Goal: Task Accomplishment & Management: Manage account settings

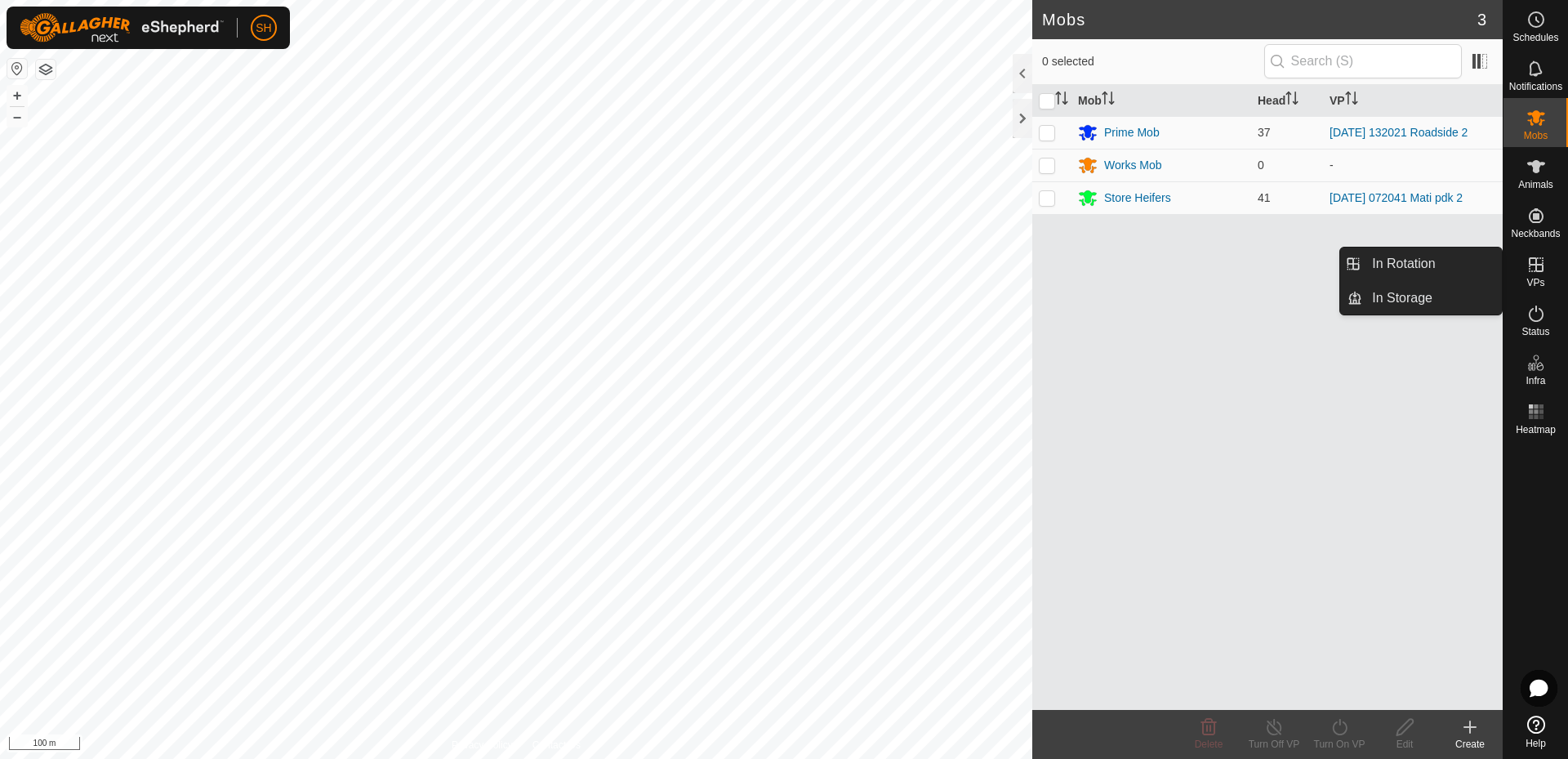
click at [1532, 267] on icon at bounding box center [1536, 264] width 19 height 19
click at [1420, 261] on link "In Rotation" at bounding box center [1432, 264] width 140 height 33
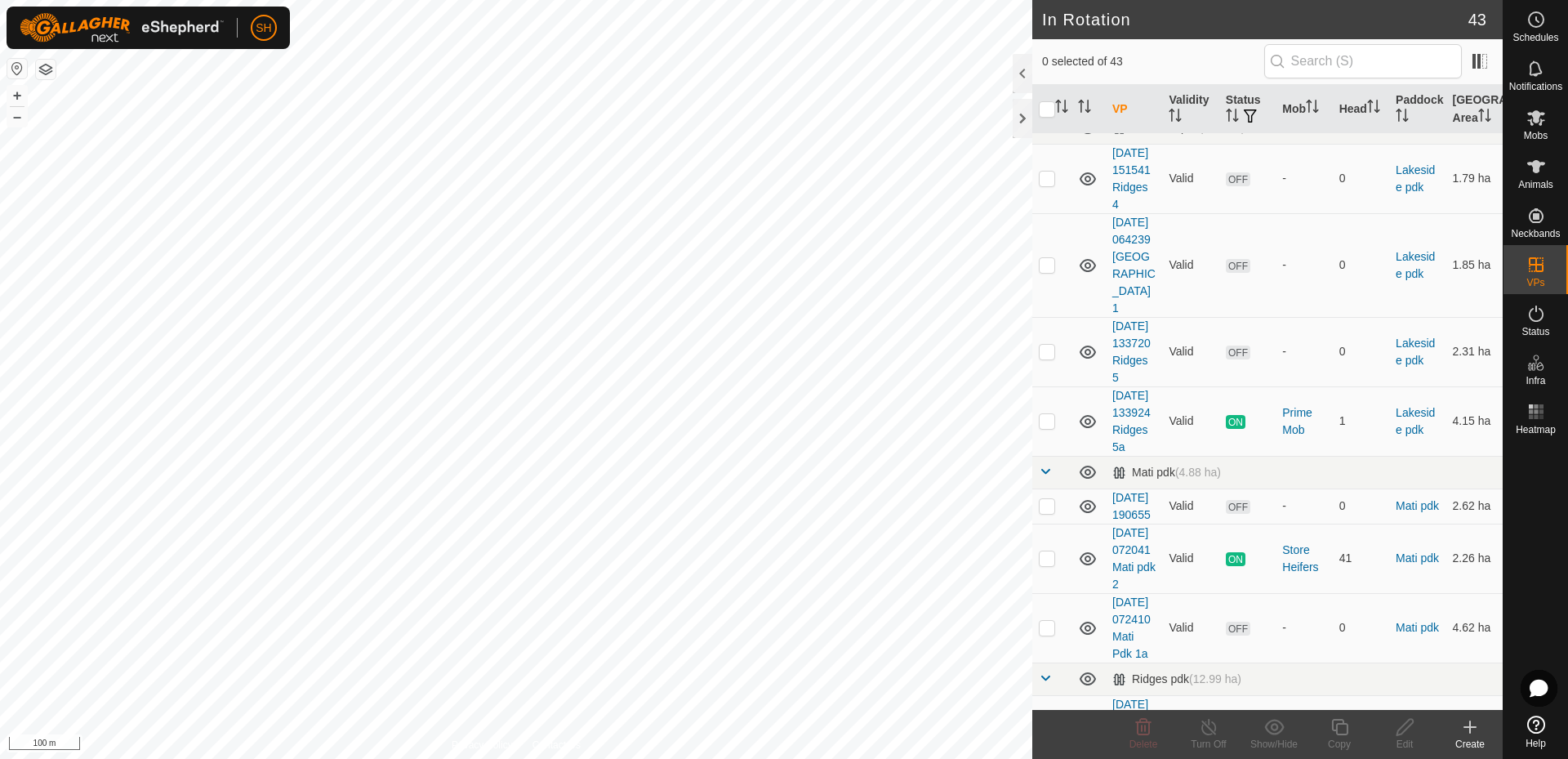
scroll to position [431, 0]
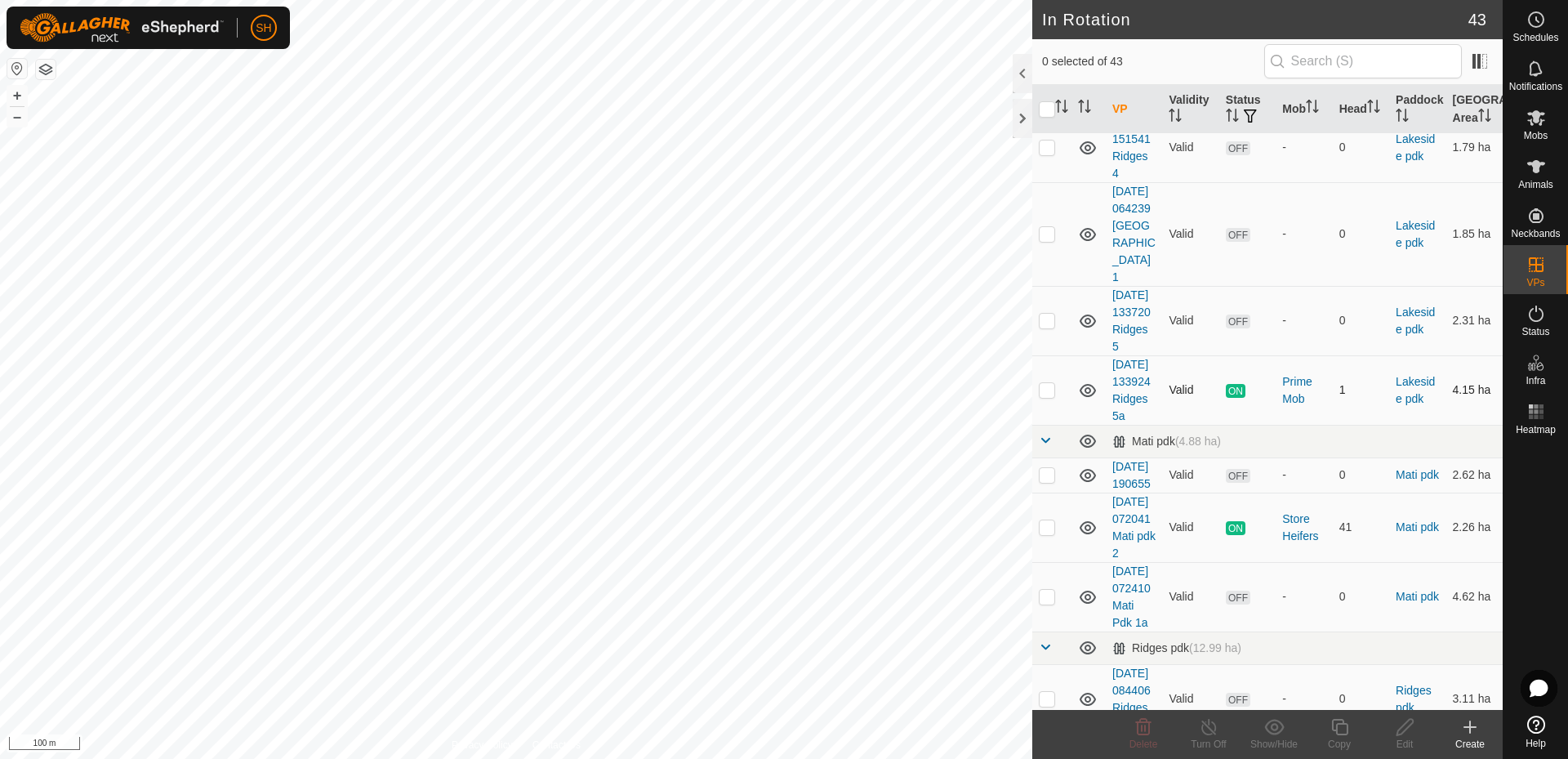
click at [1046, 396] on p-checkbox at bounding box center [1047, 390] width 17 height 13
click at [1208, 732] on icon at bounding box center [1210, 726] width 20 height 19
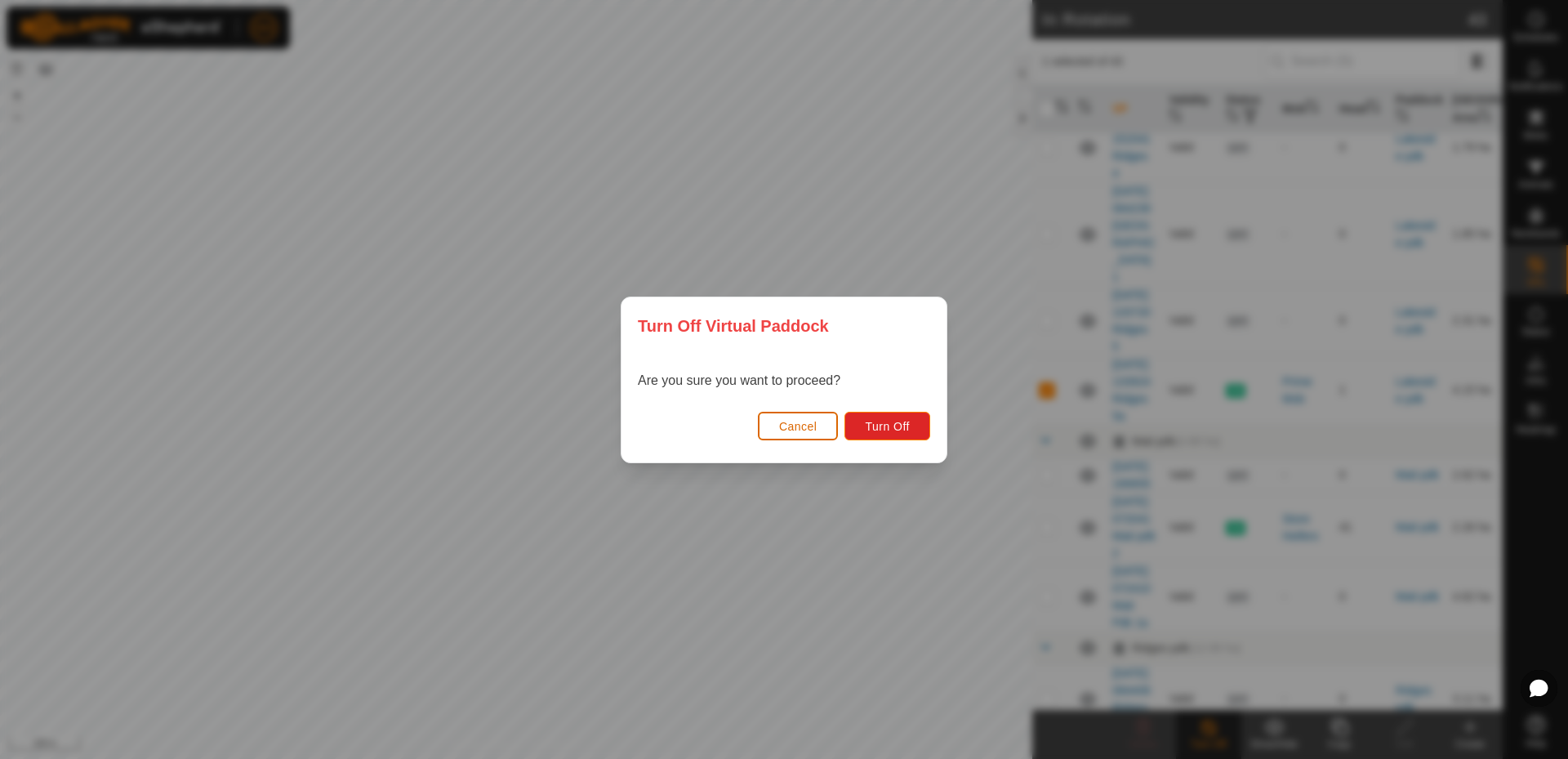
click at [787, 417] on button "Cancel" at bounding box center [799, 425] width 81 height 28
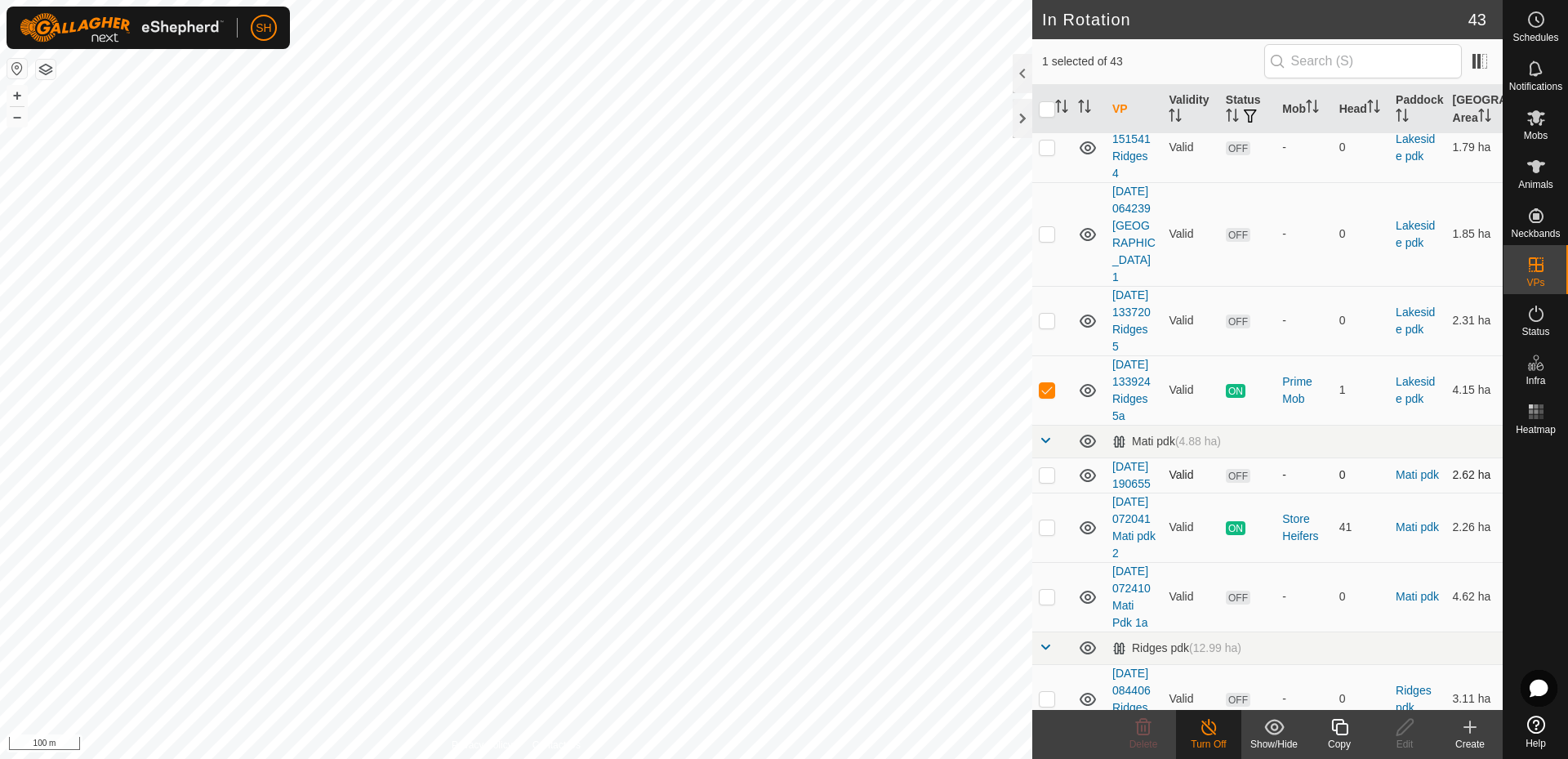
checkbox input "false"
checkbox input "true"
click at [1040, 326] on p-checkbox at bounding box center [1047, 320] width 17 height 13
checkbox input "false"
checkbox input "true"
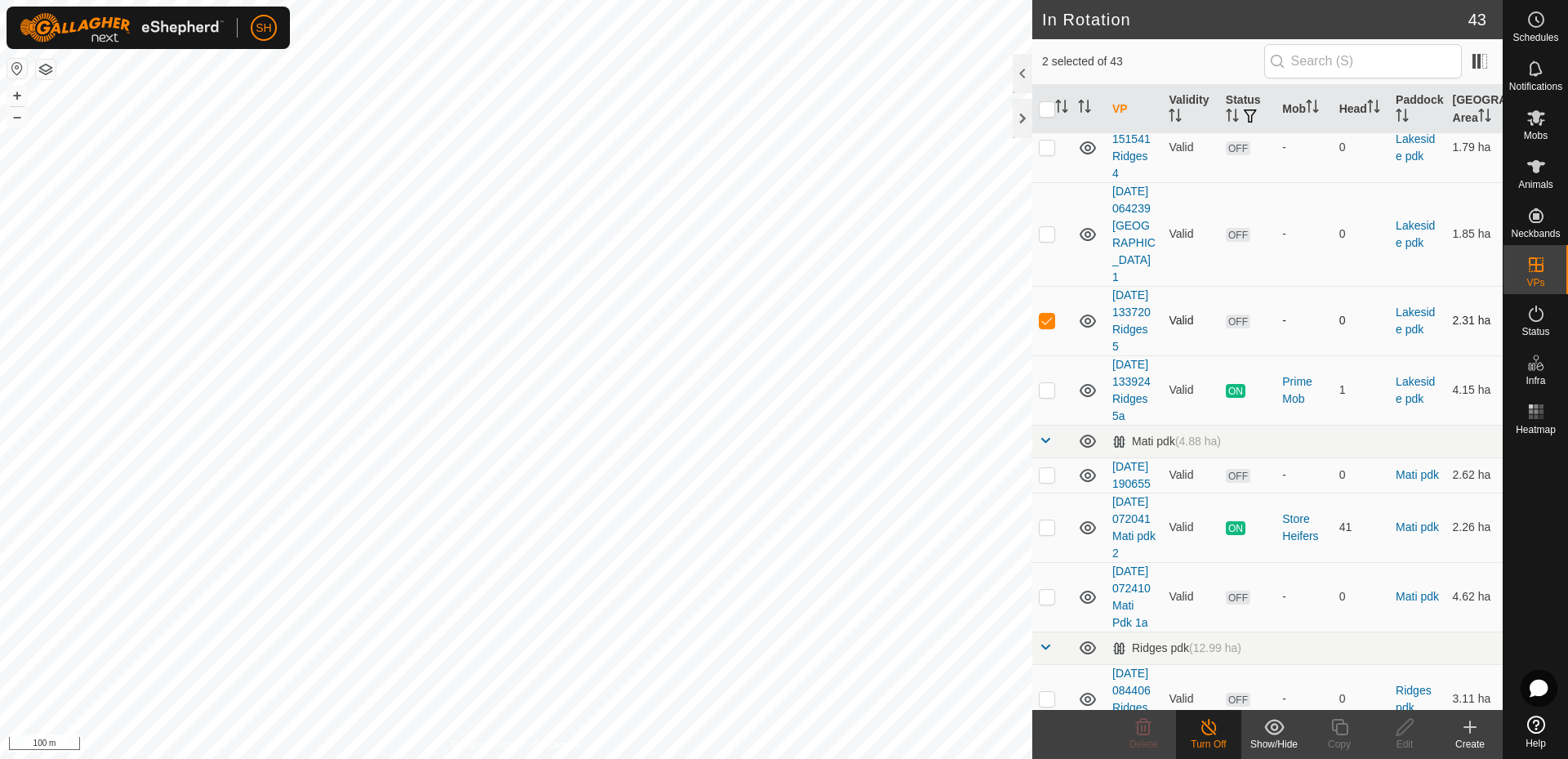
checkbox input "false"
checkbox input "true"
click at [1016, 112] on div at bounding box center [1022, 119] width 19 height 40
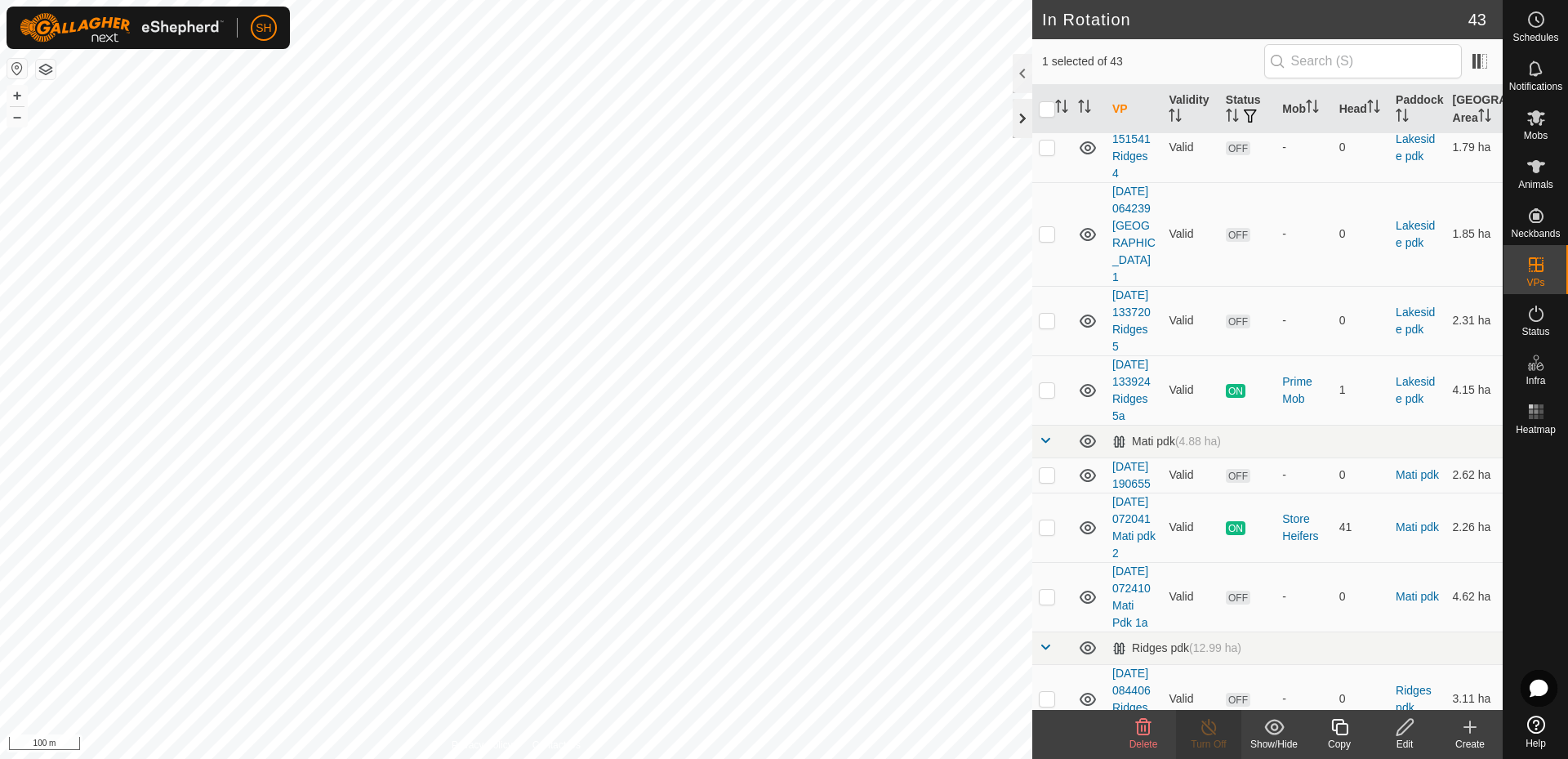
scroll to position [2062, 0]
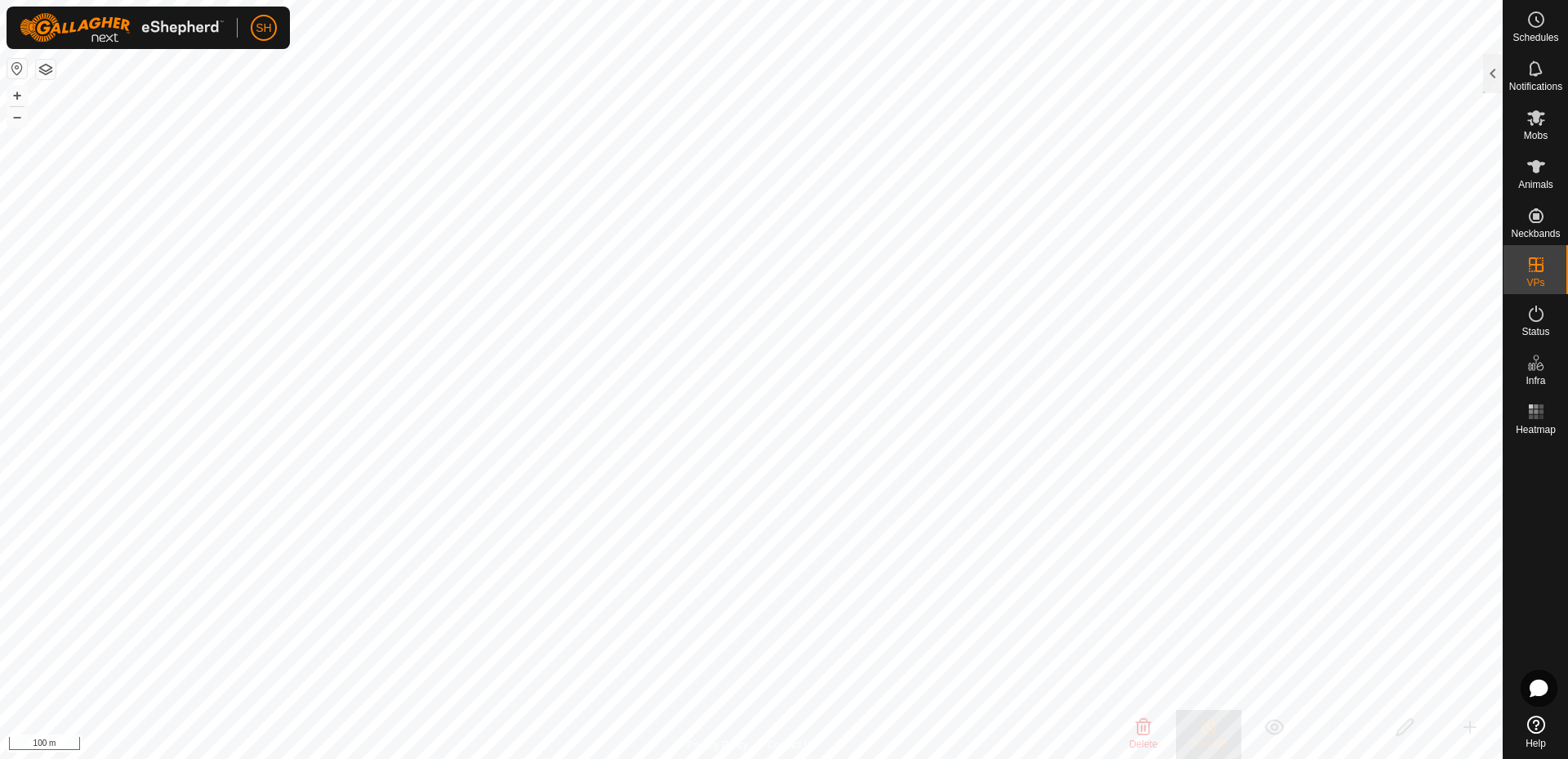
checkbox input "true"
checkbox input "false"
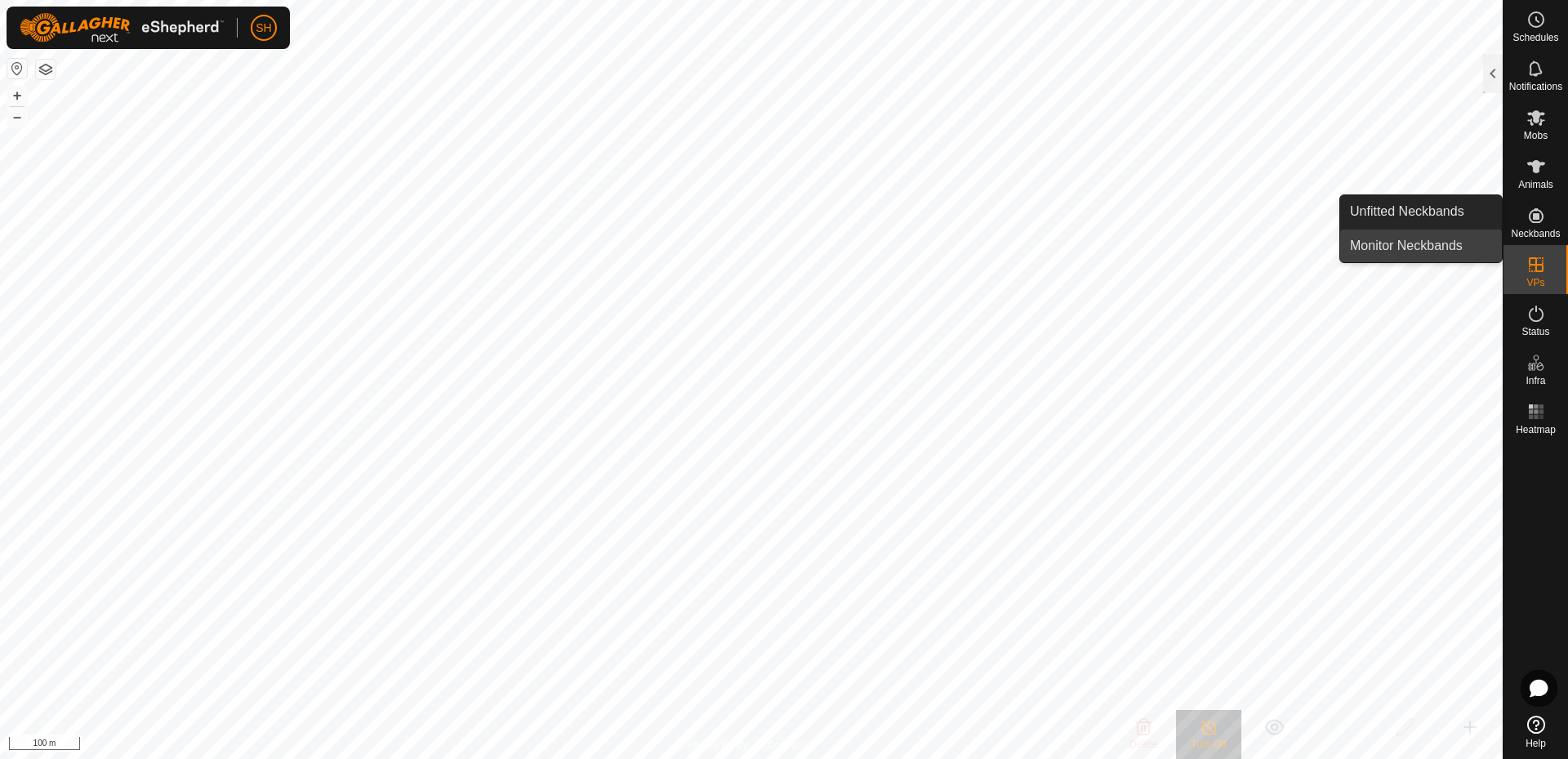
click at [1415, 245] on link "Monitor Neckbands" at bounding box center [1421, 246] width 162 height 33
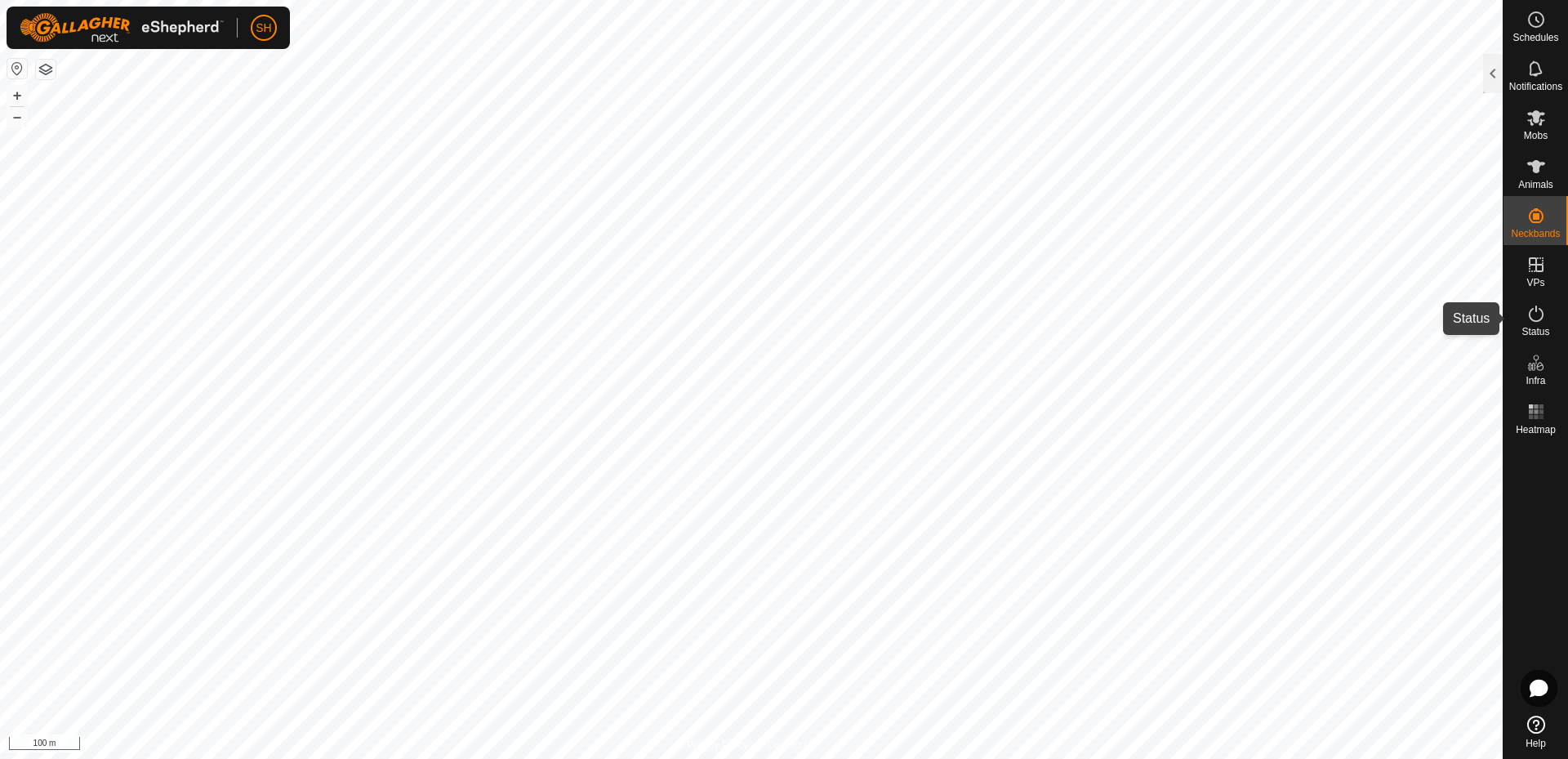
click at [1532, 317] on icon at bounding box center [1536, 313] width 19 height 19
click at [1532, 316] on icon at bounding box center [1536, 313] width 19 height 19
click at [1492, 71] on div at bounding box center [1493, 74] width 19 height 40
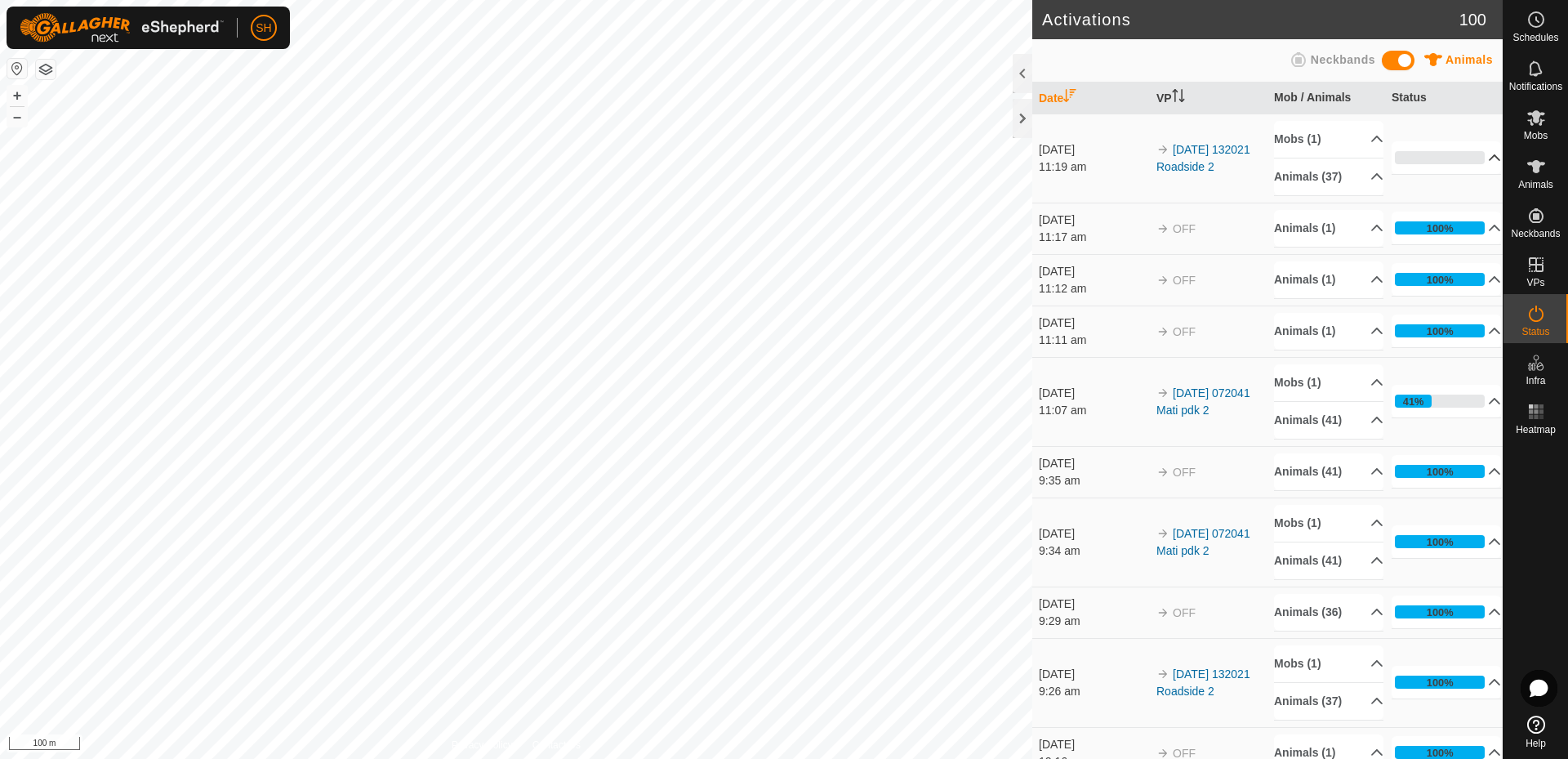
click at [1471, 155] on p-accordion-header "0%" at bounding box center [1446, 158] width 109 height 33
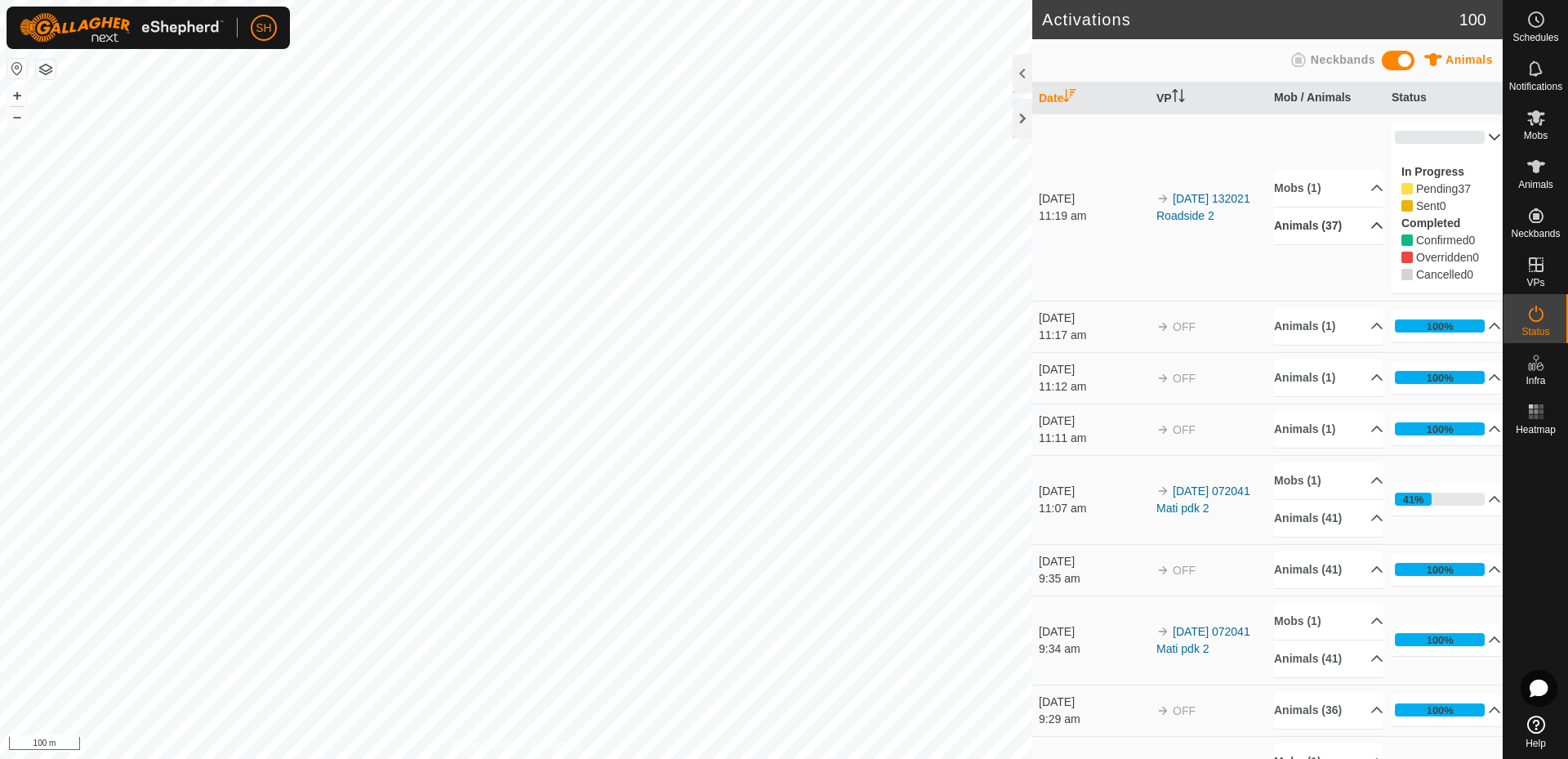
click at [1362, 222] on p-accordion-header "Animals (37)" at bounding box center [1328, 226] width 109 height 37
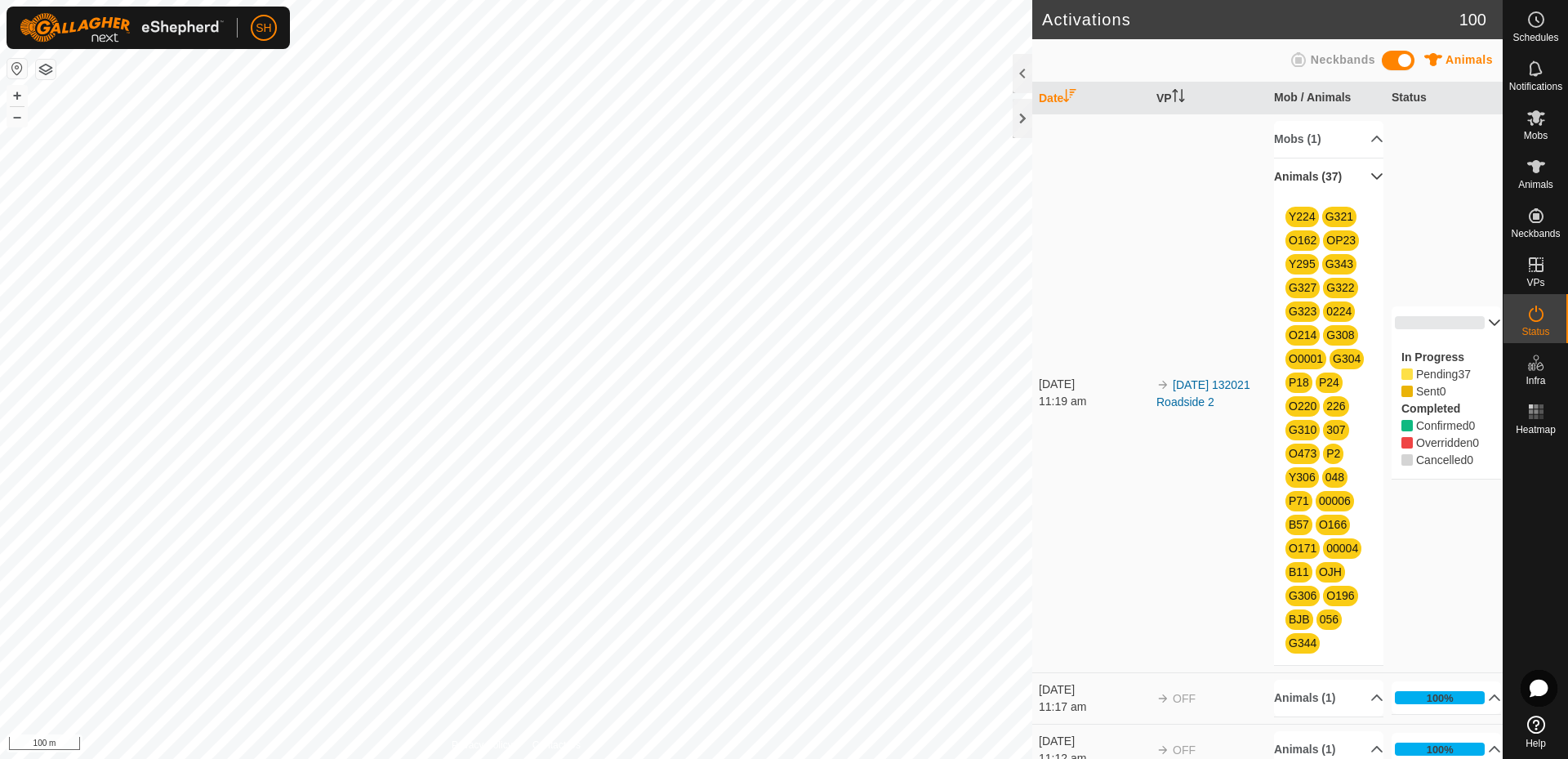
click at [1358, 169] on p-accordion-header "Animals (37)" at bounding box center [1328, 176] width 109 height 37
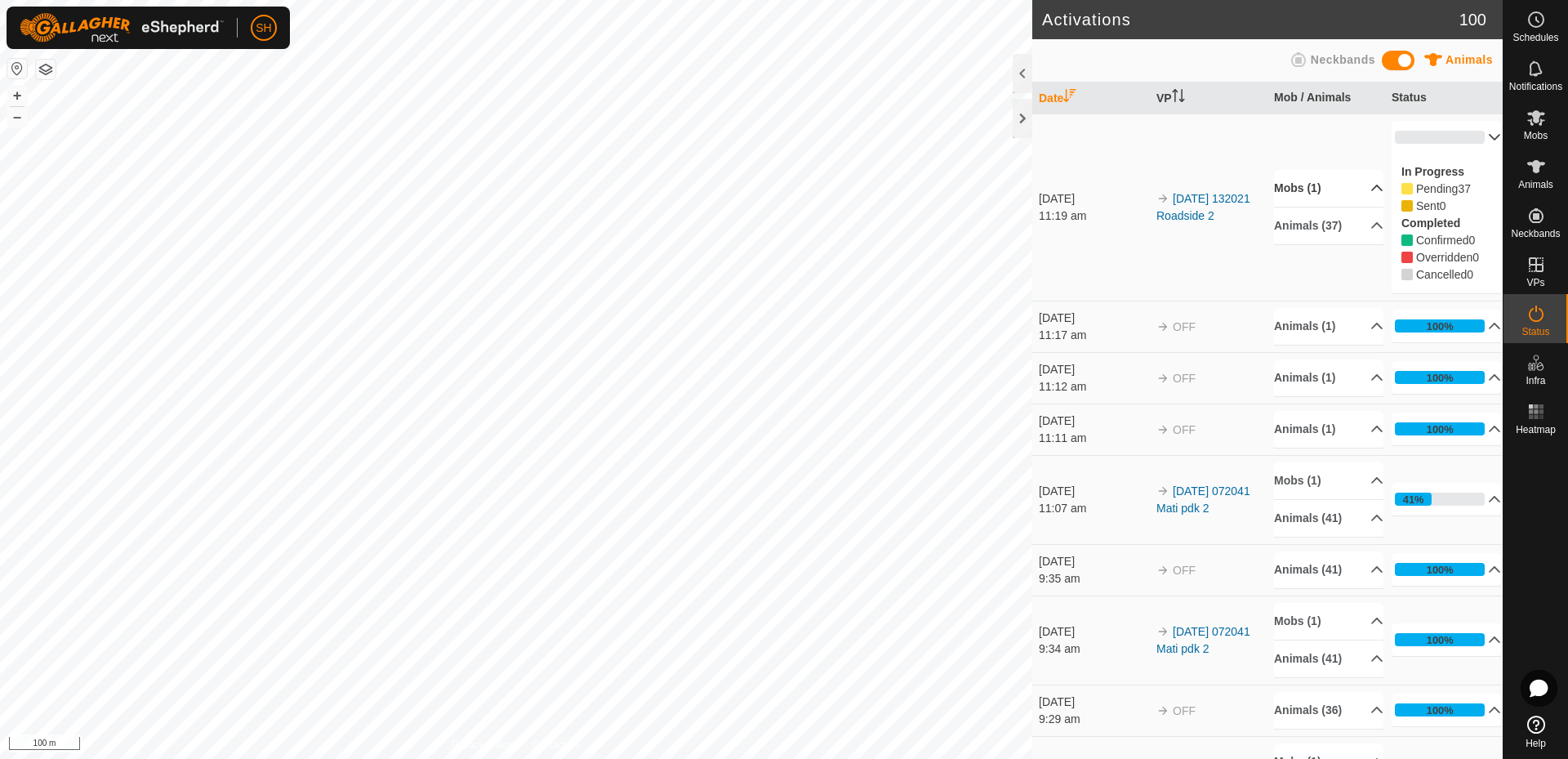
click at [1360, 186] on p-accordion-header "Mobs (1)" at bounding box center [1328, 188] width 109 height 37
click at [1358, 165] on p-accordion-header "Mobs (1)" at bounding box center [1328, 166] width 109 height 37
click at [1474, 139] on p-accordion-header "0%" at bounding box center [1446, 138] width 109 height 33
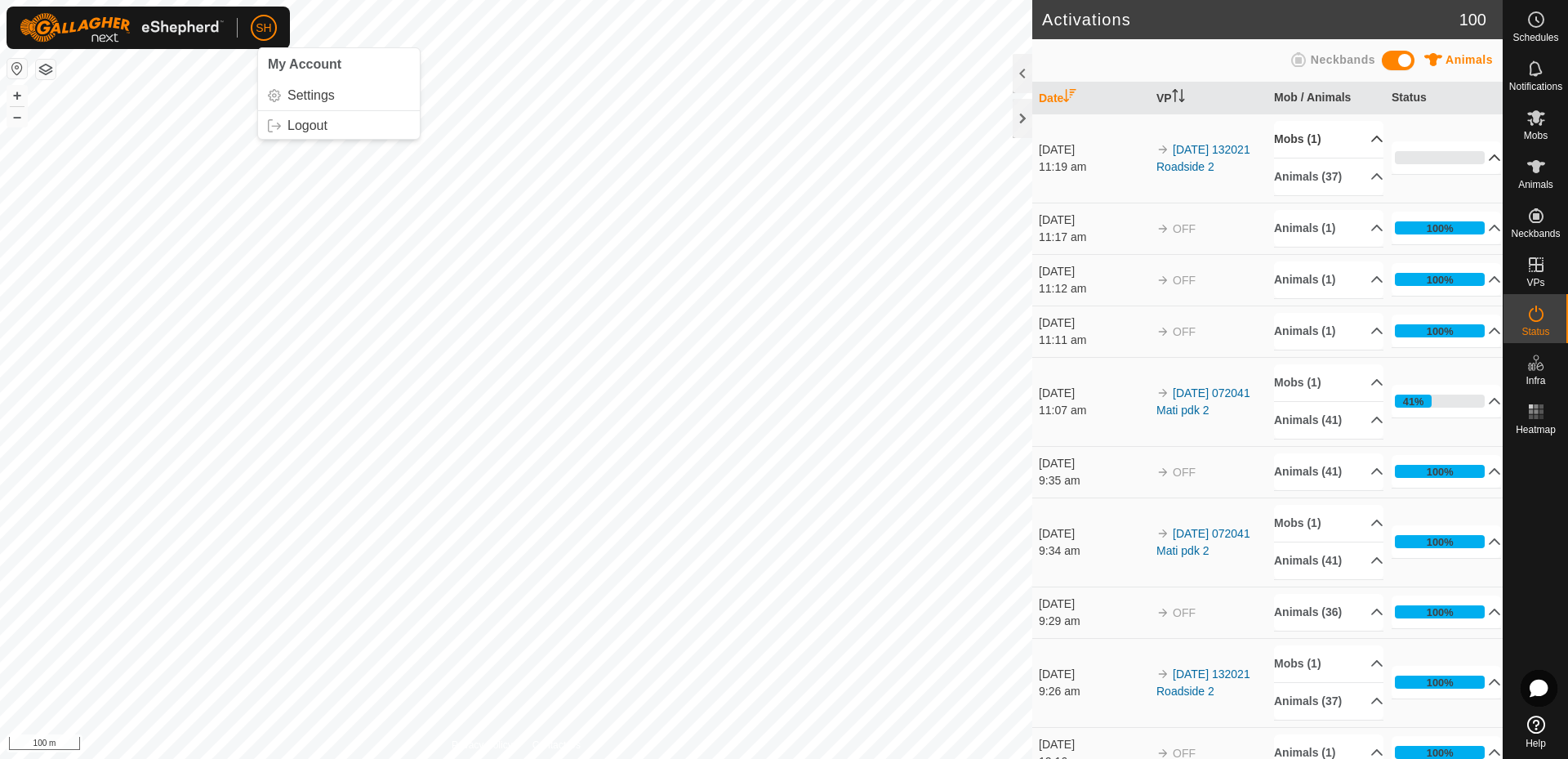
click at [265, 21] on span "SH" at bounding box center [263, 28] width 16 height 17
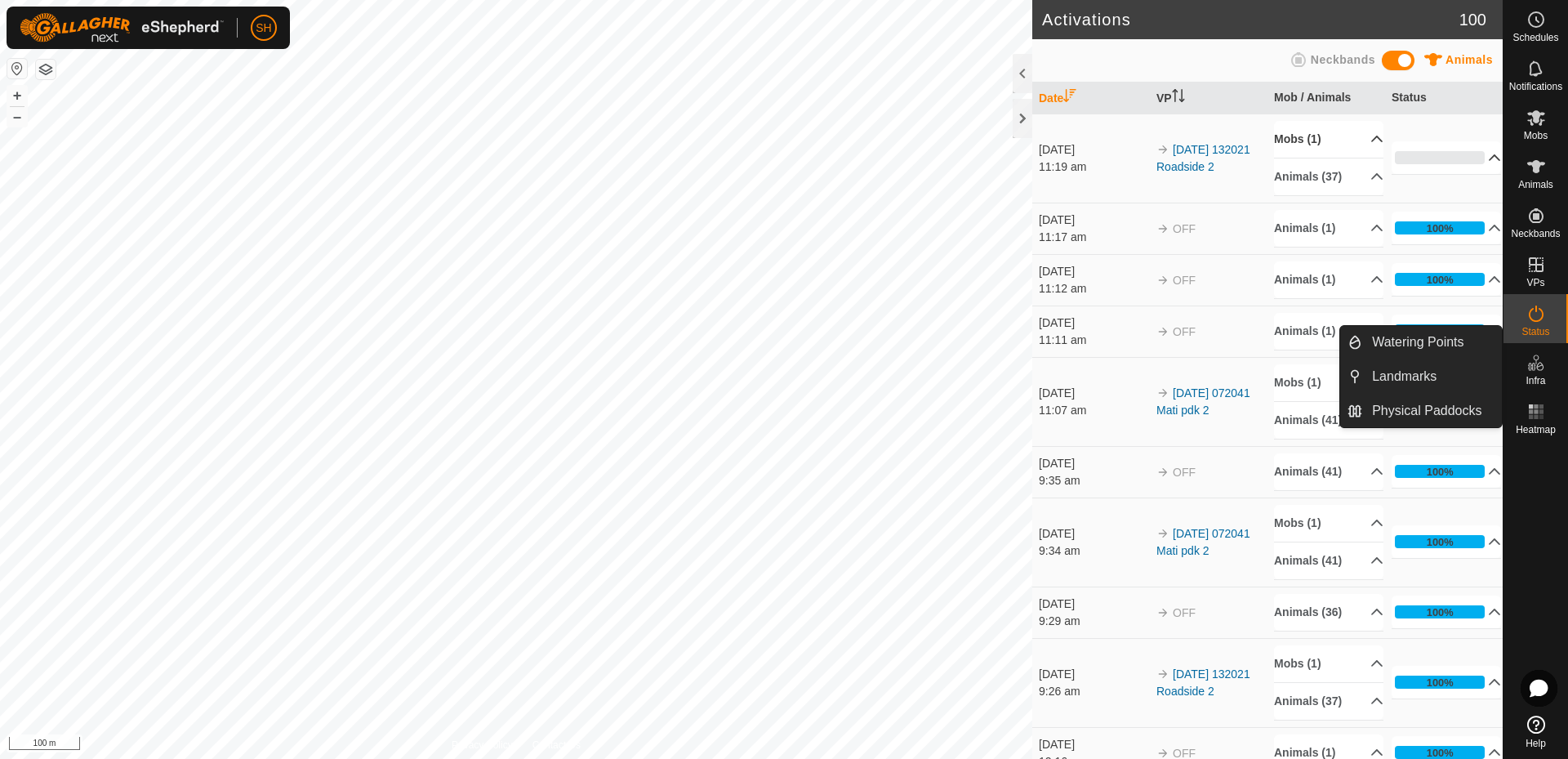
click at [15, 66] on button "button" at bounding box center [17, 68] width 19 height 19
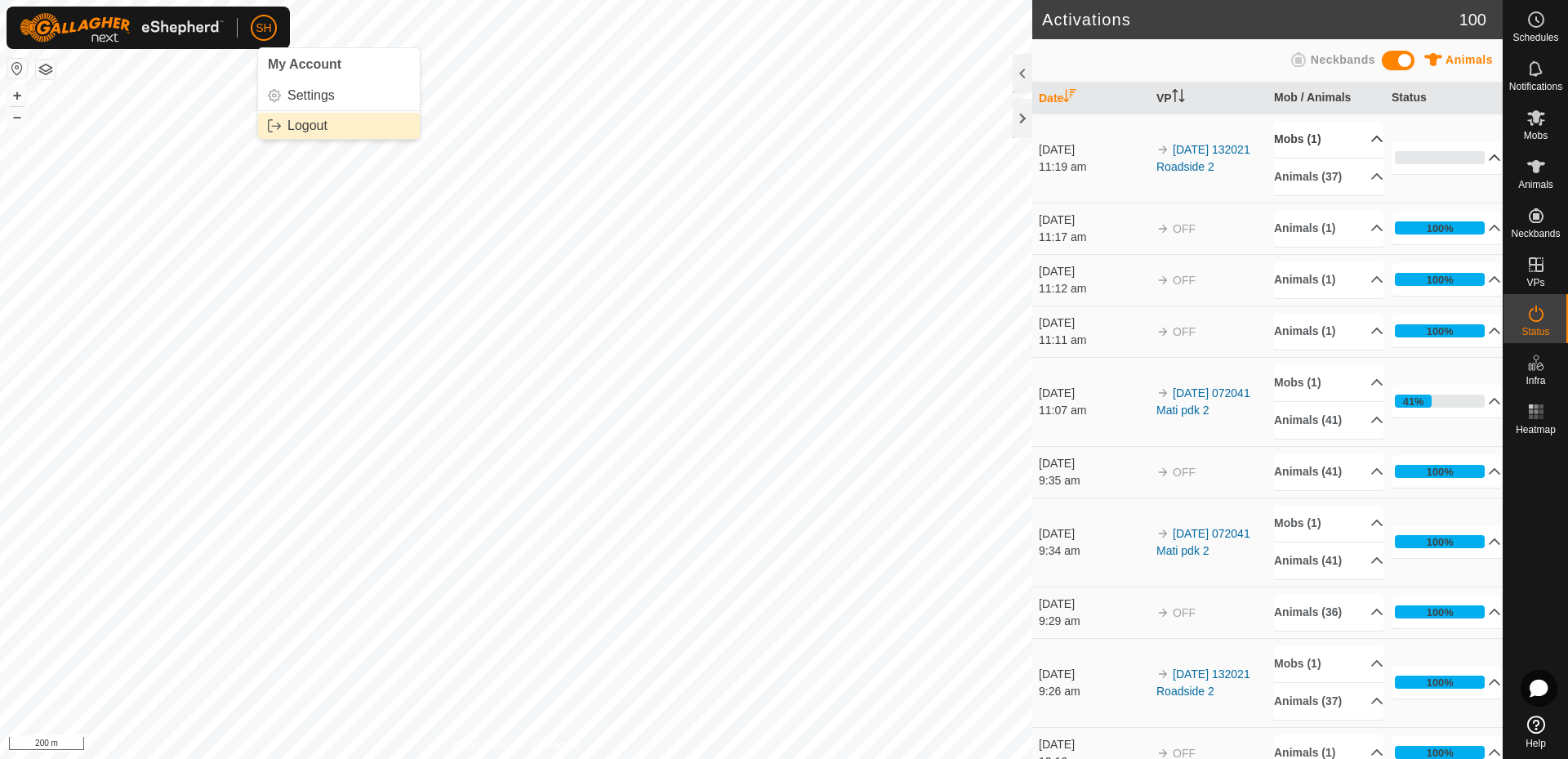
click at [298, 126] on link "Logout" at bounding box center [339, 126] width 162 height 26
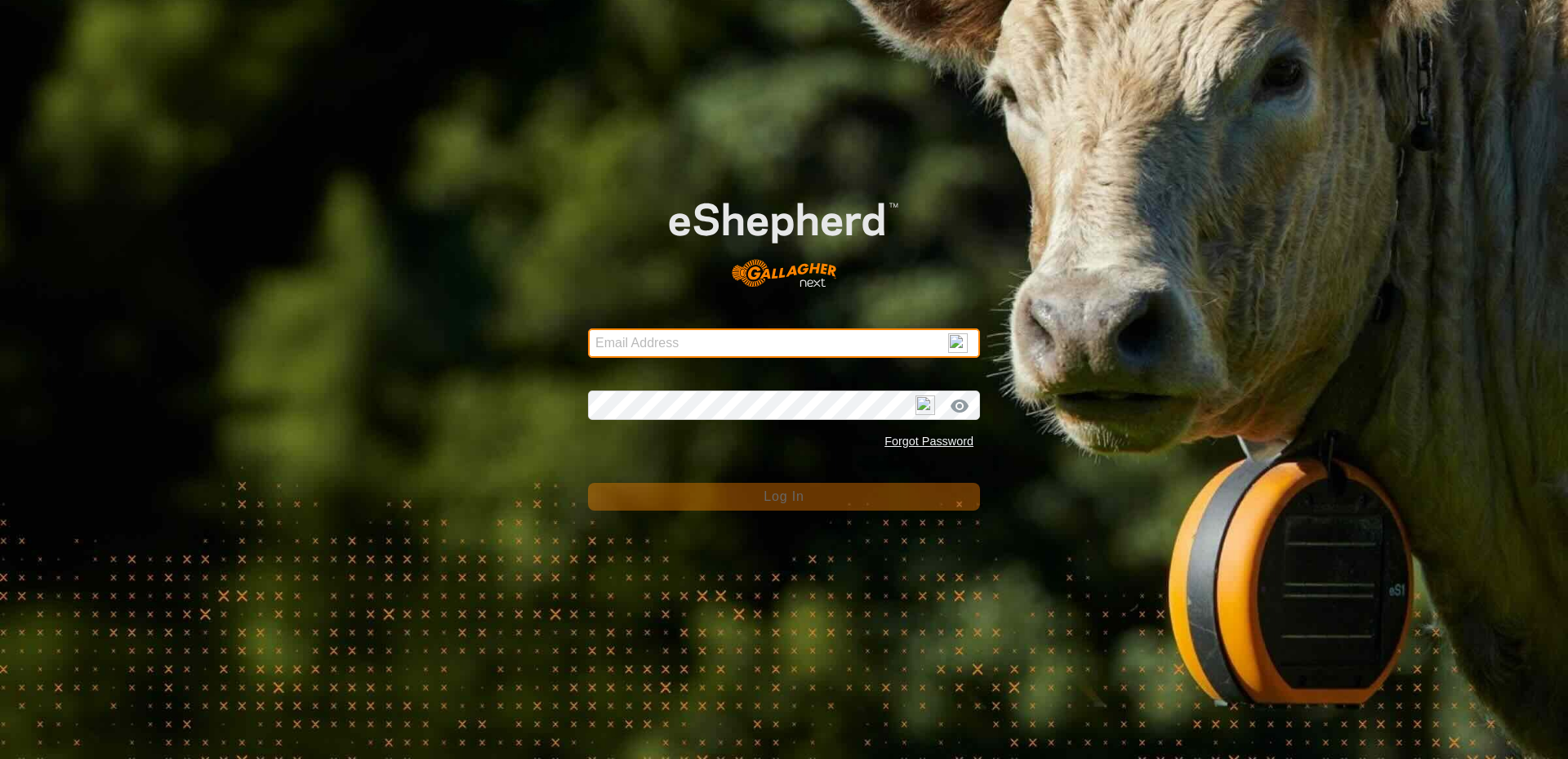
click at [650, 342] on input "Email Address" at bounding box center [784, 343] width 392 height 29
type input "[EMAIL_ADDRESS][DOMAIN_NAME]"
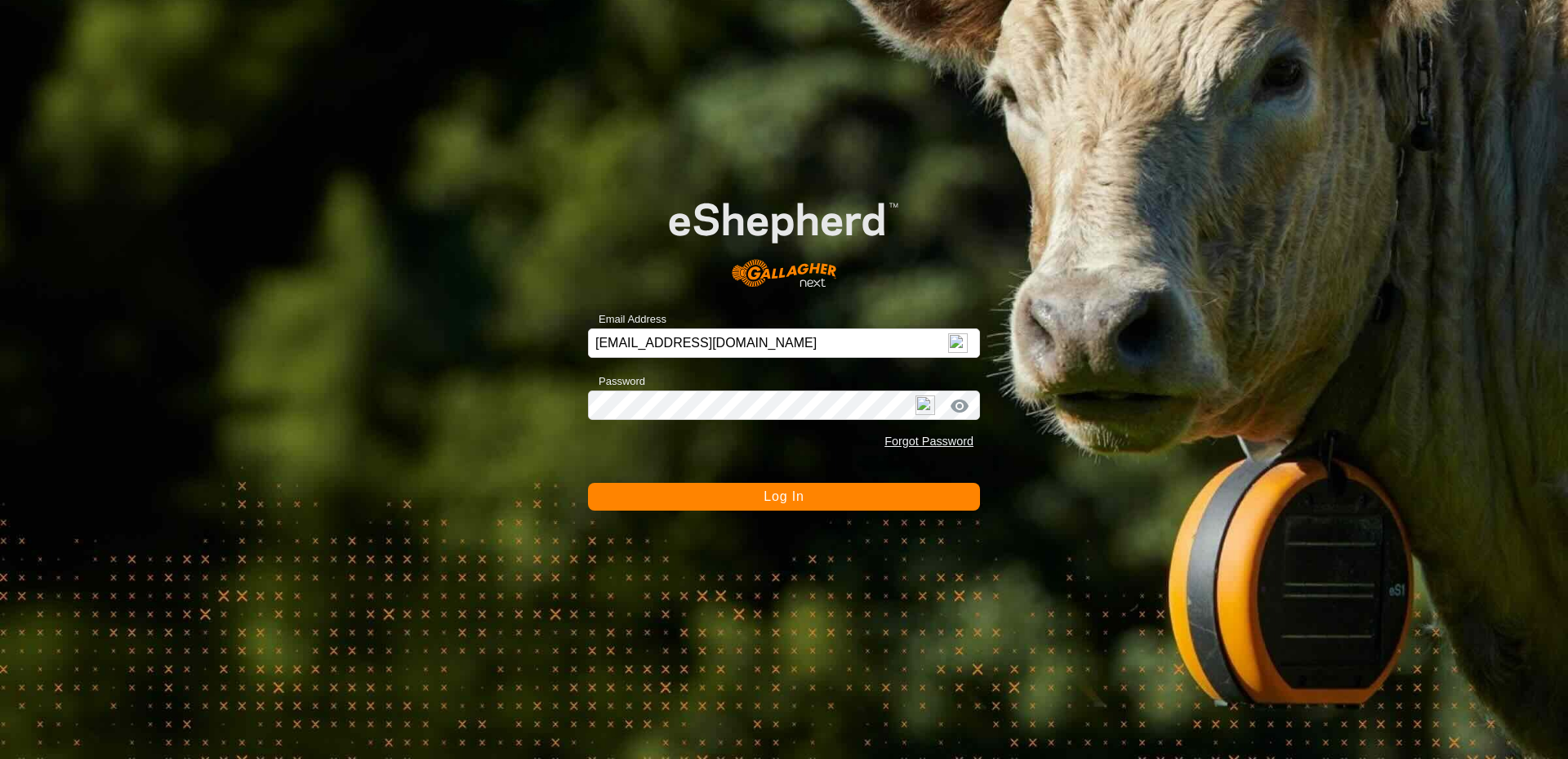
click at [812, 495] on button "Log In" at bounding box center [784, 496] width 392 height 28
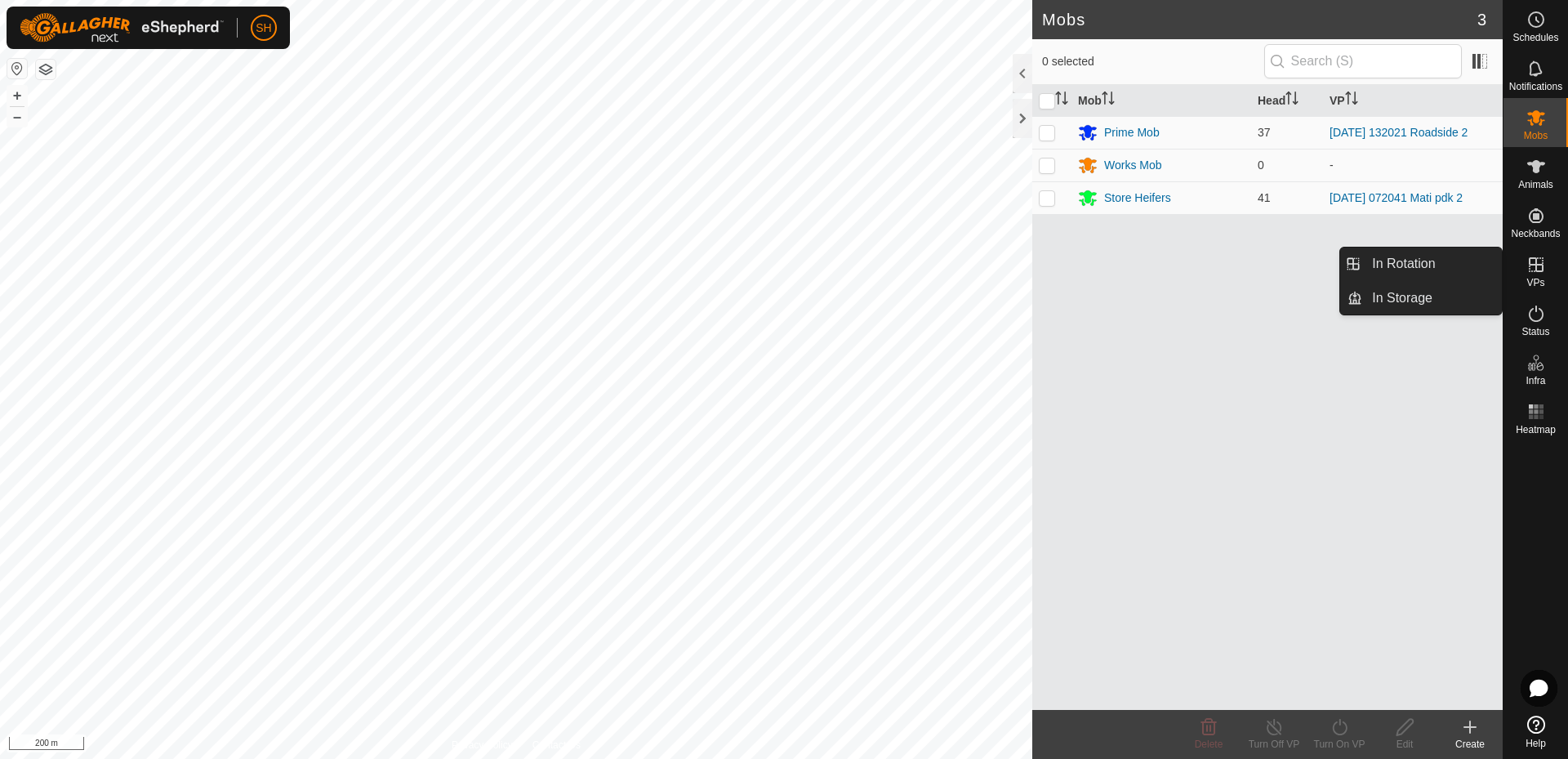
click at [1545, 267] on icon at bounding box center [1536, 264] width 19 height 19
click at [1402, 266] on link "In Rotation" at bounding box center [1432, 264] width 140 height 33
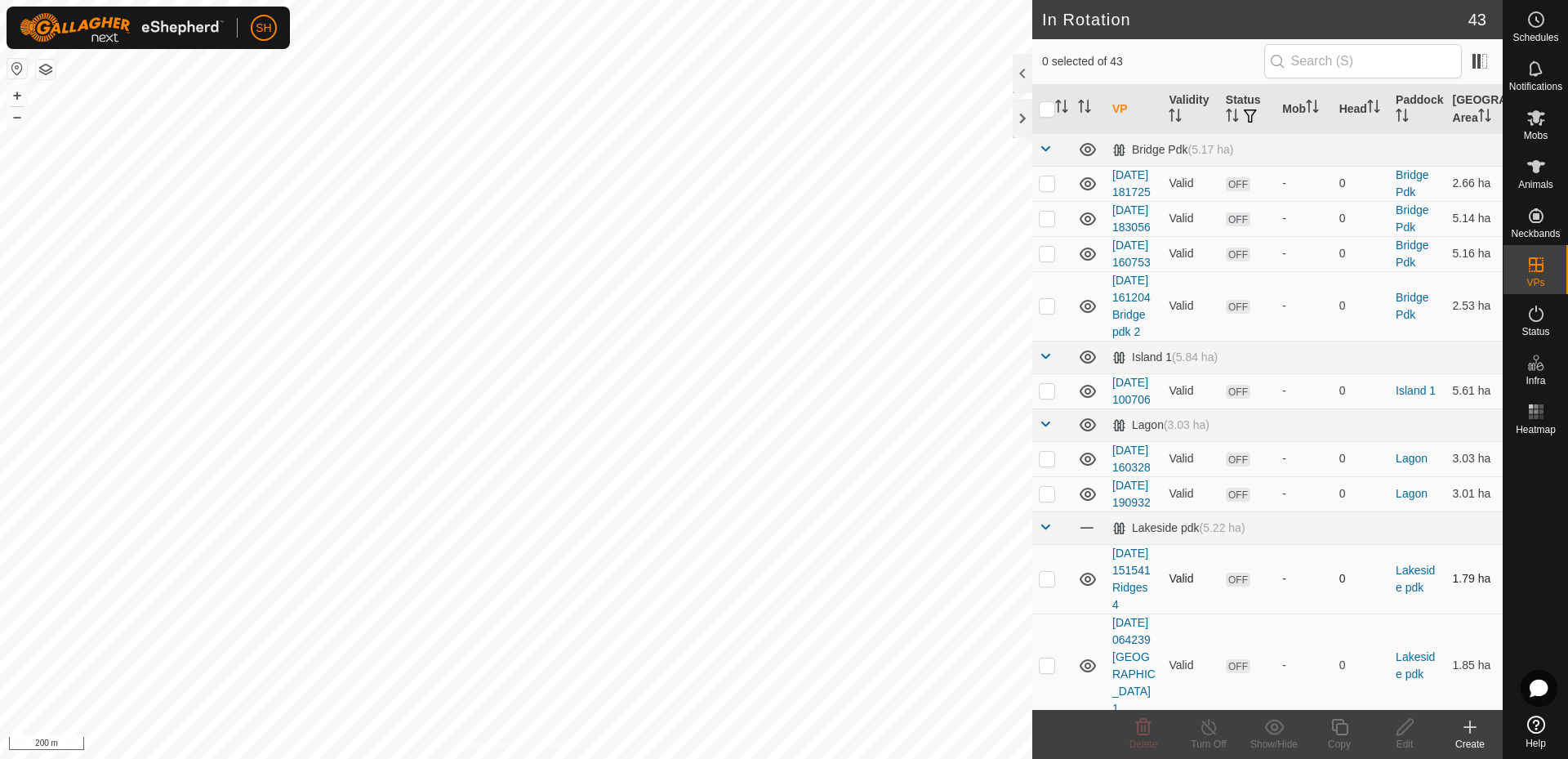
click at [1486, 613] on td "1.79 ha" at bounding box center [1474, 579] width 56 height 70
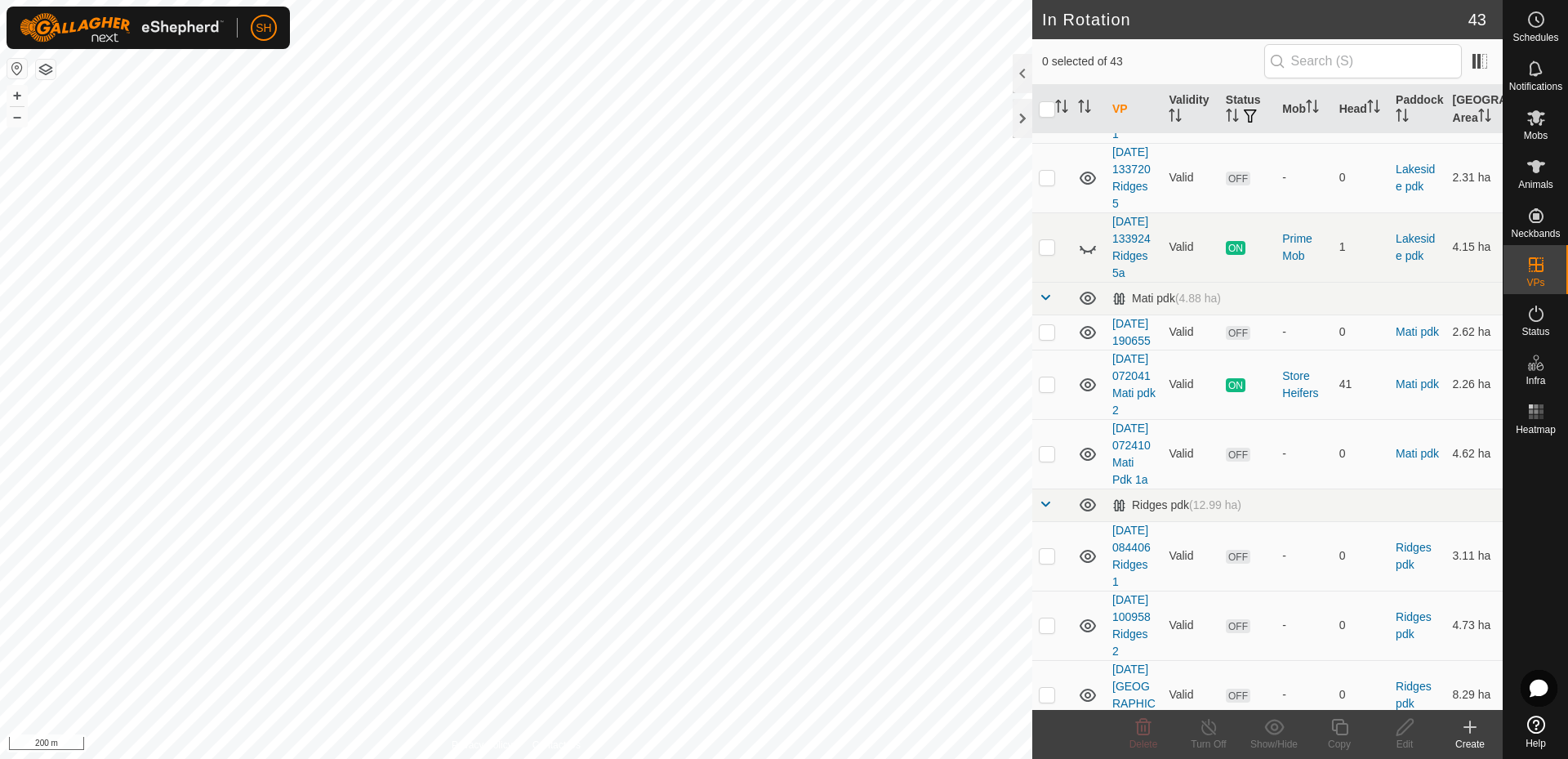
scroll to position [594, 0]
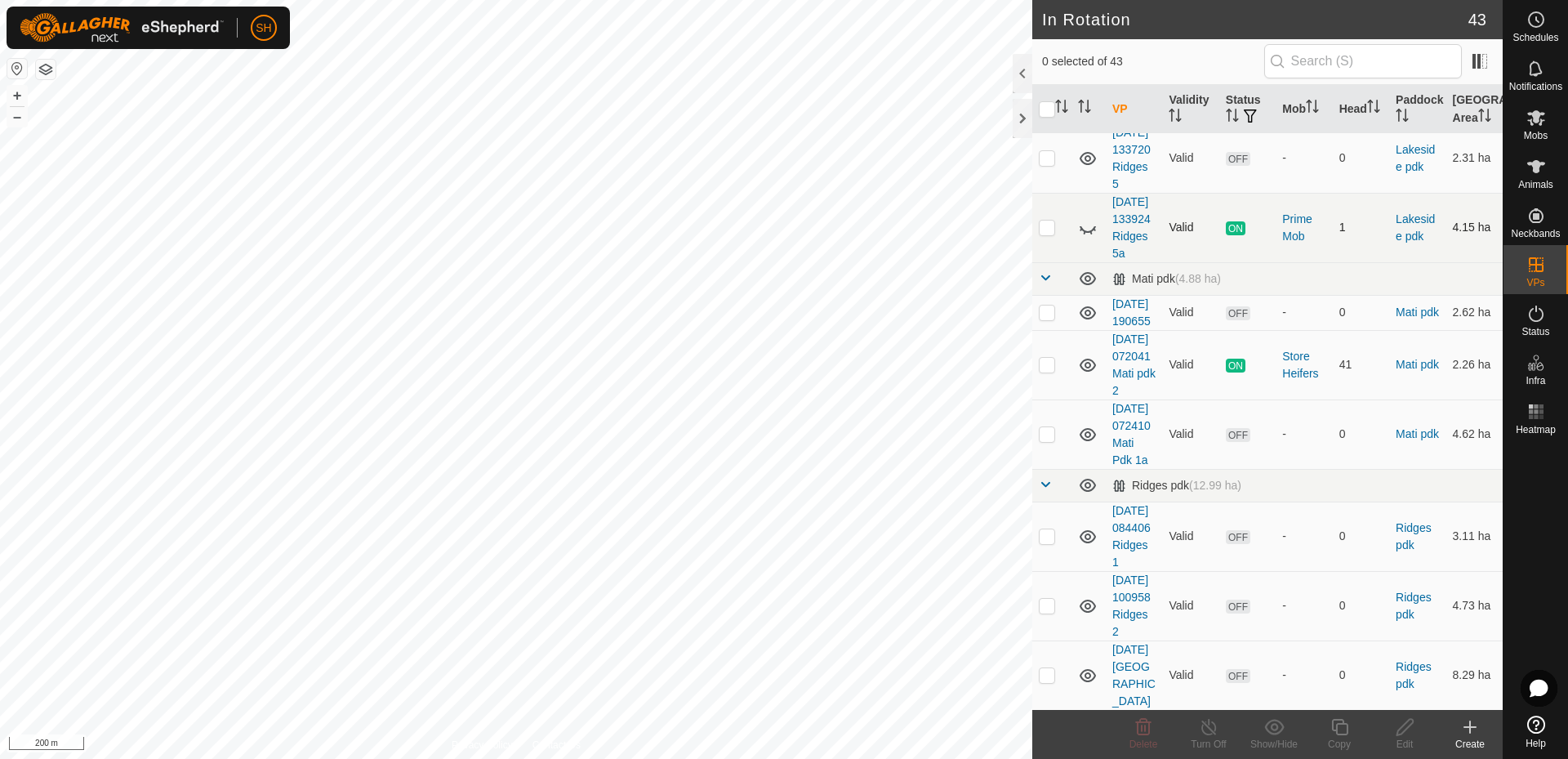
click at [1045, 233] on p-checkbox at bounding box center [1047, 227] width 17 height 13
click at [1046, 233] on p-checkbox at bounding box center [1047, 227] width 17 height 13
click at [1090, 238] on icon at bounding box center [1087, 227] width 19 height 19
click at [1085, 238] on icon at bounding box center [1087, 227] width 19 height 19
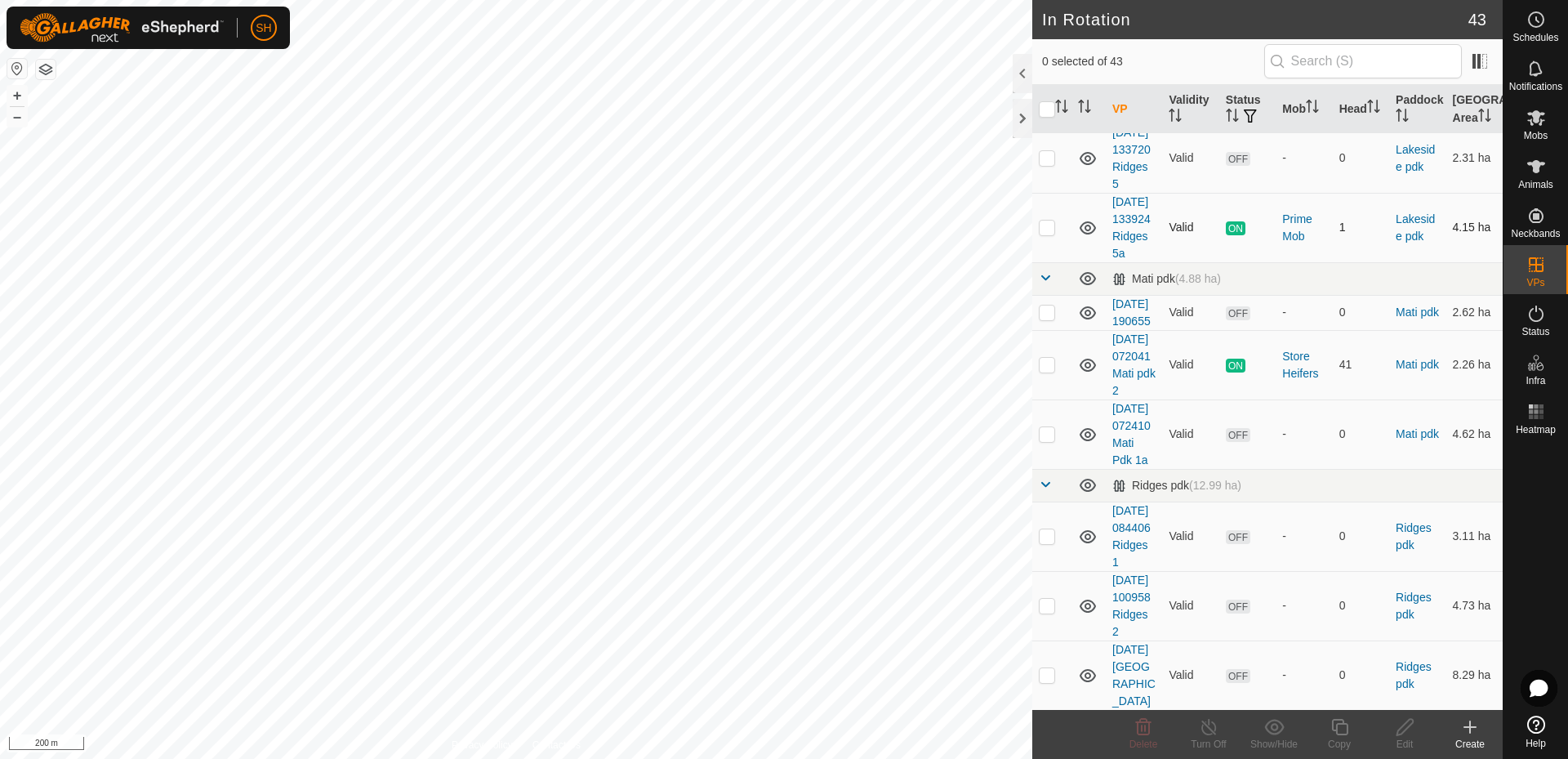
click at [1053, 233] on p-checkbox at bounding box center [1047, 227] width 17 height 13
checkbox input "true"
click at [1206, 727] on icon at bounding box center [1210, 726] width 20 height 19
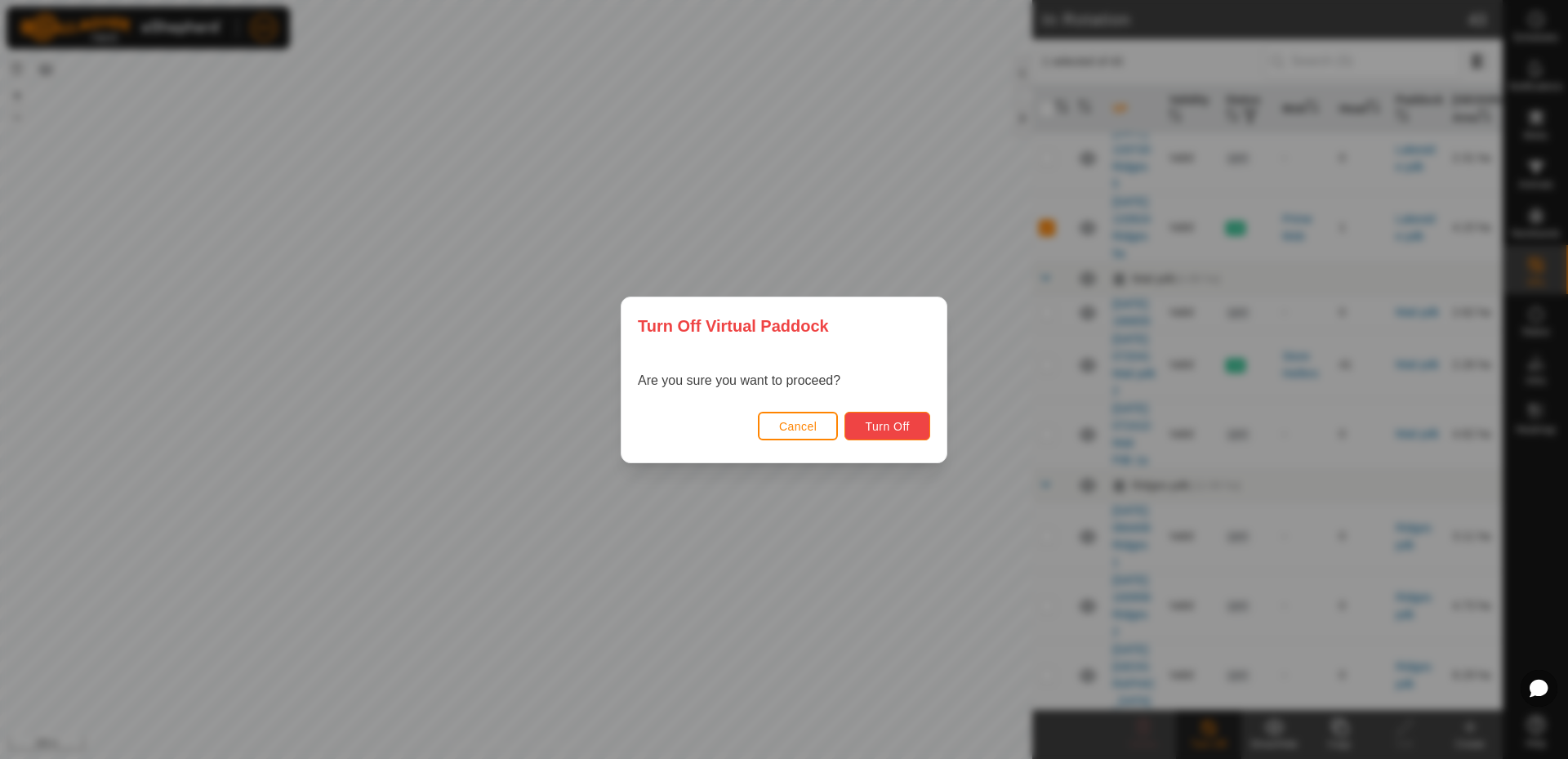
click at [888, 431] on span "Turn Off" at bounding box center [887, 426] width 45 height 13
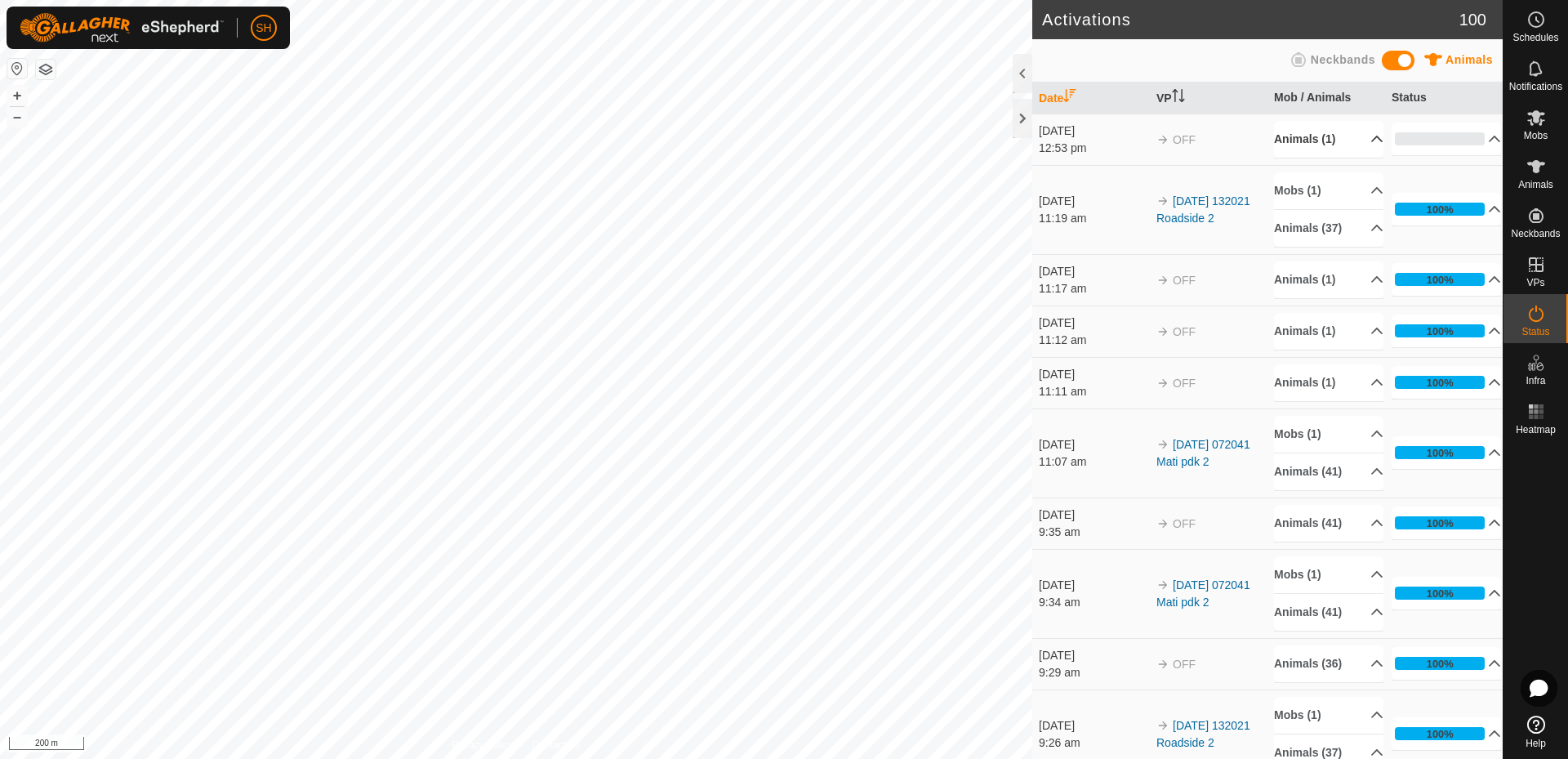
click at [1354, 136] on p-accordion-header "Animals (1)" at bounding box center [1328, 140] width 109 height 37
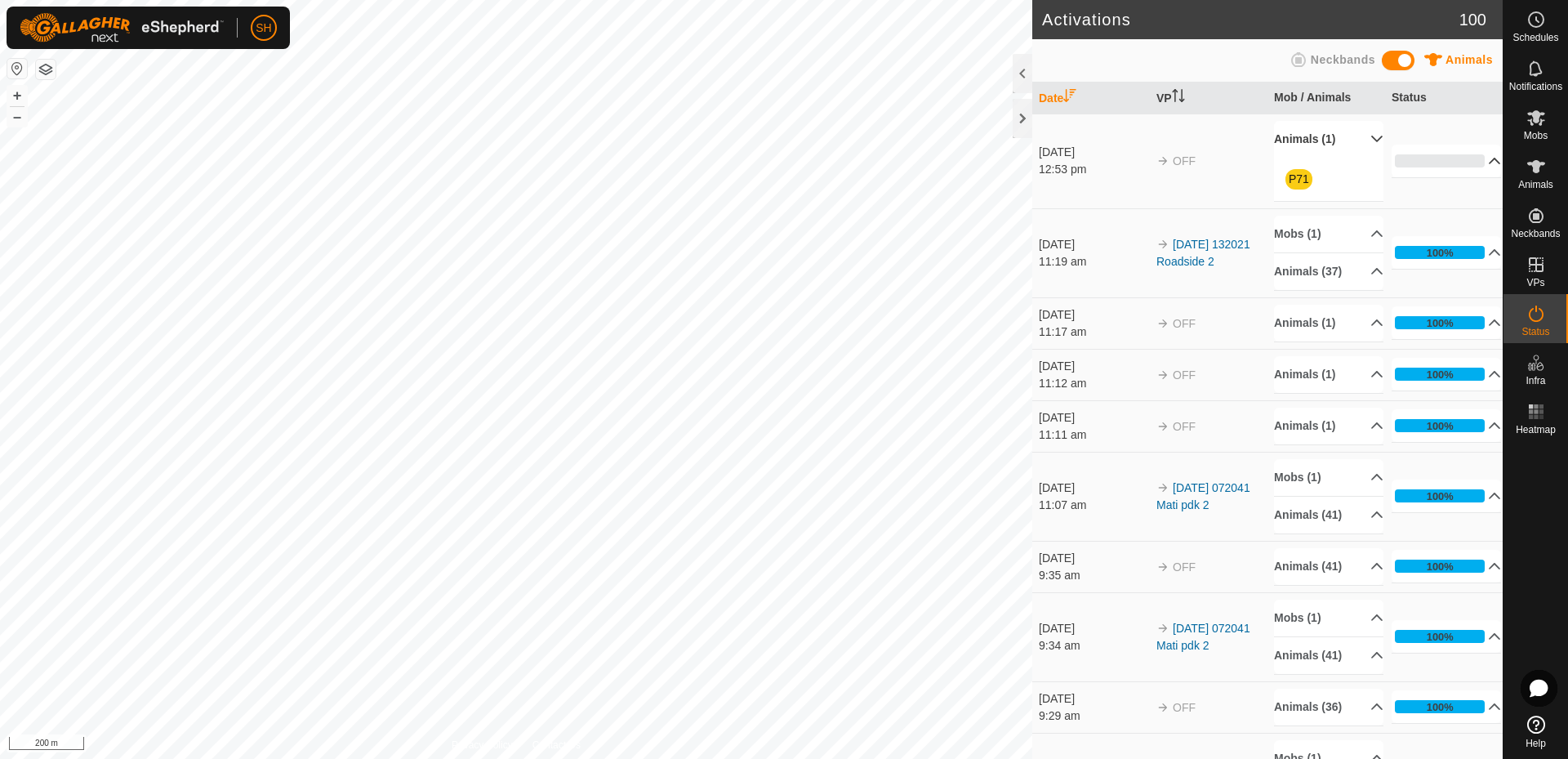
click at [1468, 156] on p-accordion-header "0%" at bounding box center [1446, 161] width 109 height 33
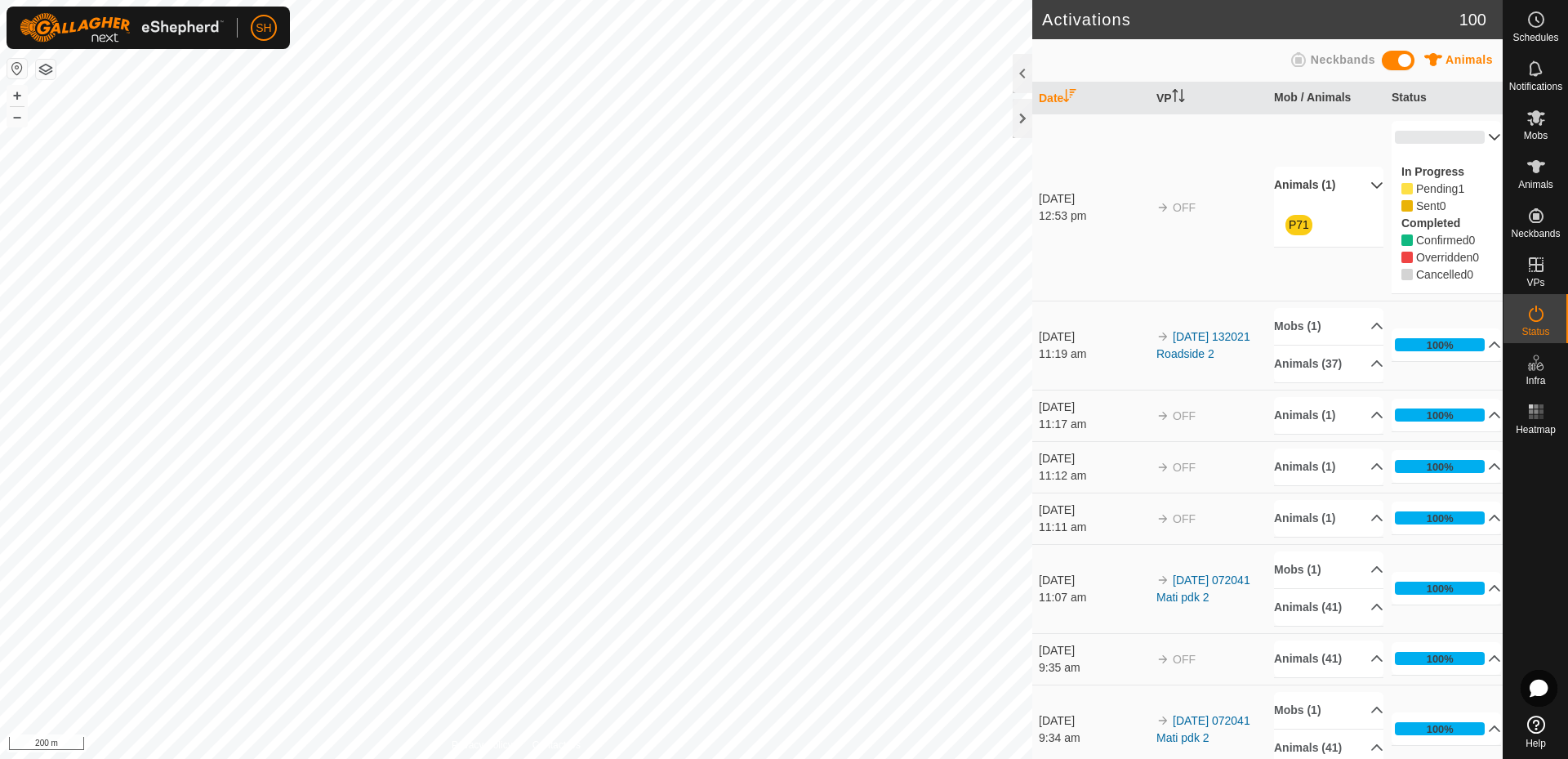
drag, startPoint x: 1468, startPoint y: 130, endPoint x: 1467, endPoint y: 140, distance: 10.0
click at [1468, 133] on p-accordion-header "0%" at bounding box center [1446, 138] width 109 height 33
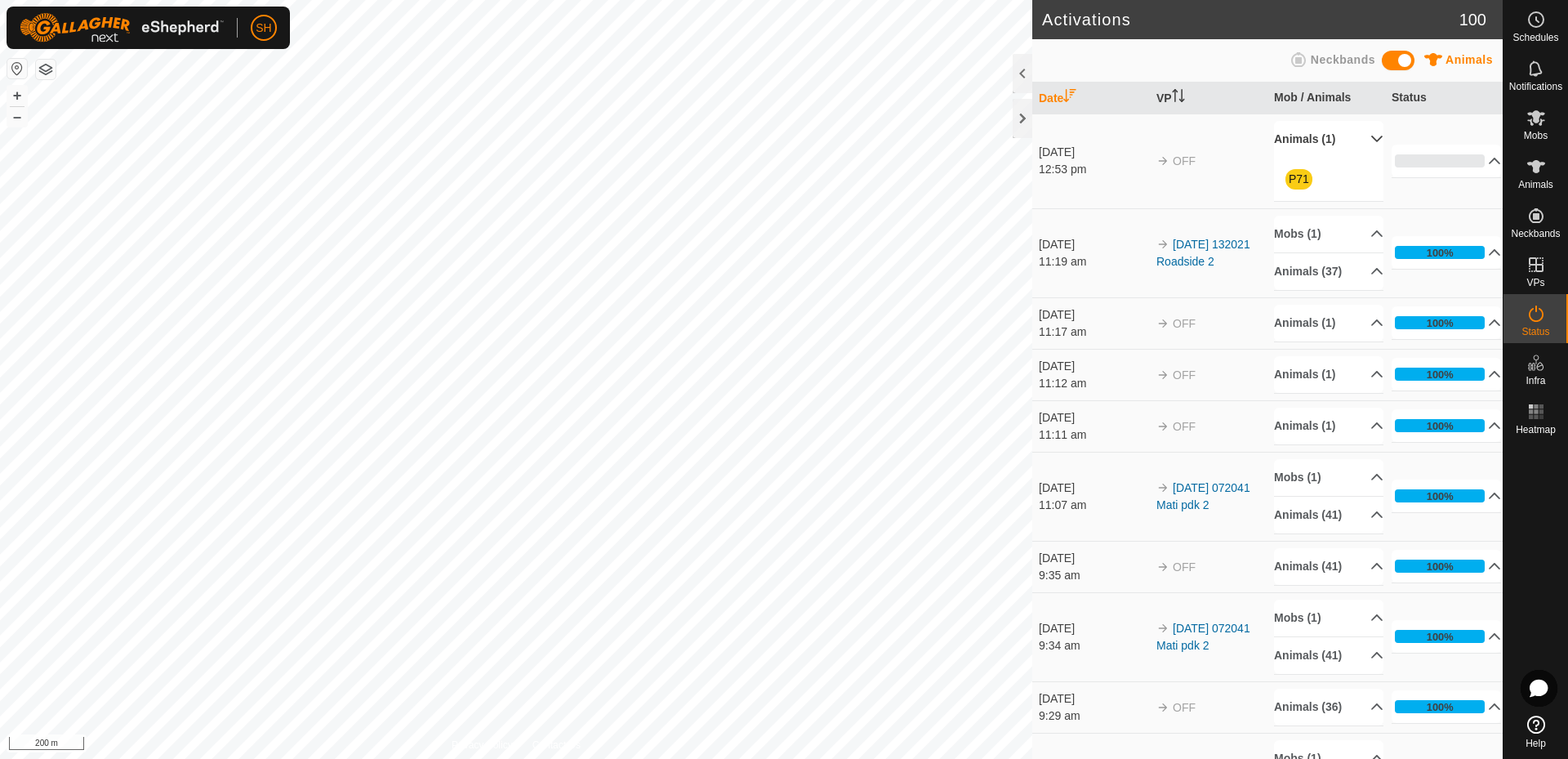
click at [1354, 139] on p-accordion-header "Animals (1)" at bounding box center [1328, 140] width 109 height 37
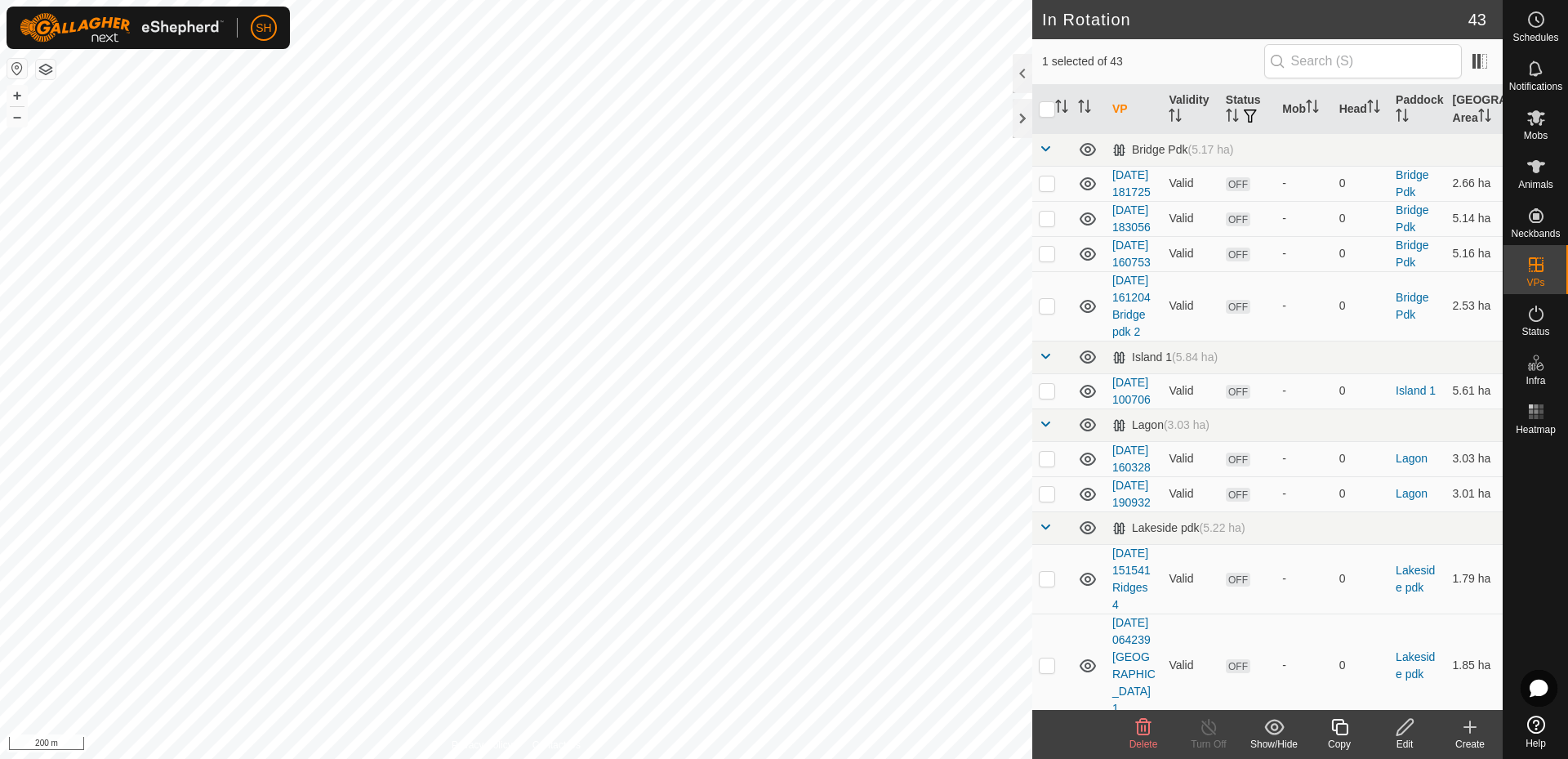
checkbox input "true"
checkbox input "false"
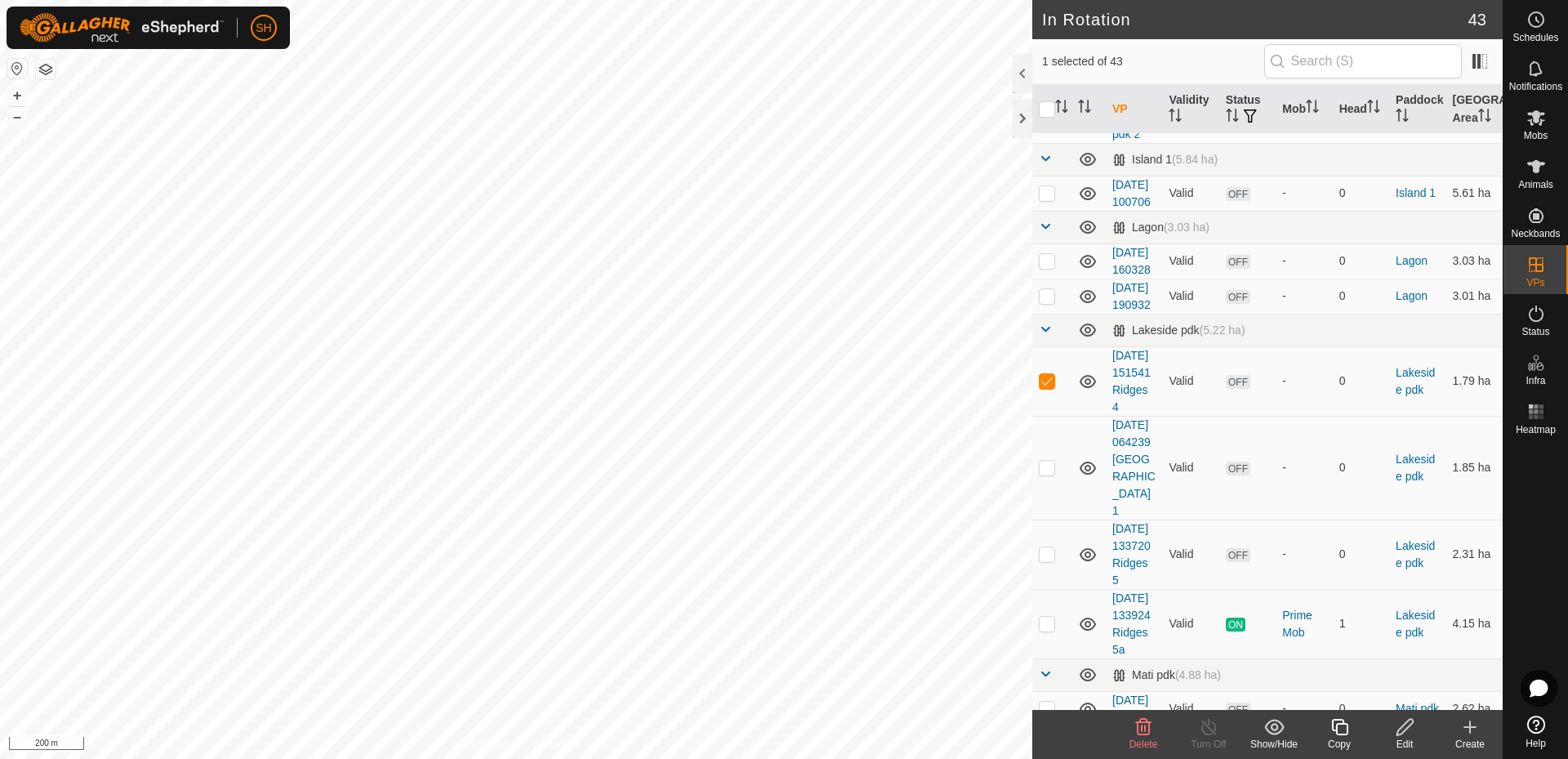
scroll to position [269, 0]
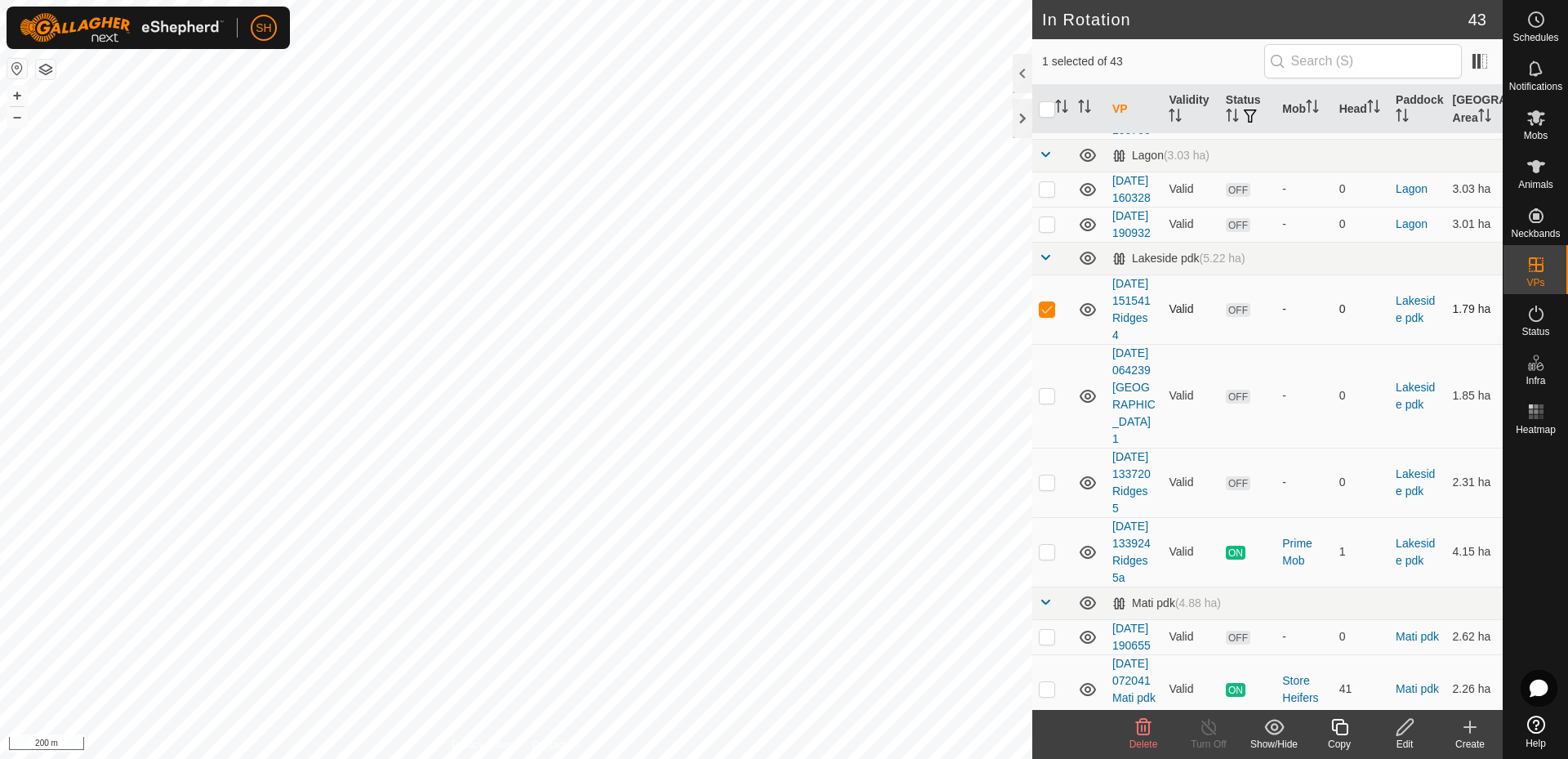
click at [1043, 315] on p-checkbox at bounding box center [1047, 309] width 17 height 13
checkbox input "false"
click at [1048, 488] on p-checkbox at bounding box center [1047, 481] width 17 height 13
checkbox input "true"
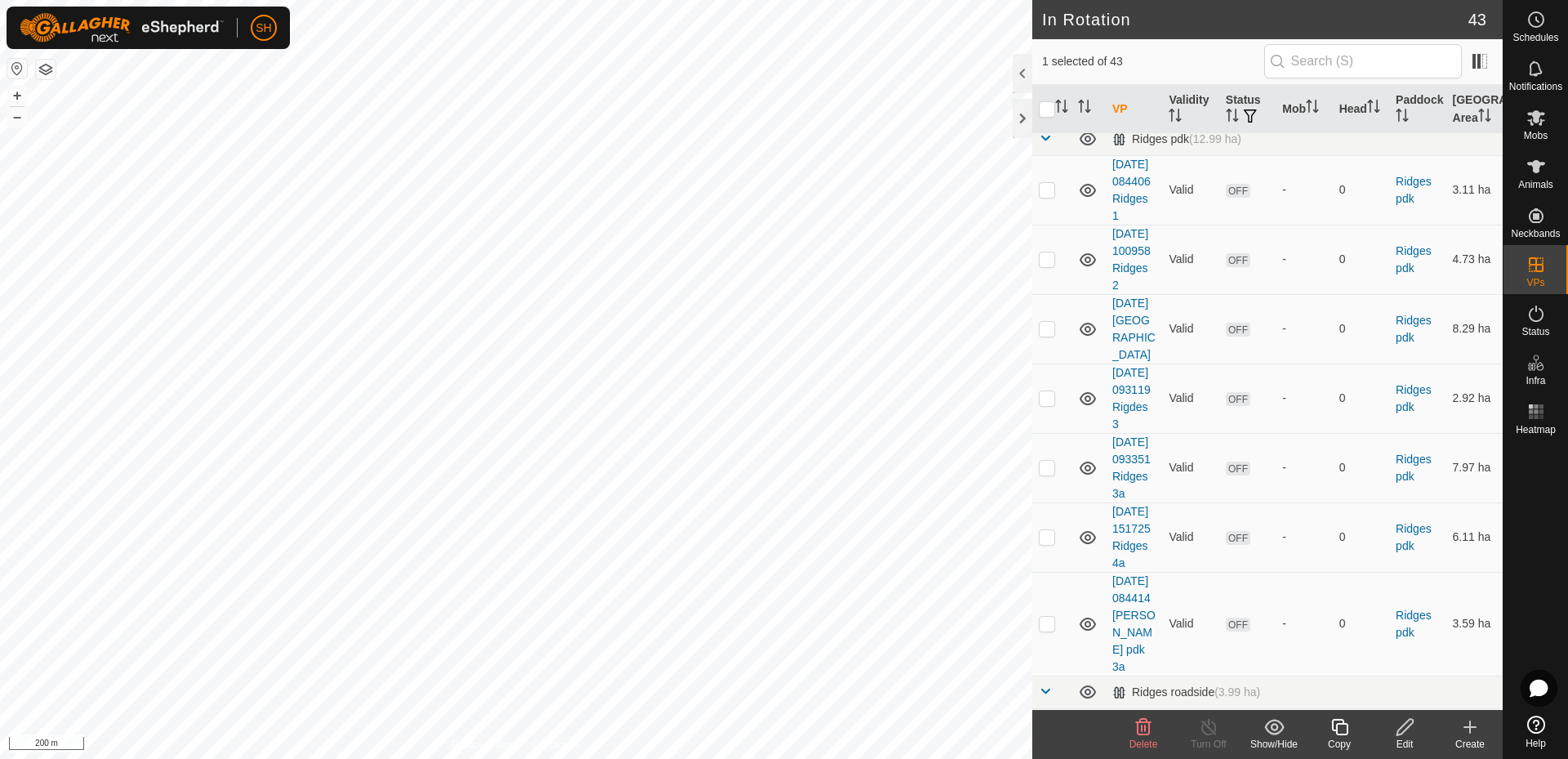
scroll to position [1018, 0]
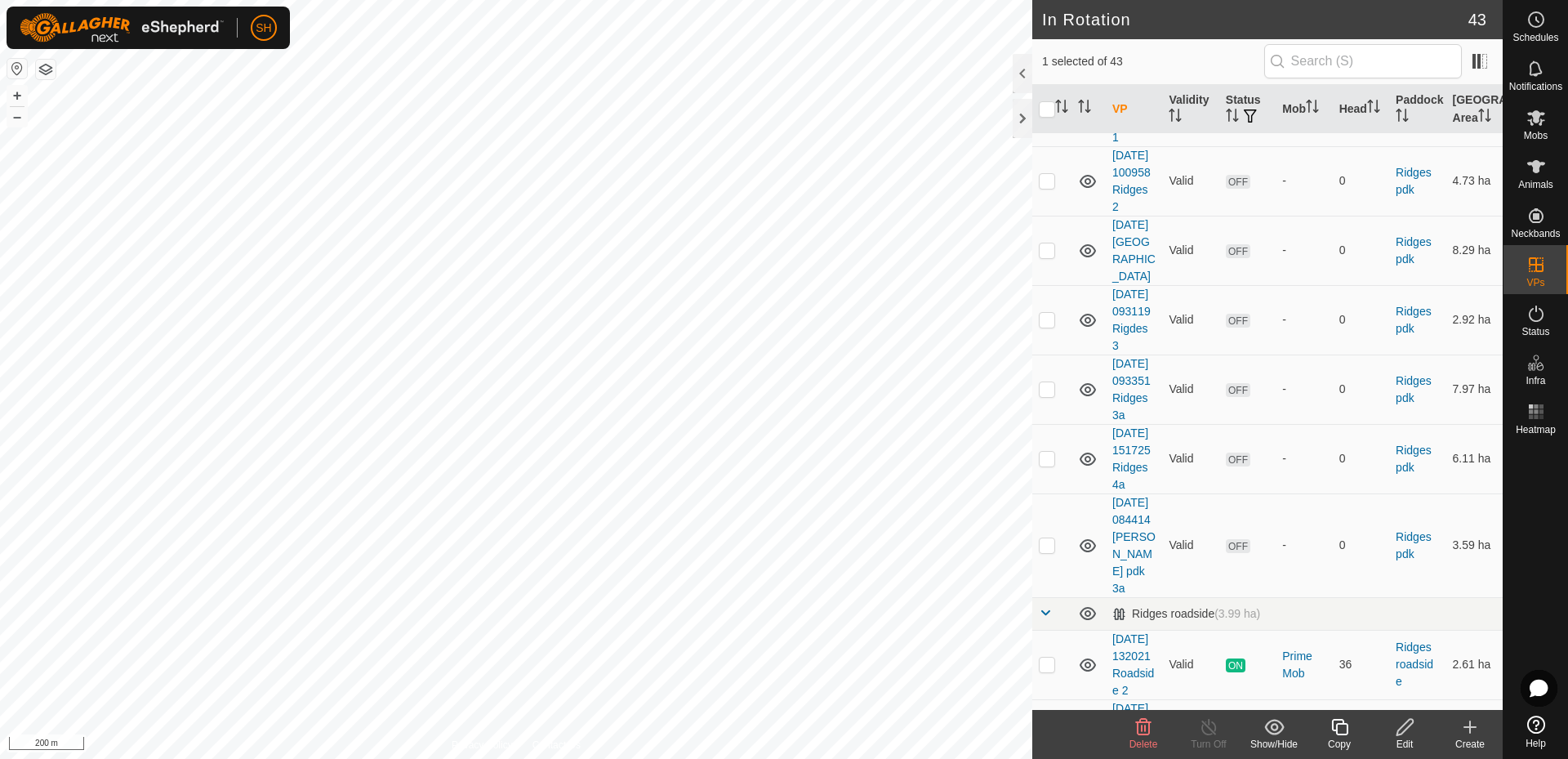
click at [1051, 118] on p-checkbox at bounding box center [1047, 111] width 17 height 13
checkbox input "true"
click at [1046, 187] on p-checkbox at bounding box center [1047, 180] width 17 height 13
click at [1048, 187] on p-checkbox at bounding box center [1047, 180] width 17 height 13
checkbox input "false"
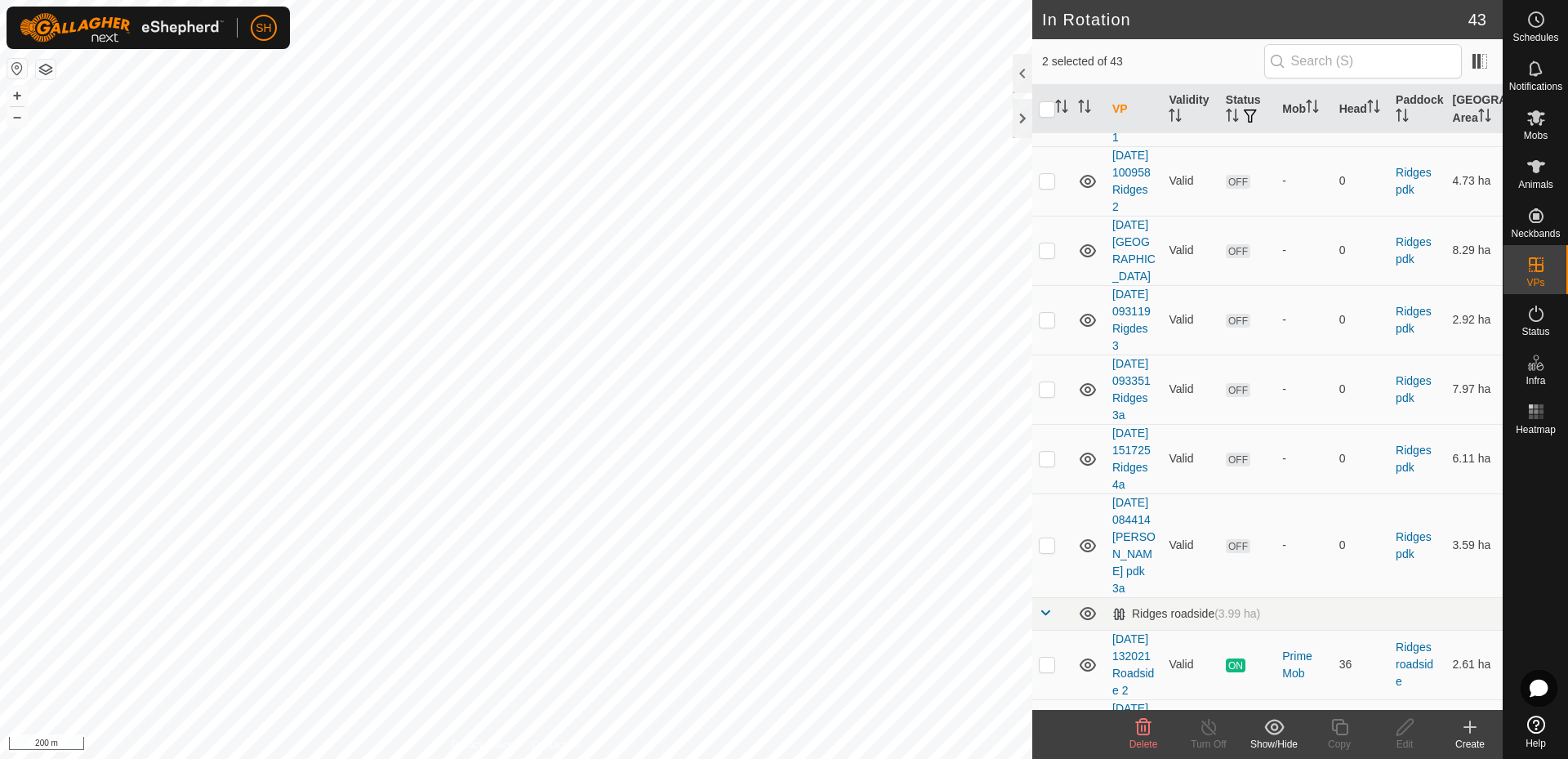
click at [1040, 118] on p-checkbox at bounding box center [1047, 111] width 17 height 13
checkbox input "false"
click at [1045, 256] on p-checkbox at bounding box center [1047, 250] width 17 height 13
checkbox input "true"
click at [1143, 723] on icon at bounding box center [1142, 726] width 19 height 19
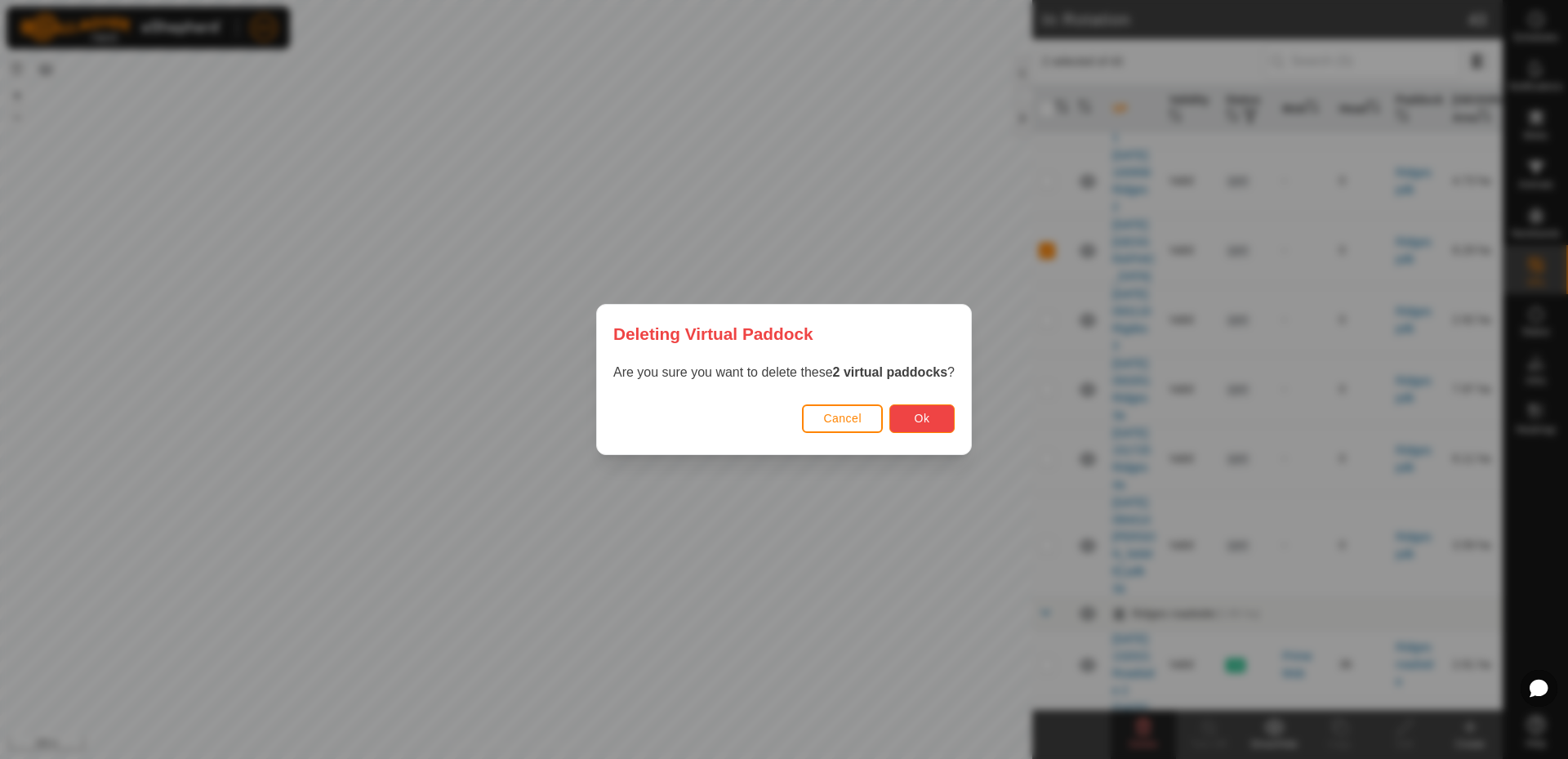
click at [929, 413] on button "Ok" at bounding box center [922, 418] width 65 height 28
checkbox input "false"
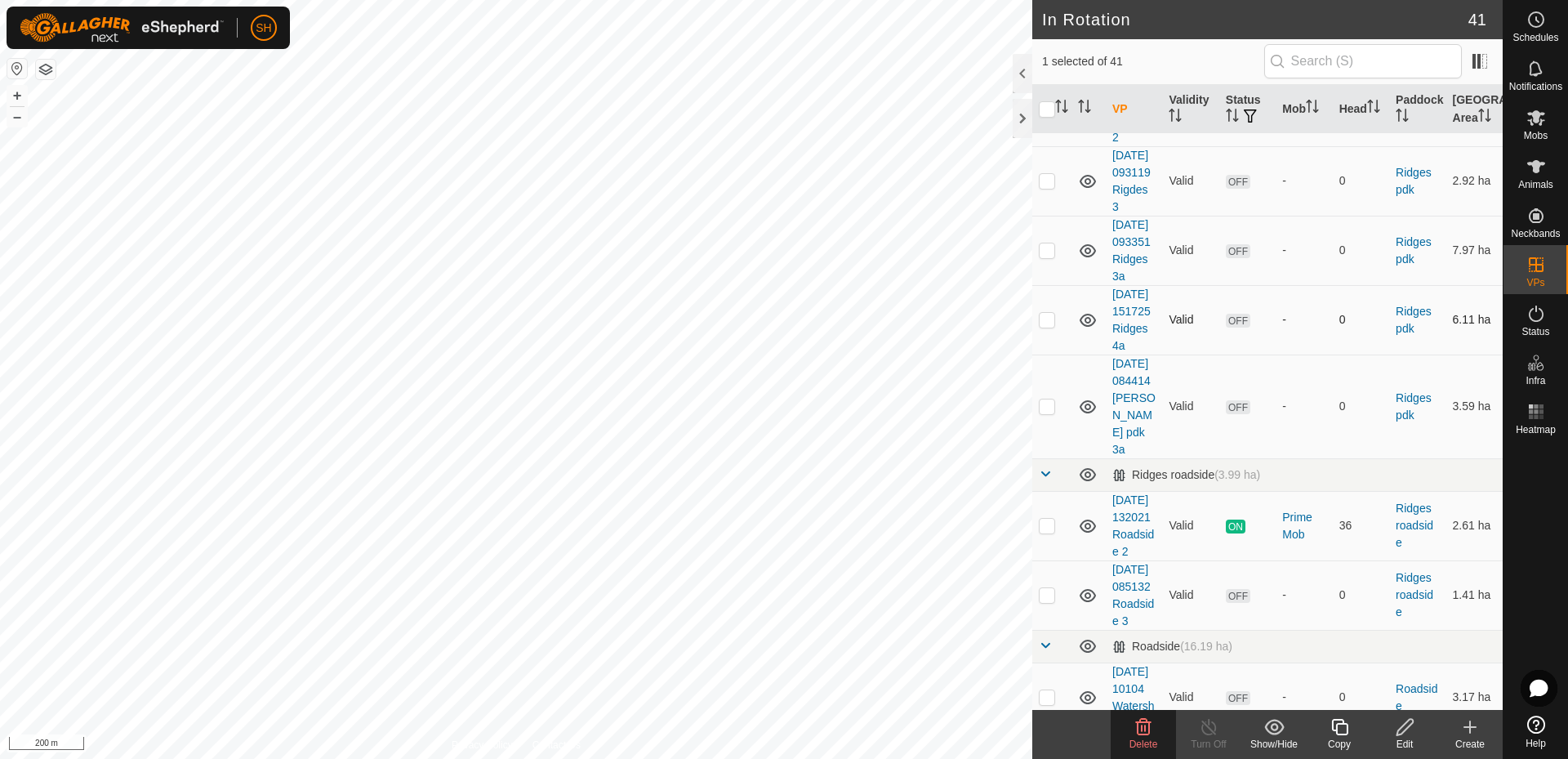
click at [1047, 326] on p-checkbox at bounding box center [1047, 319] width 17 height 13
checkbox input "true"
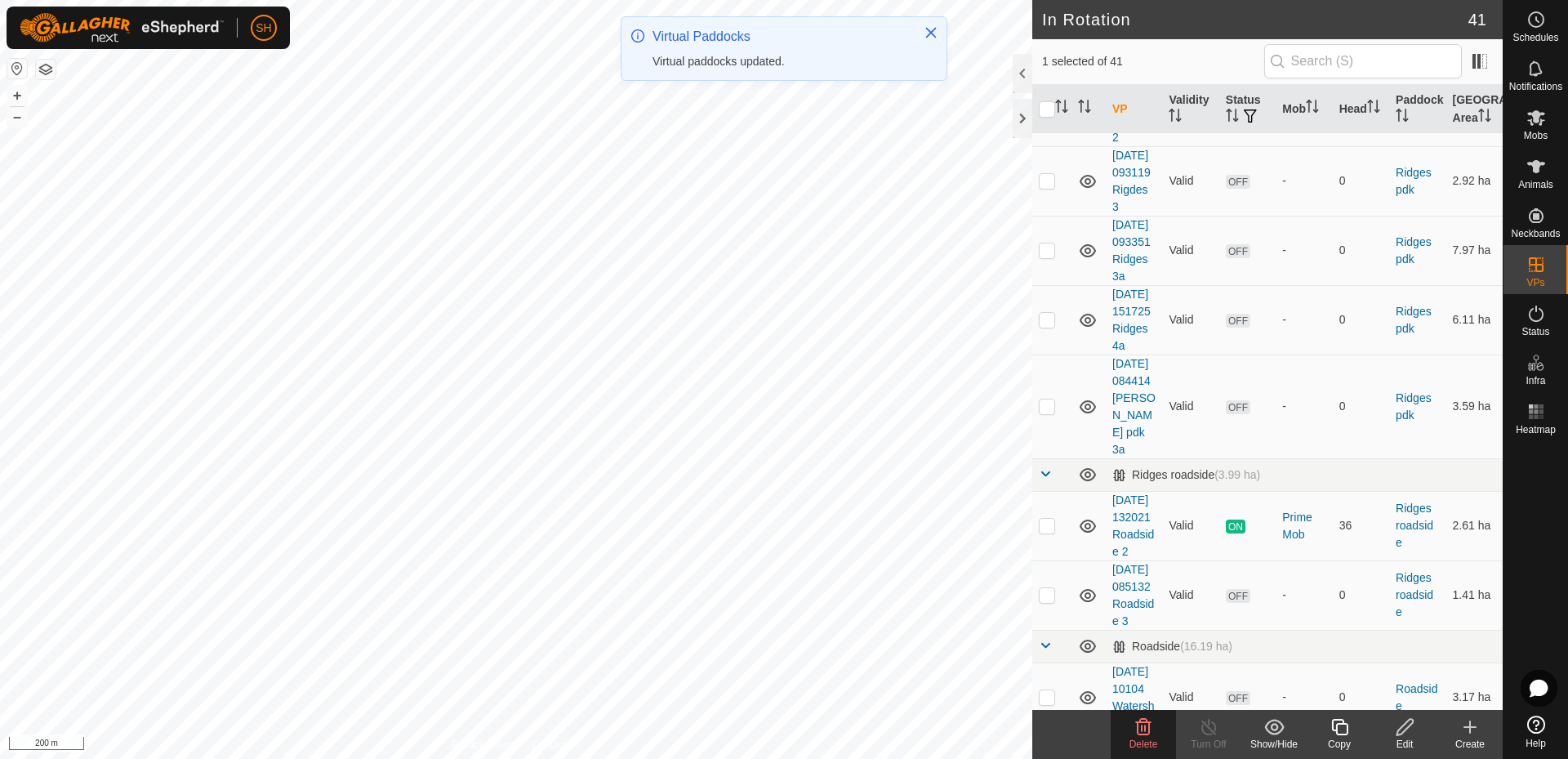
click at [1142, 722] on icon at bounding box center [1143, 727] width 16 height 17
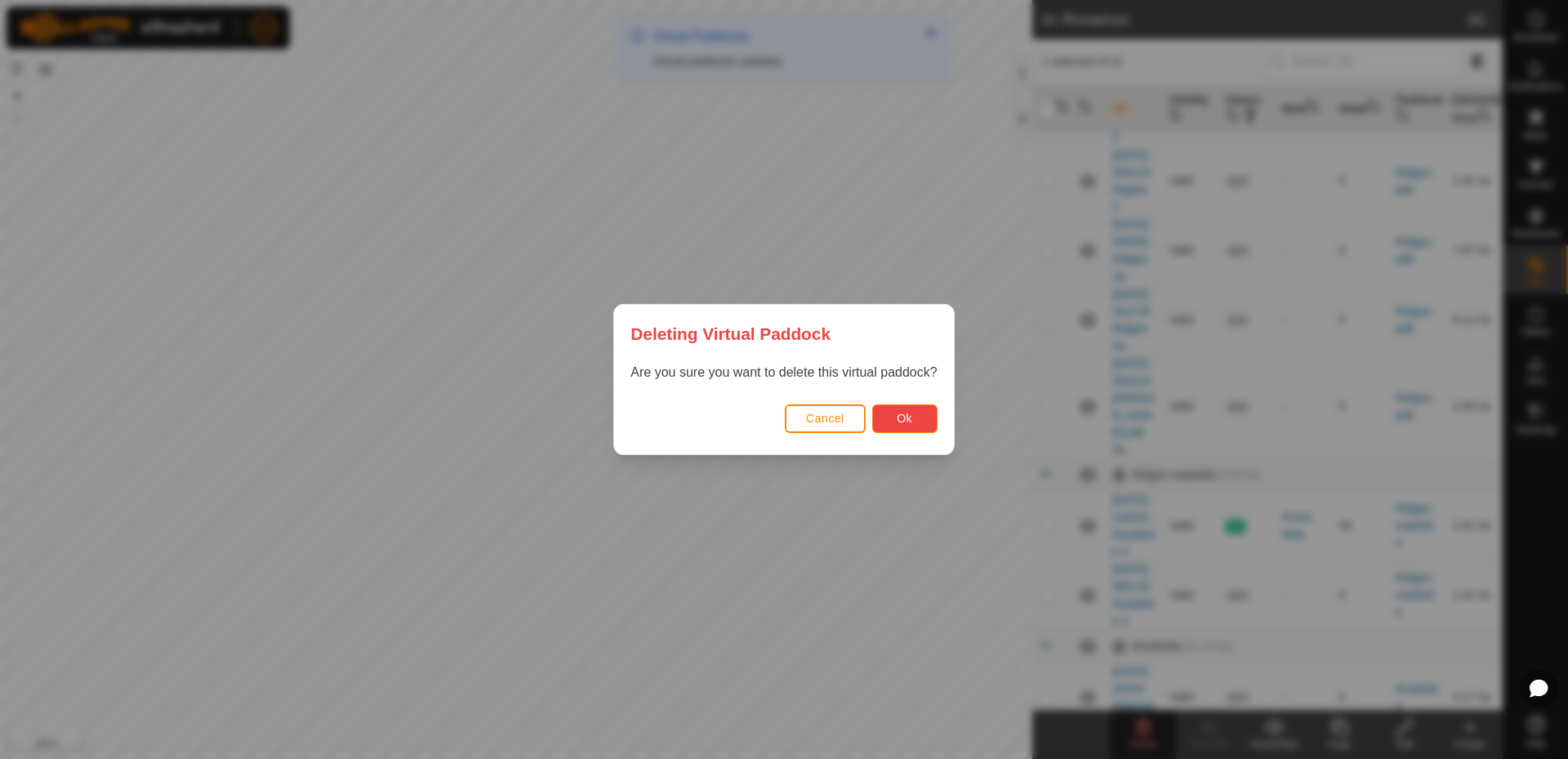
click at [926, 419] on button "Ok" at bounding box center [904, 418] width 65 height 28
checkbox input "false"
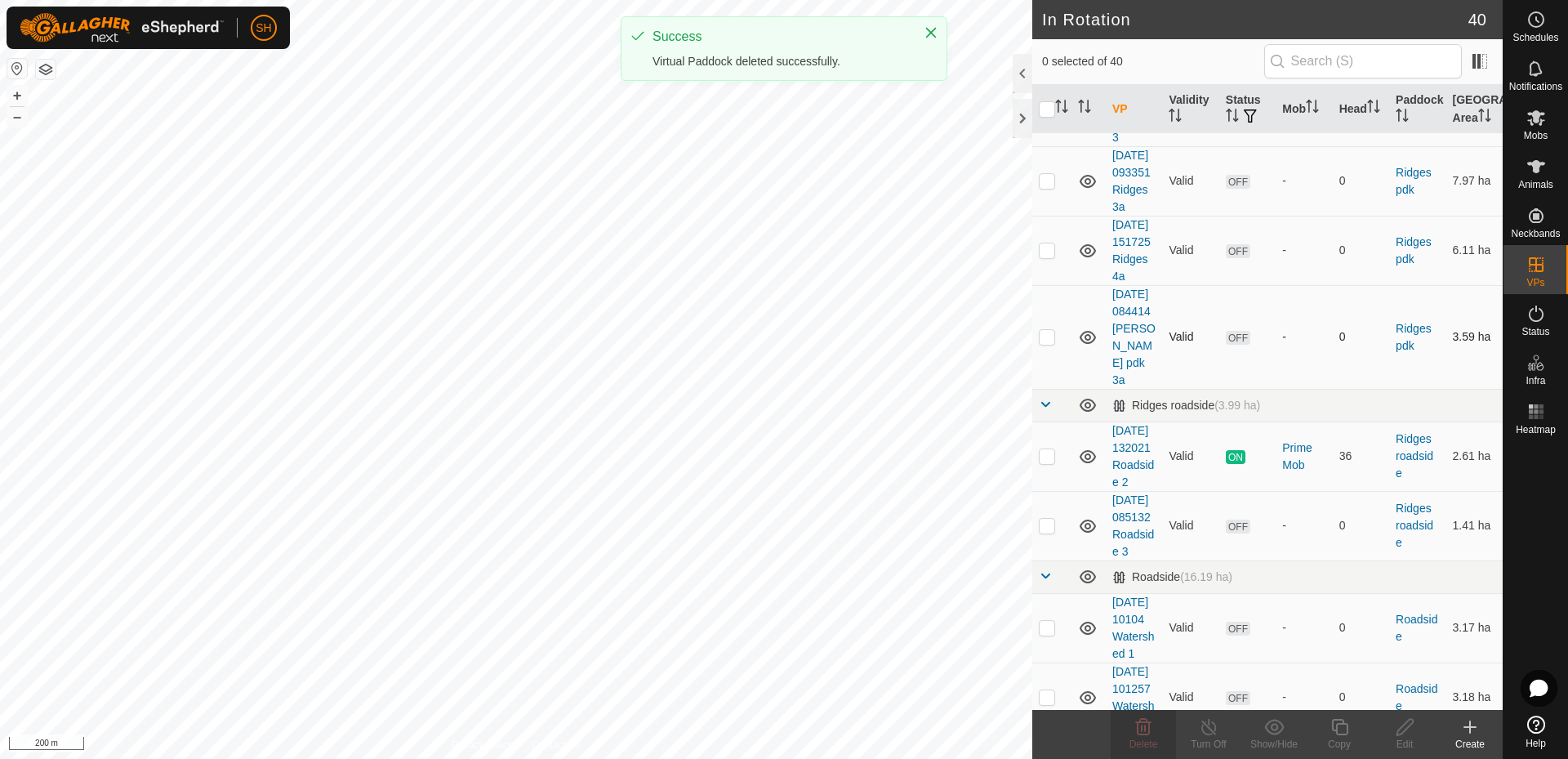
click at [1047, 343] on p-checkbox at bounding box center [1047, 336] width 17 height 13
checkbox input "true"
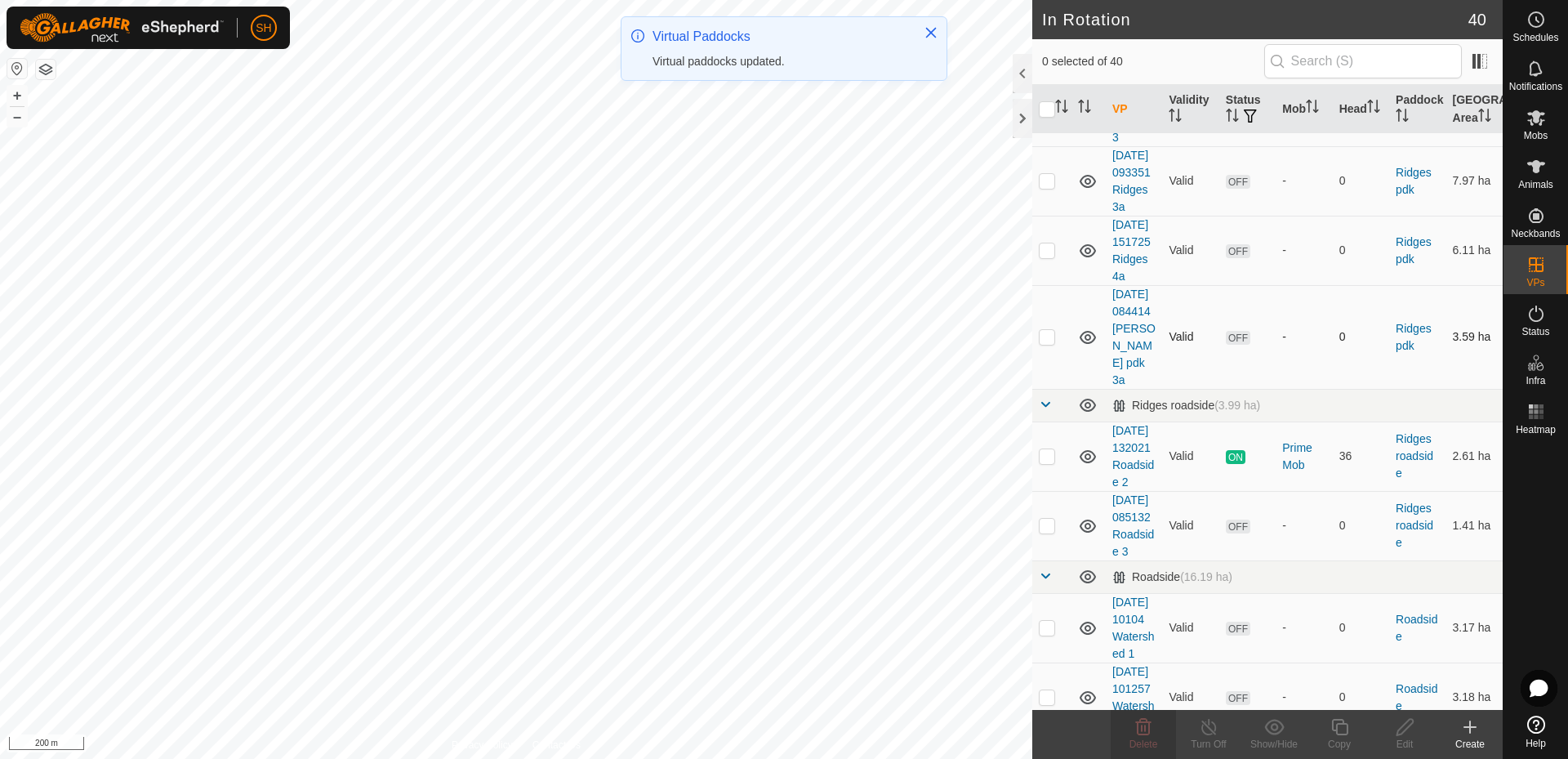
click at [1048, 343] on p-checkbox at bounding box center [1047, 336] width 17 height 13
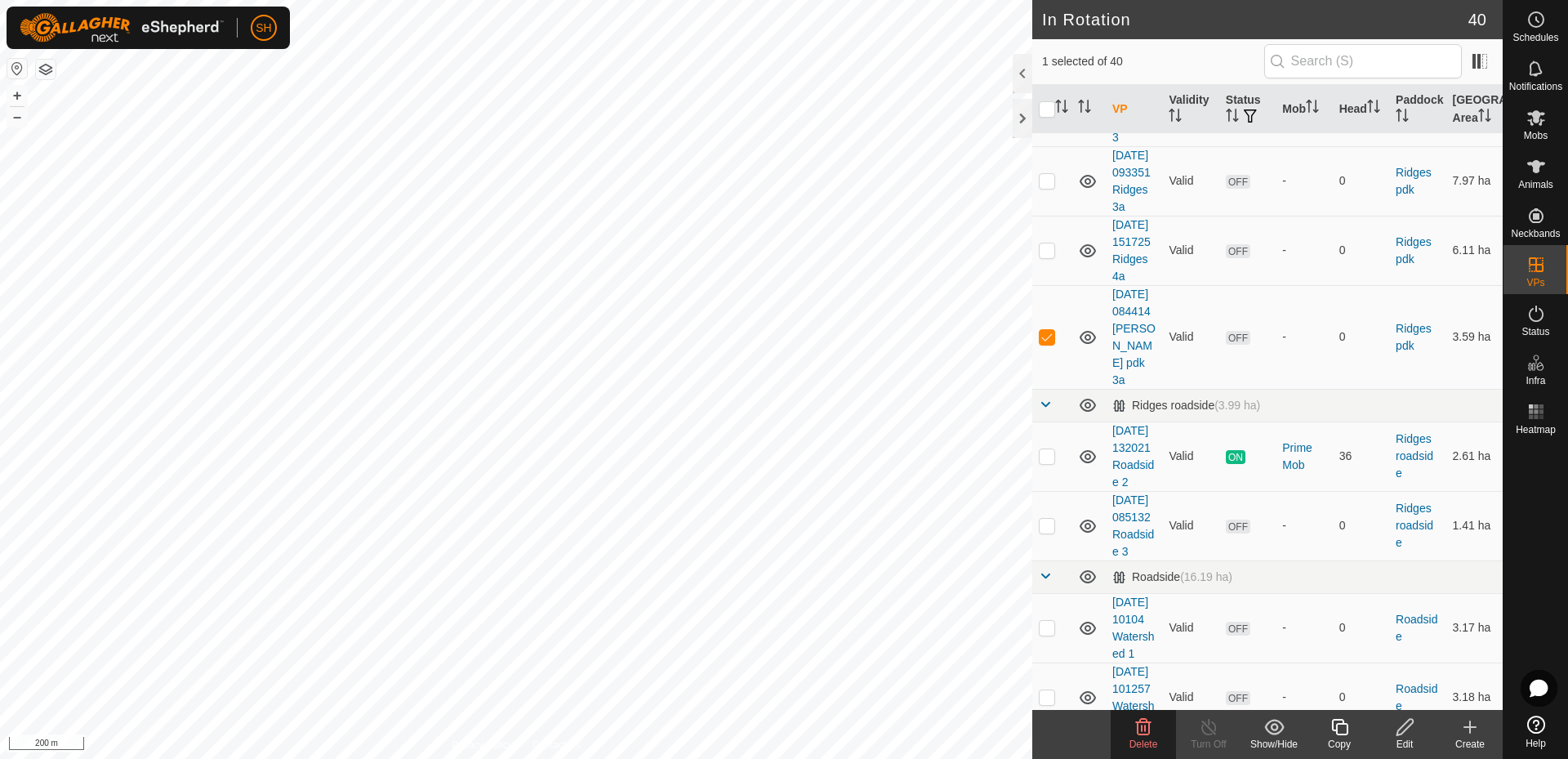
click at [1143, 731] on icon at bounding box center [1142, 726] width 19 height 19
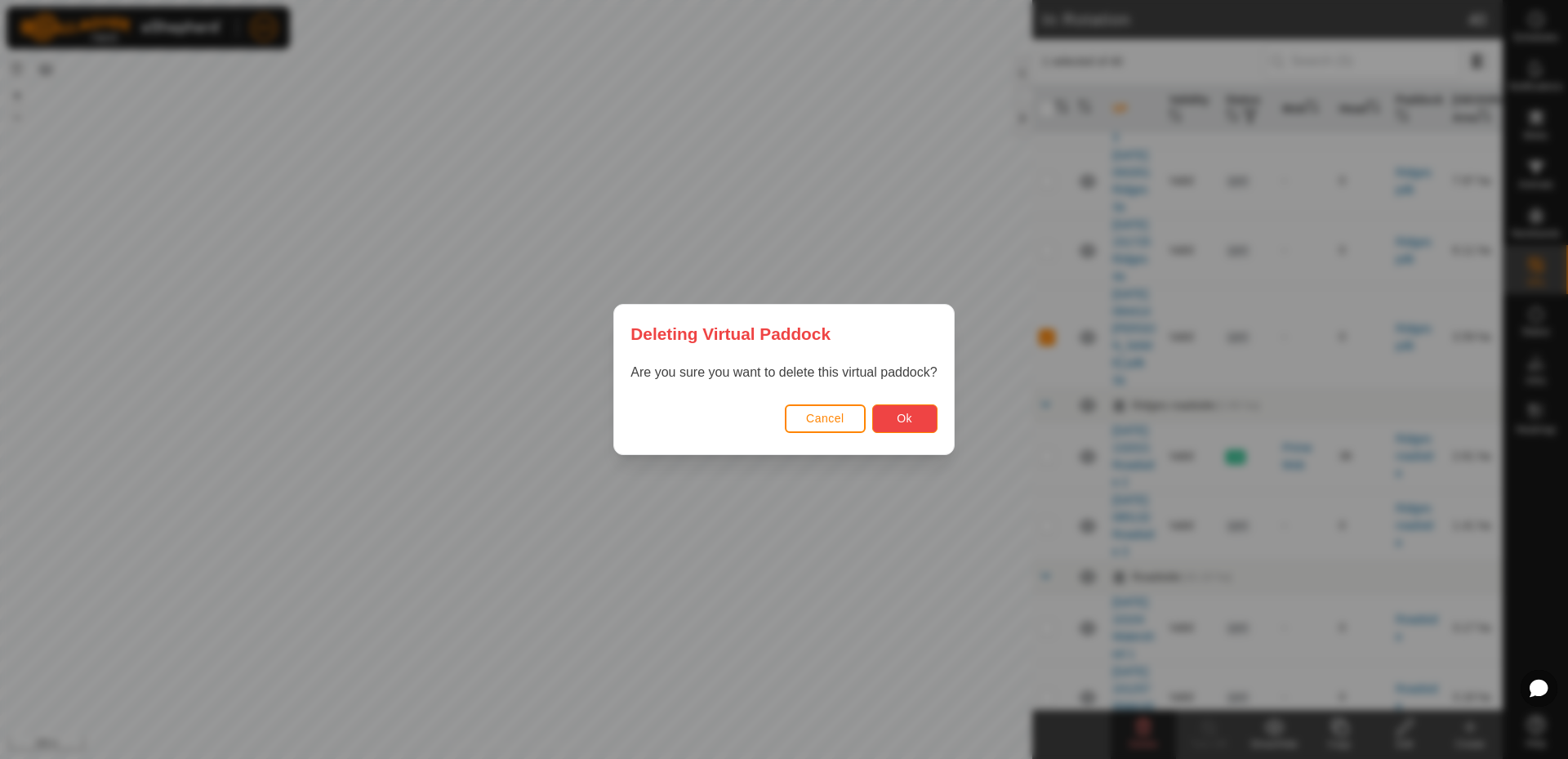
click at [916, 416] on button "Ok" at bounding box center [904, 418] width 65 height 28
checkbox input "false"
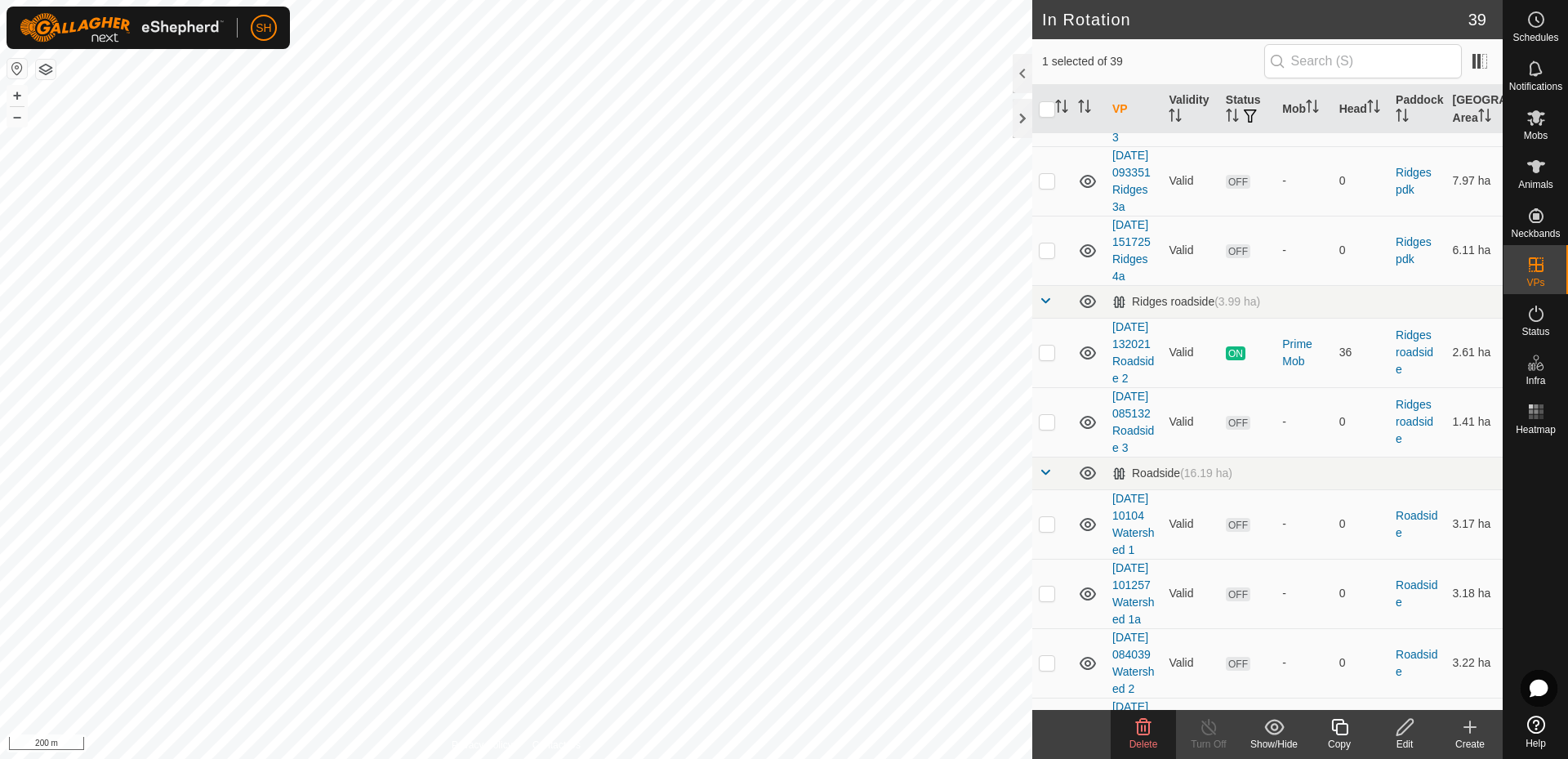
checkbox input "false"
checkbox input "true"
checkbox input "false"
click at [1405, 722] on icon at bounding box center [1405, 726] width 20 height 19
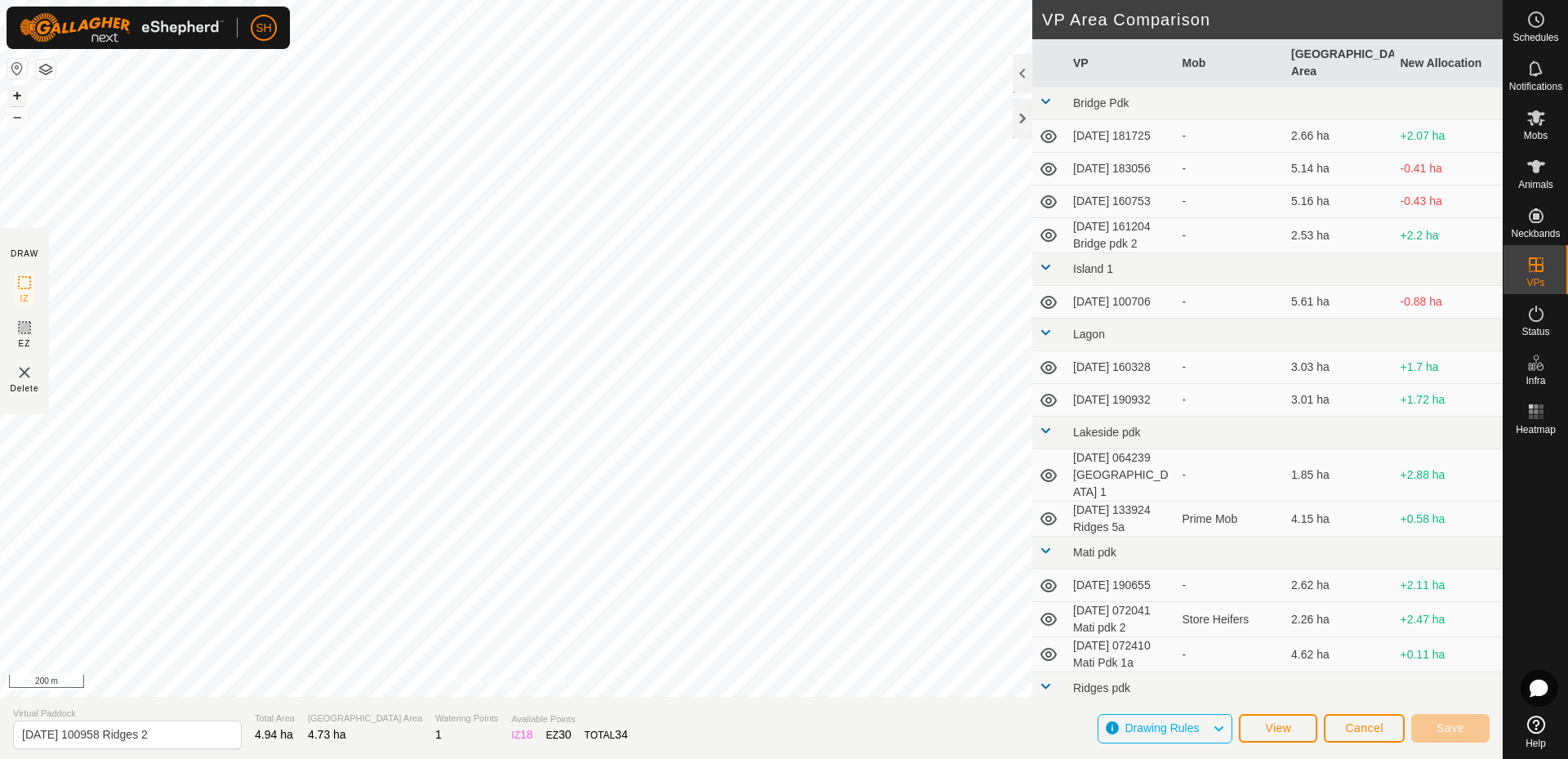
click at [17, 89] on button "+" at bounding box center [17, 95] width 19 height 19
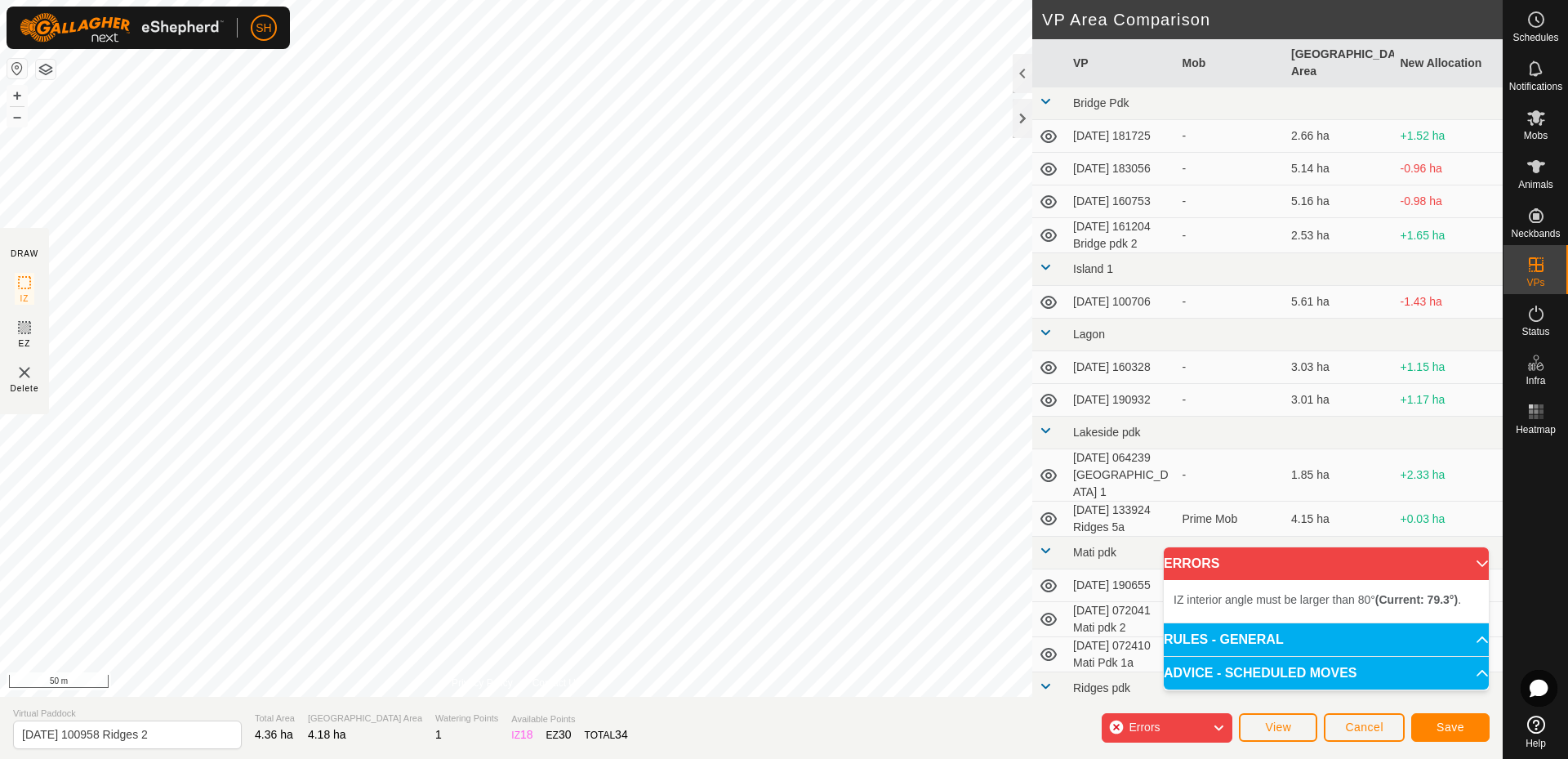
click at [6, 279] on div "DRAW IZ EZ Delete Privacy Policy Contact Us IZ interior angle must be larger th…" at bounding box center [751, 348] width 1503 height 697
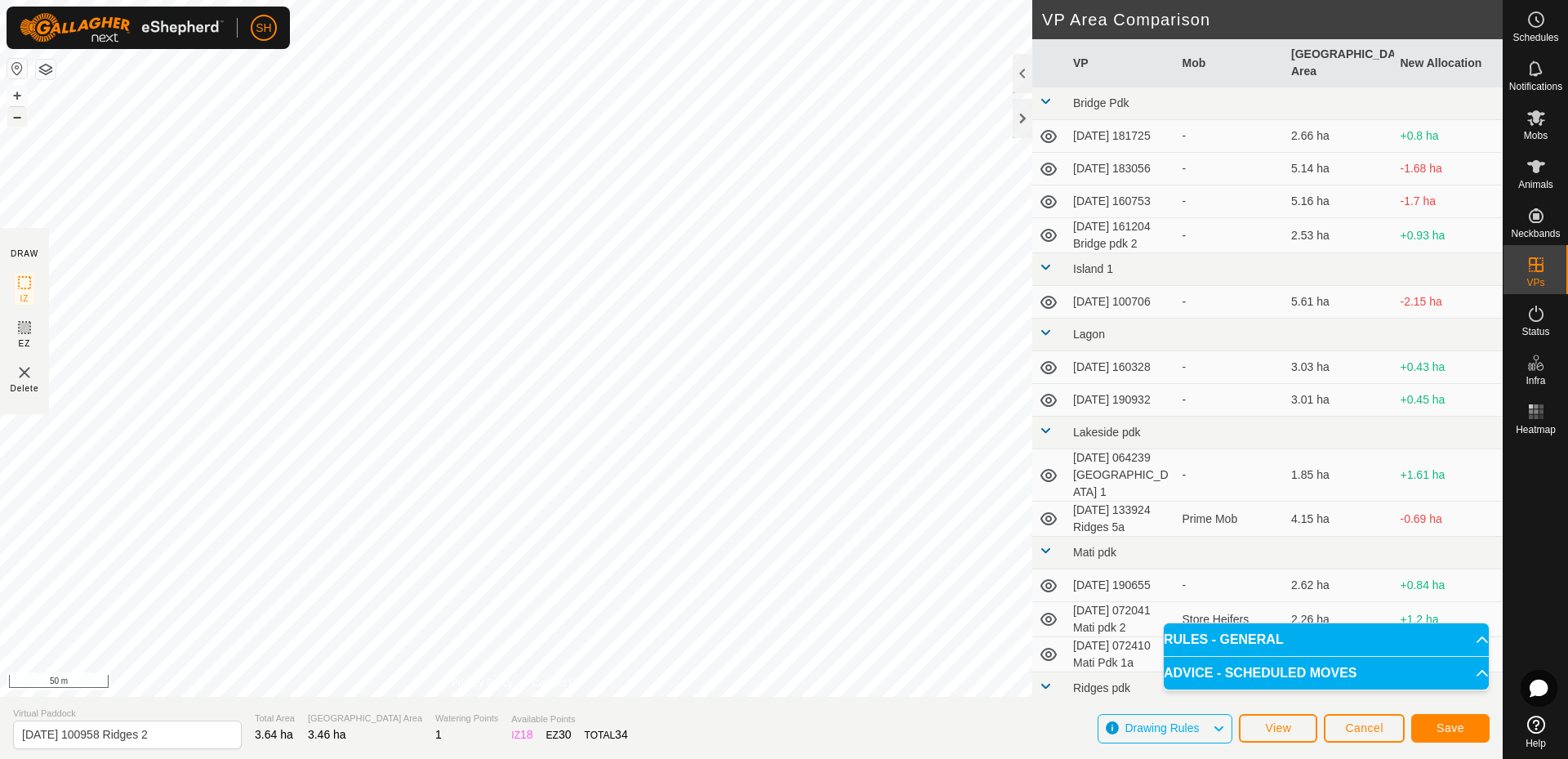
click at [16, 119] on button "–" at bounding box center [17, 116] width 19 height 19
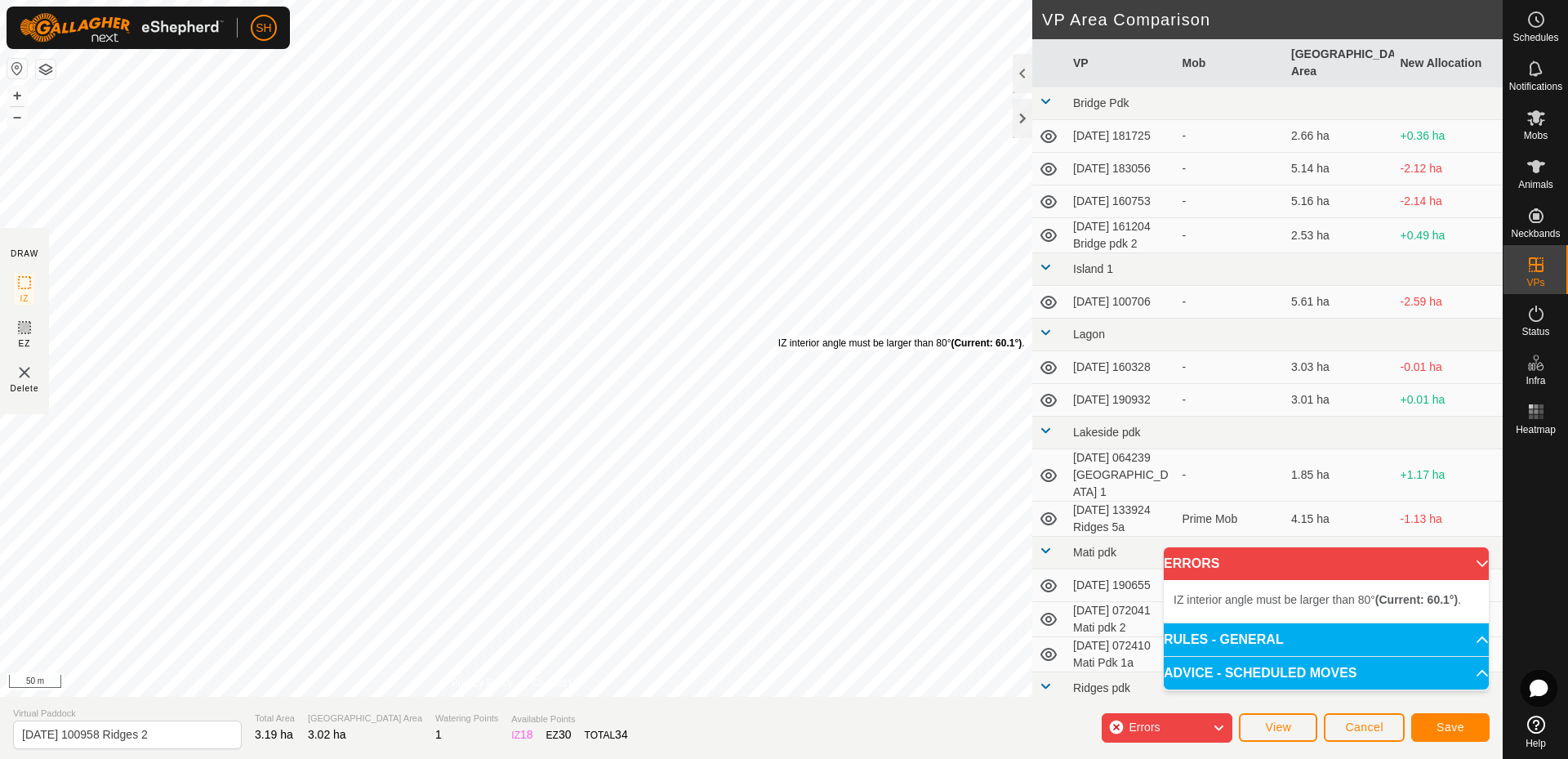
click at [778, 335] on div "IZ interior angle must be larger than 80° (Current: 60.1°) . + – ⇧ i 50 m" at bounding box center [516, 348] width 1032 height 697
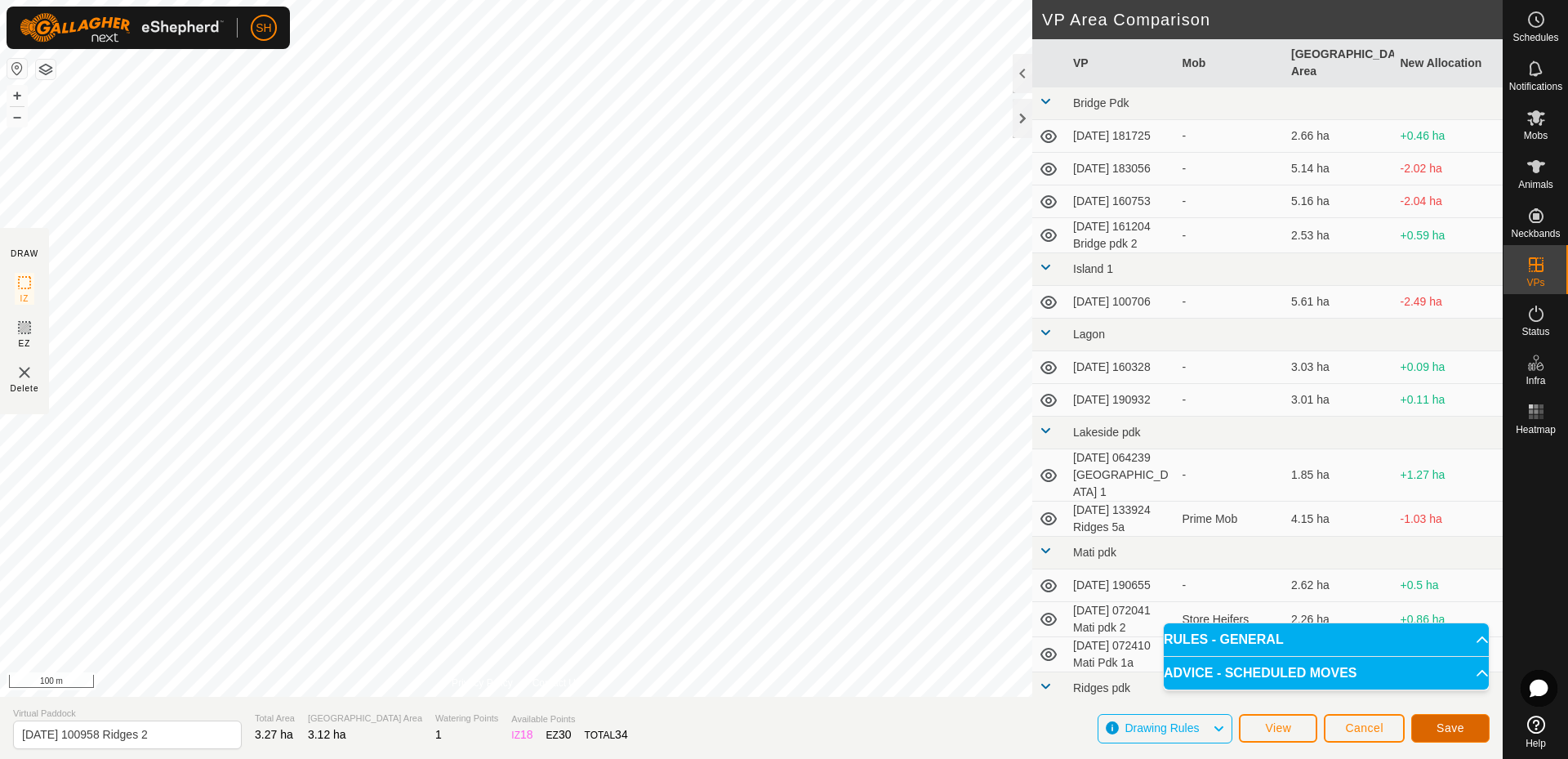
click at [1460, 735] on button "Save" at bounding box center [1450, 728] width 78 height 28
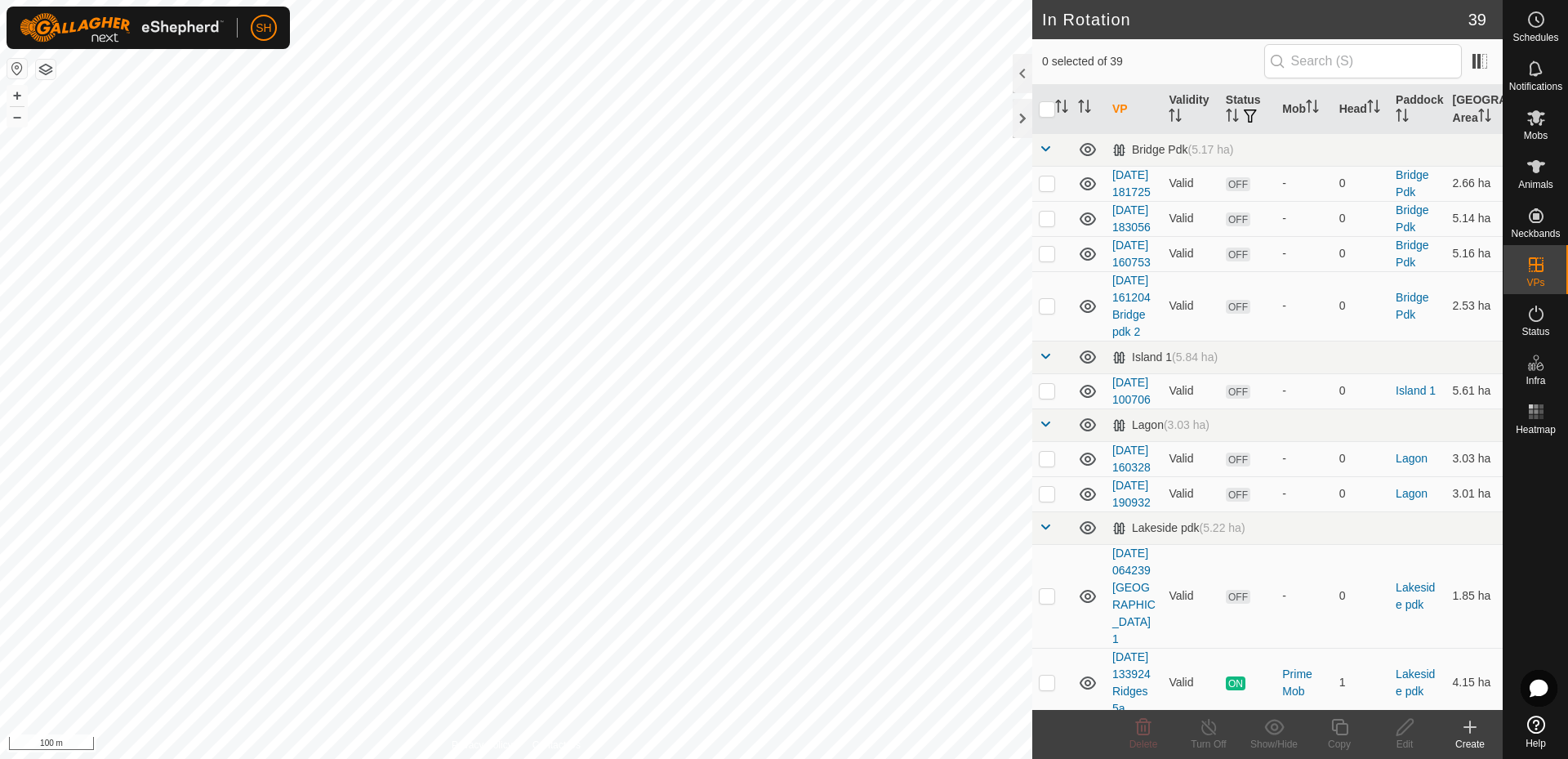
checkbox input "true"
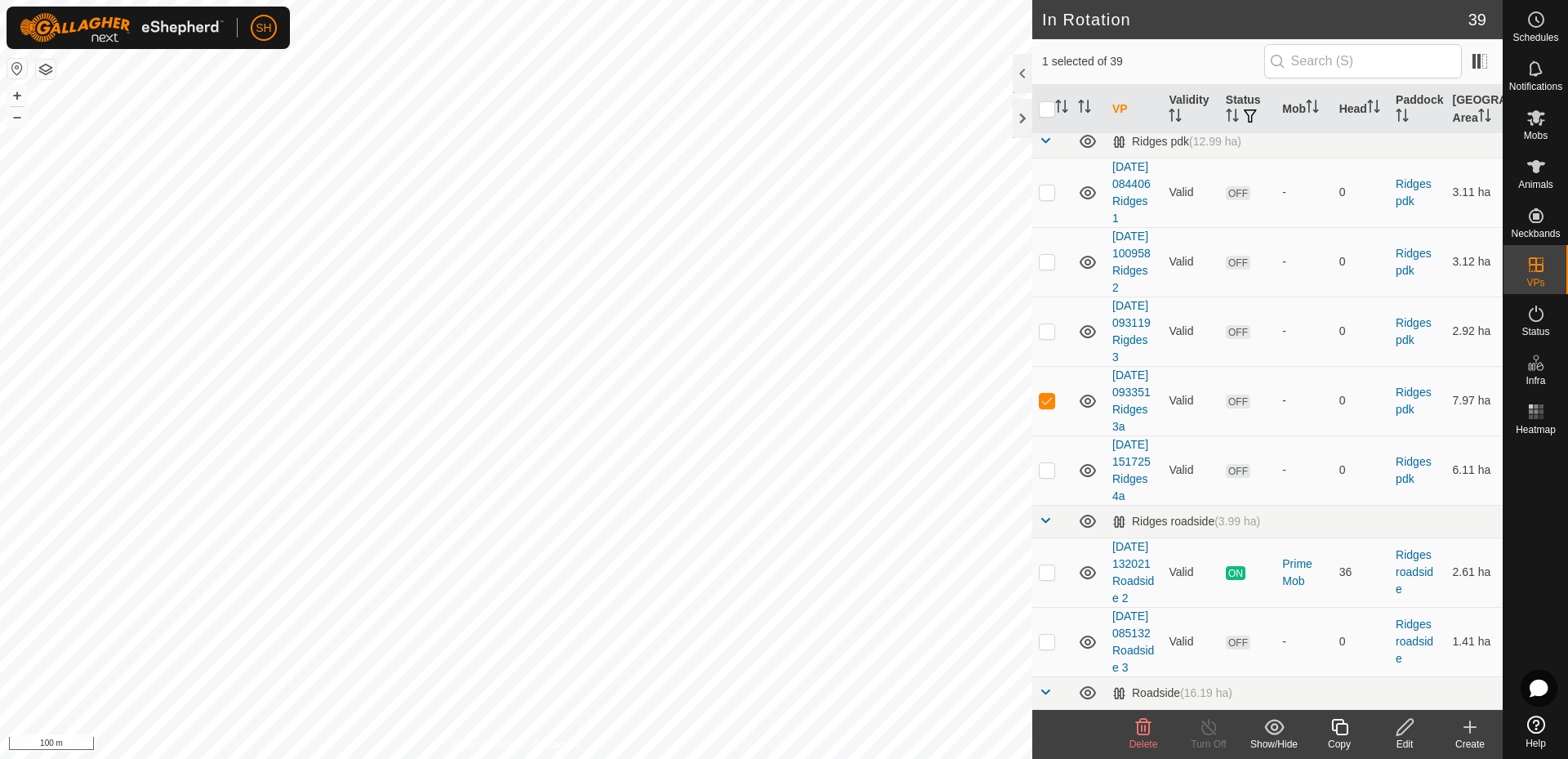
scroll to position [878, 0]
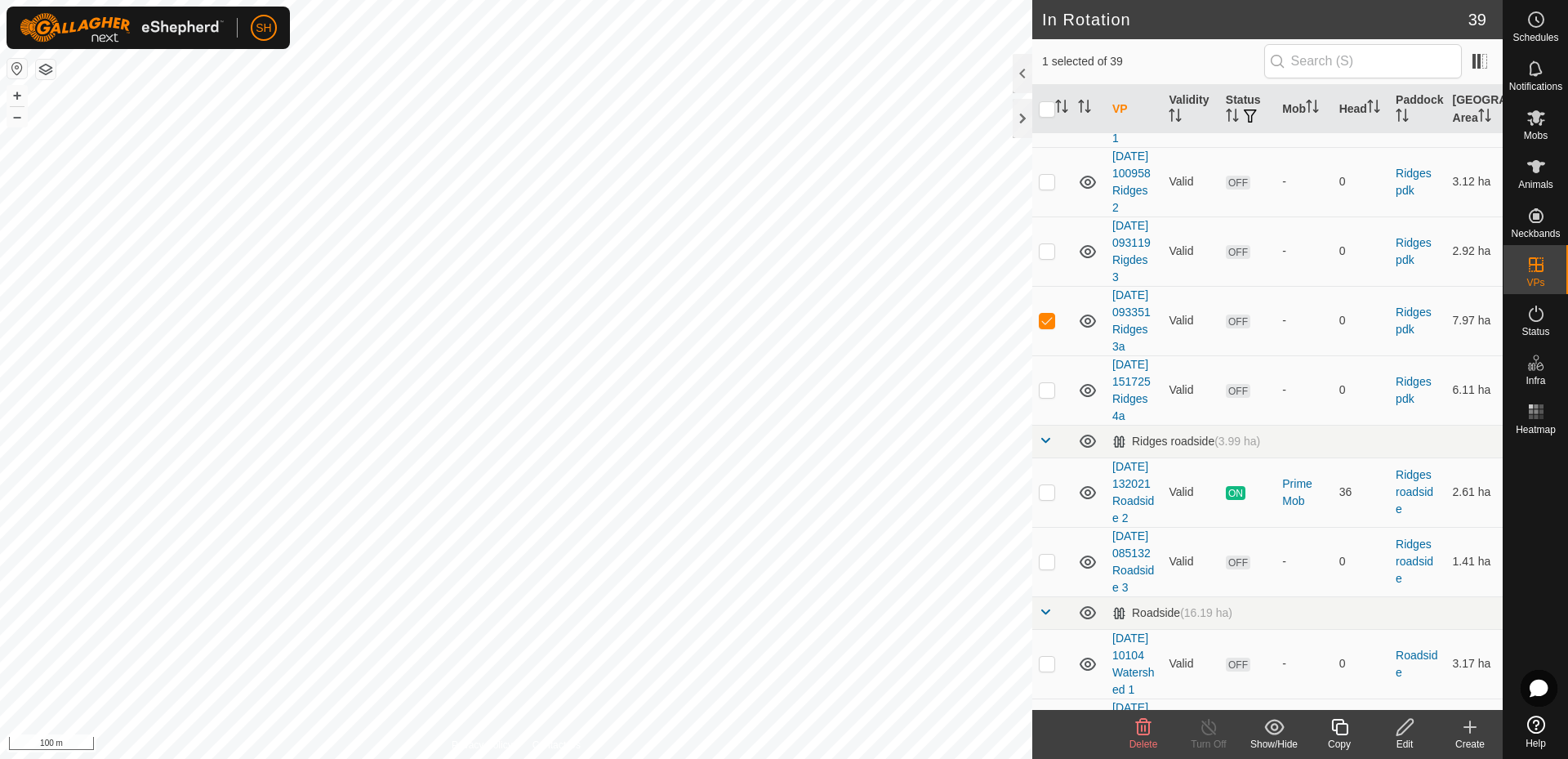
click at [1142, 722] on icon at bounding box center [1143, 727] width 16 height 17
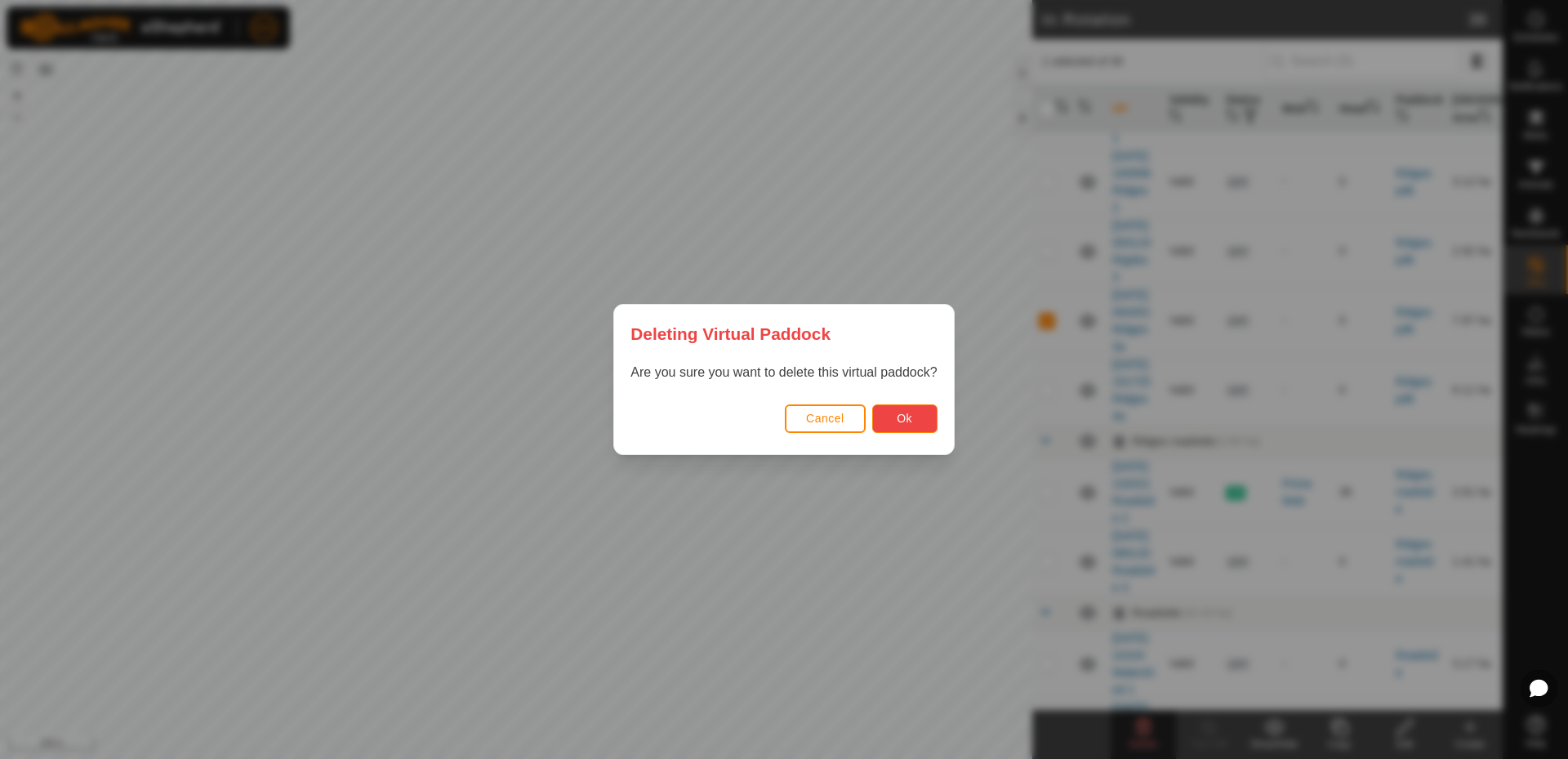
click at [907, 420] on span "Ok" at bounding box center [904, 418] width 16 height 13
checkbox input "false"
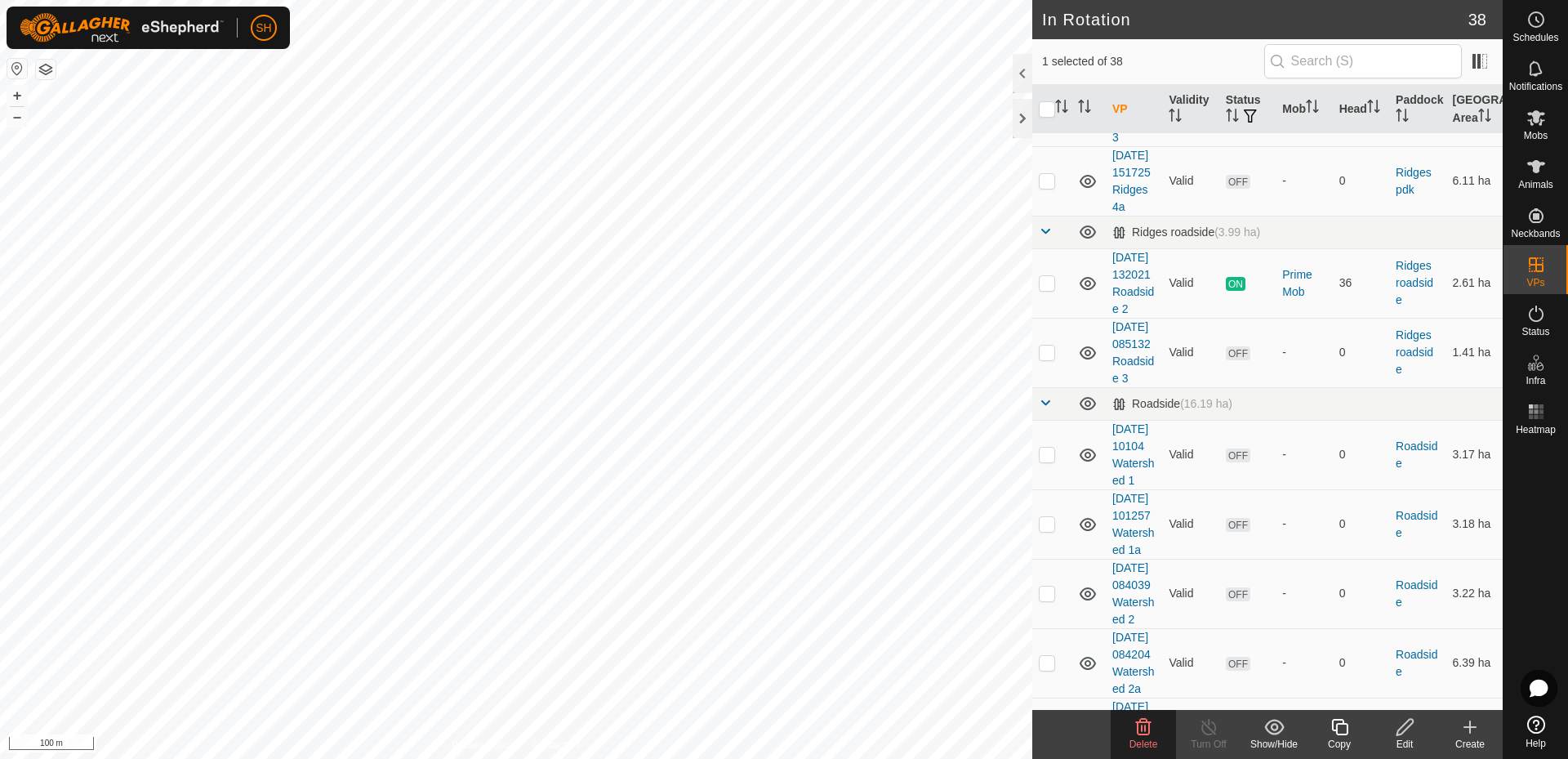
scroll to position [1090, 0]
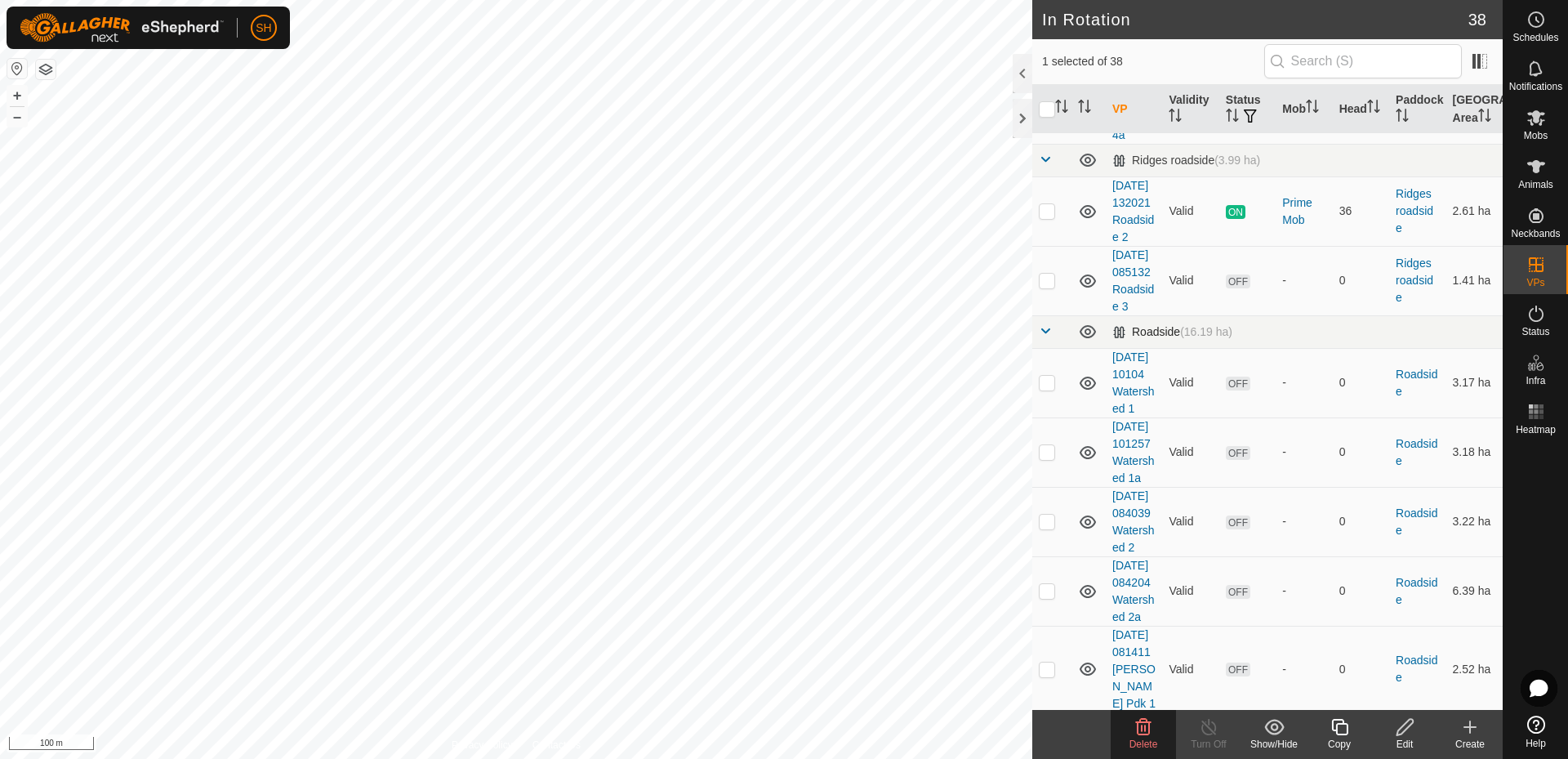
checkbox input "false"
click at [1138, 719] on icon at bounding box center [1142, 726] width 19 height 19
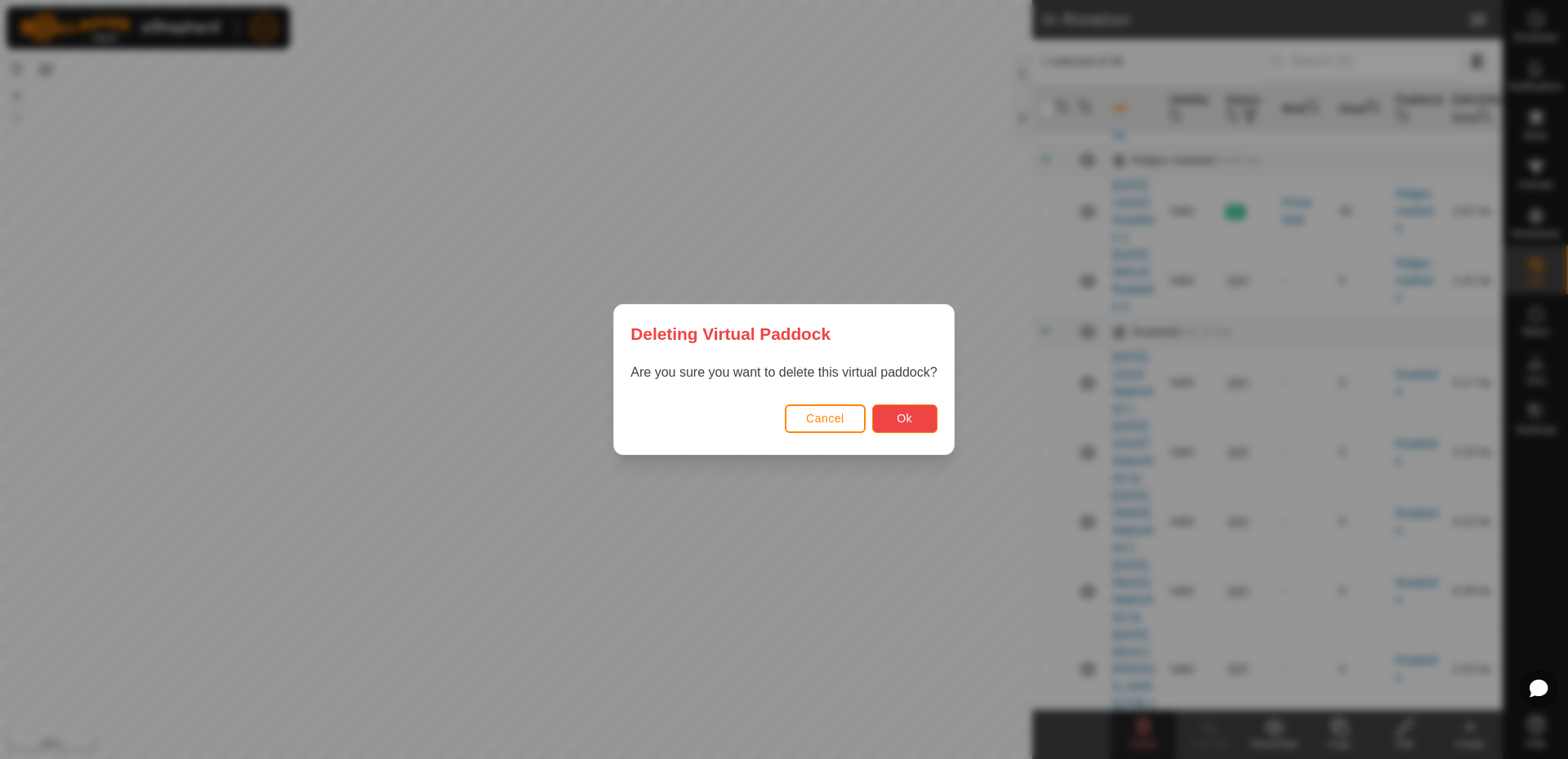
click at [907, 426] on button "Ok" at bounding box center [904, 418] width 65 height 28
checkbox input "false"
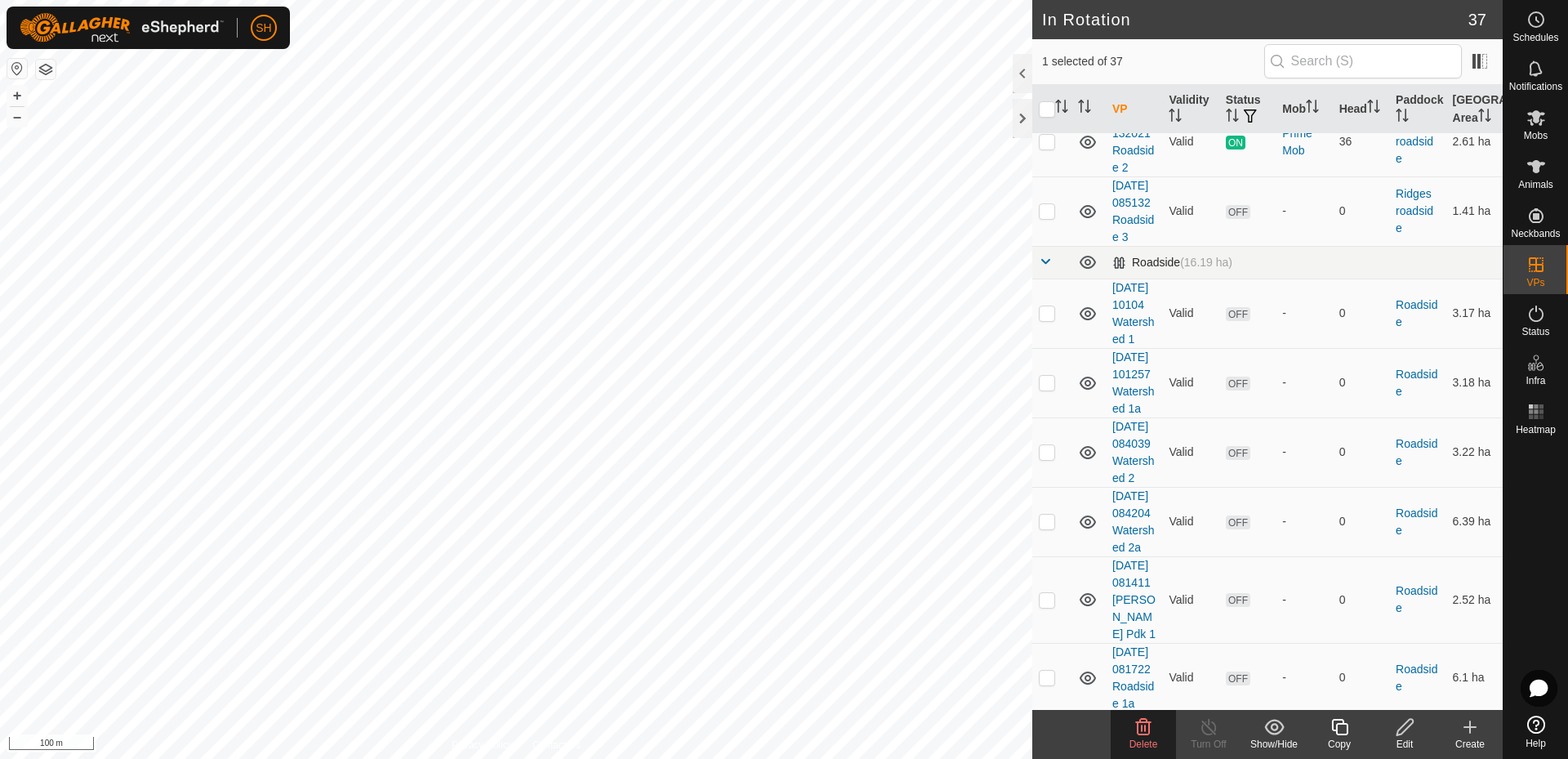
checkbox input "false"
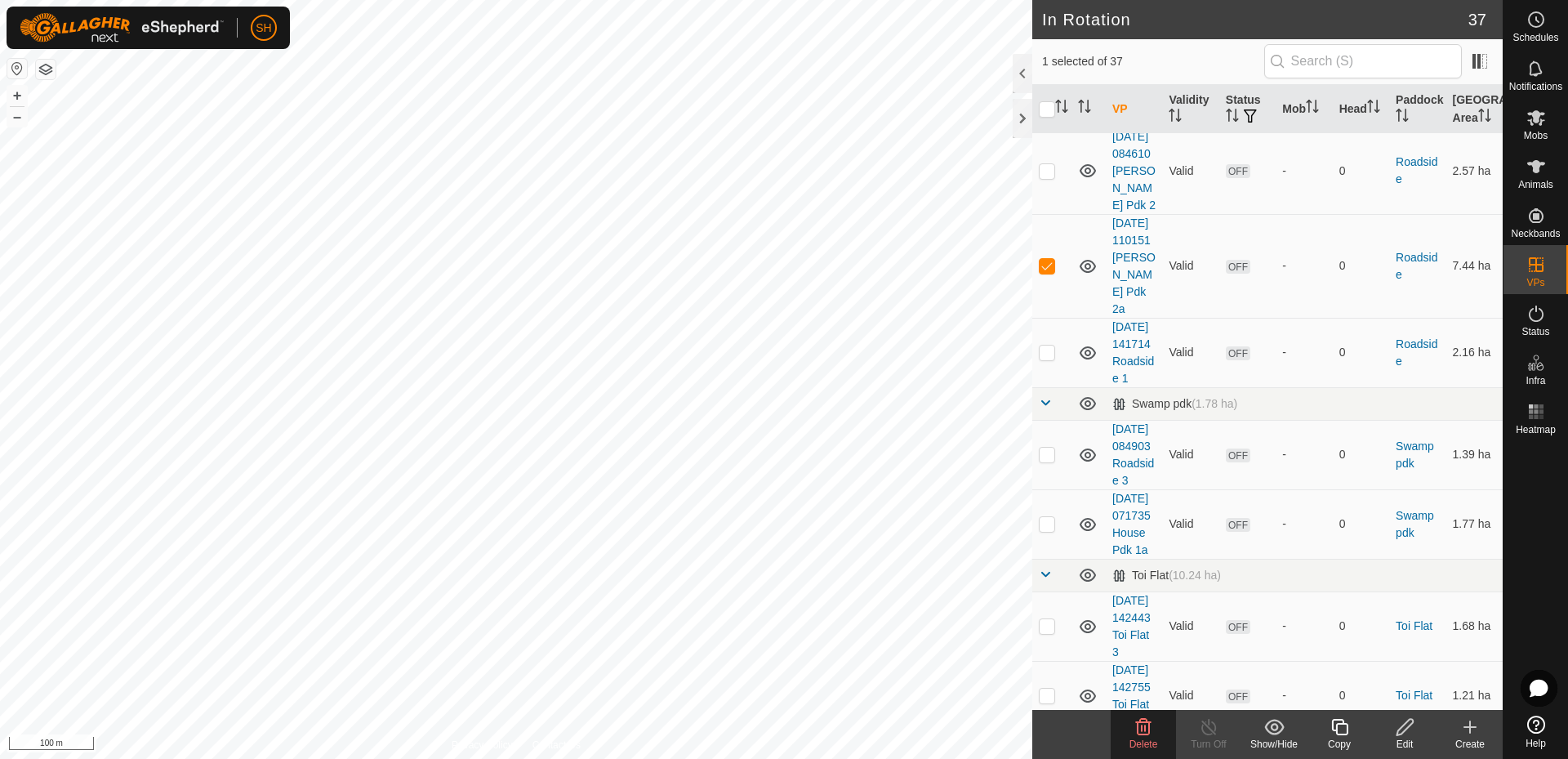
scroll to position [1939, 0]
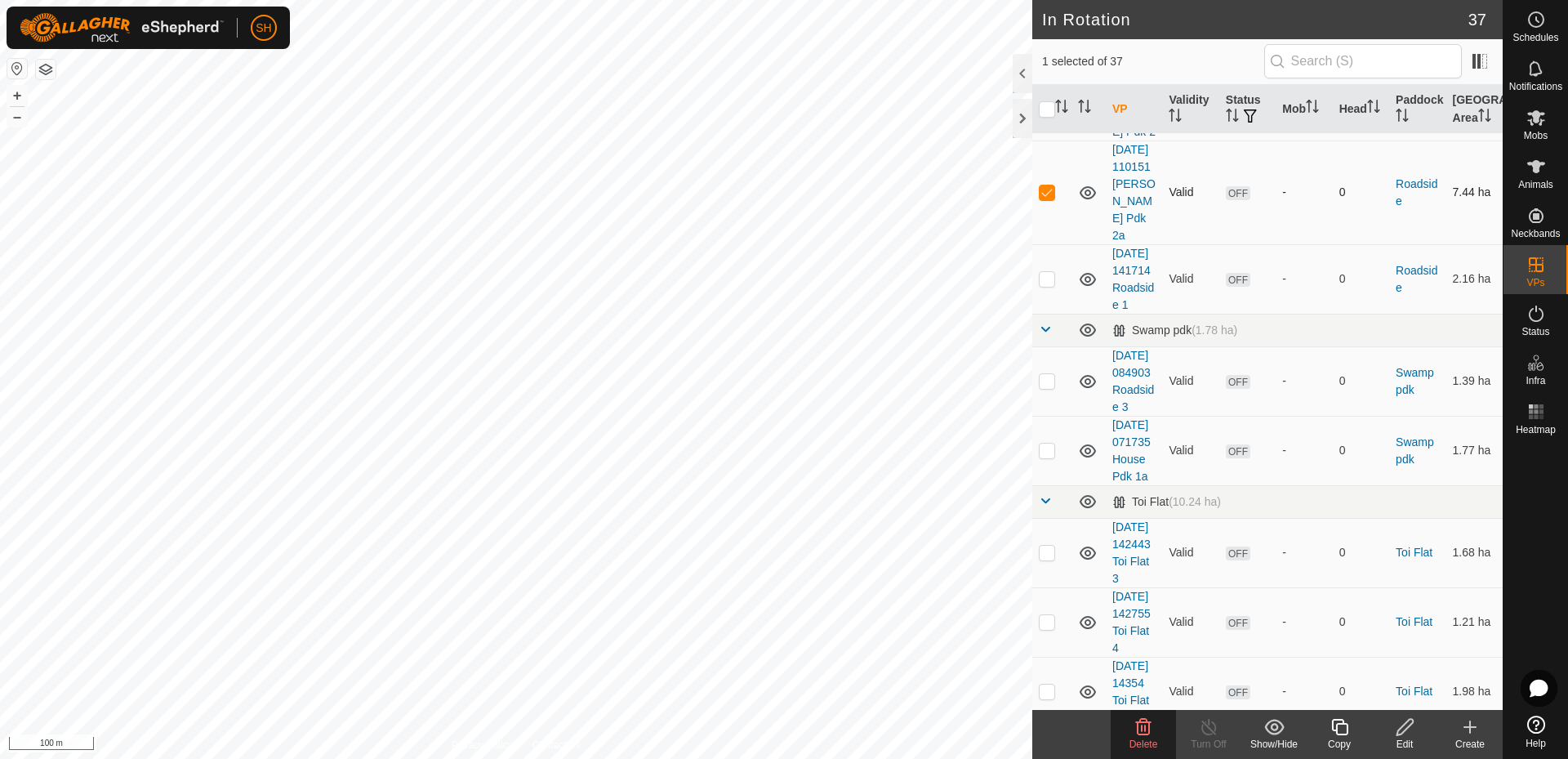
click at [1049, 198] on p-checkbox at bounding box center [1047, 192] width 17 height 13
click at [1051, 198] on p-checkbox at bounding box center [1047, 192] width 17 height 13
click at [1141, 733] on icon at bounding box center [1143, 727] width 16 height 17
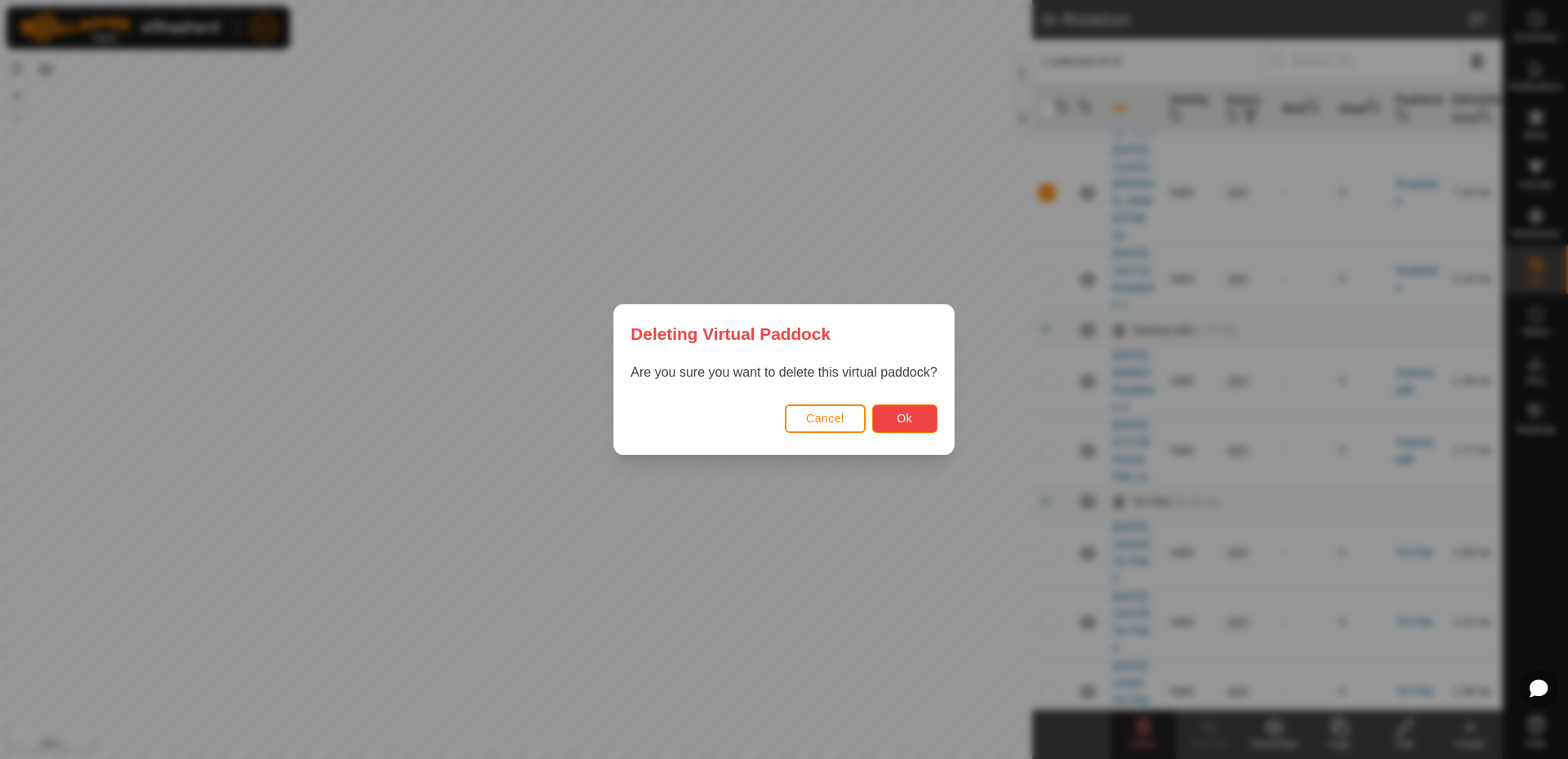
click at [905, 414] on span "Ok" at bounding box center [904, 418] width 16 height 13
checkbox input "false"
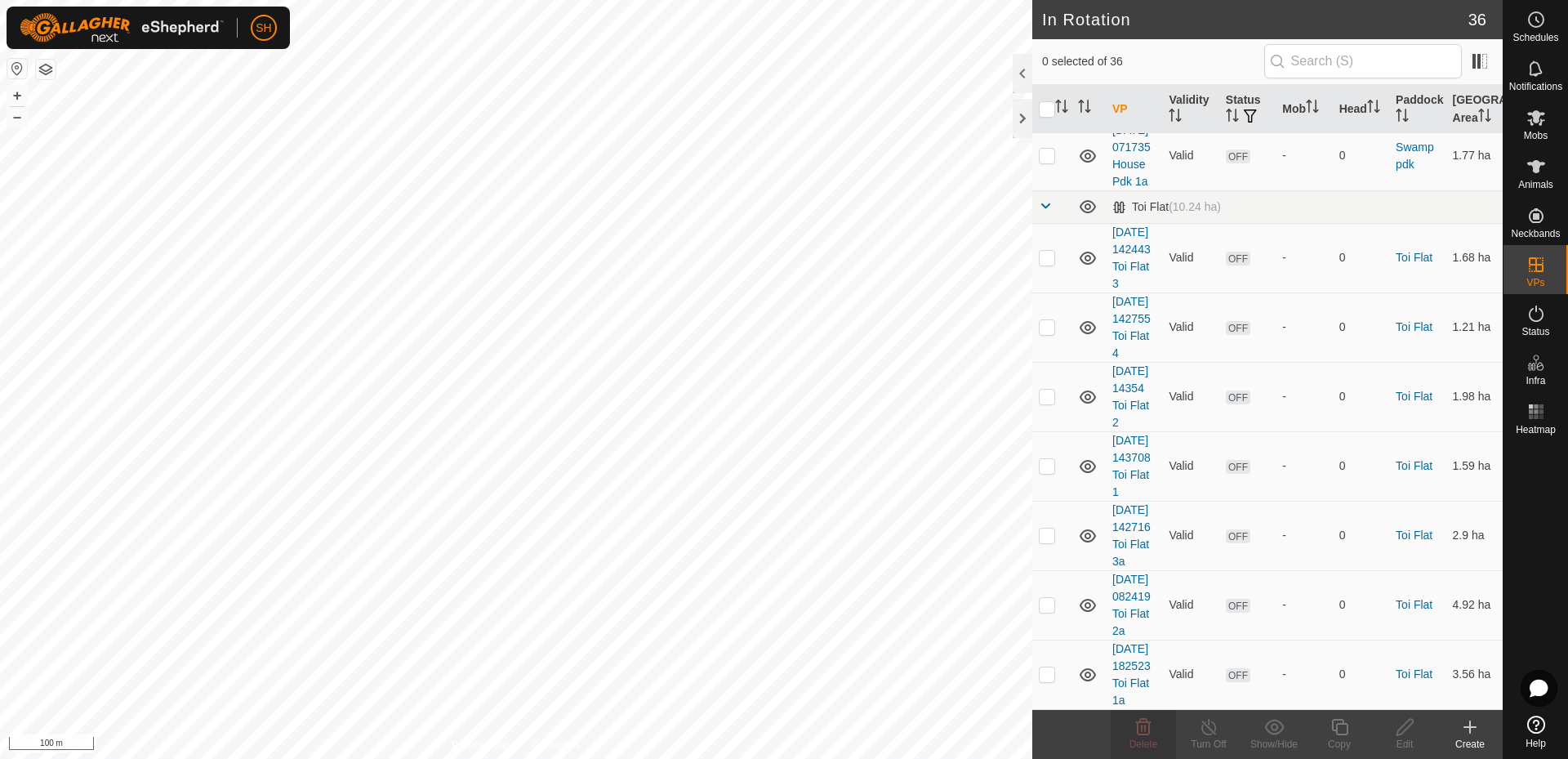
scroll to position [2627, 0]
checkbox input "false"
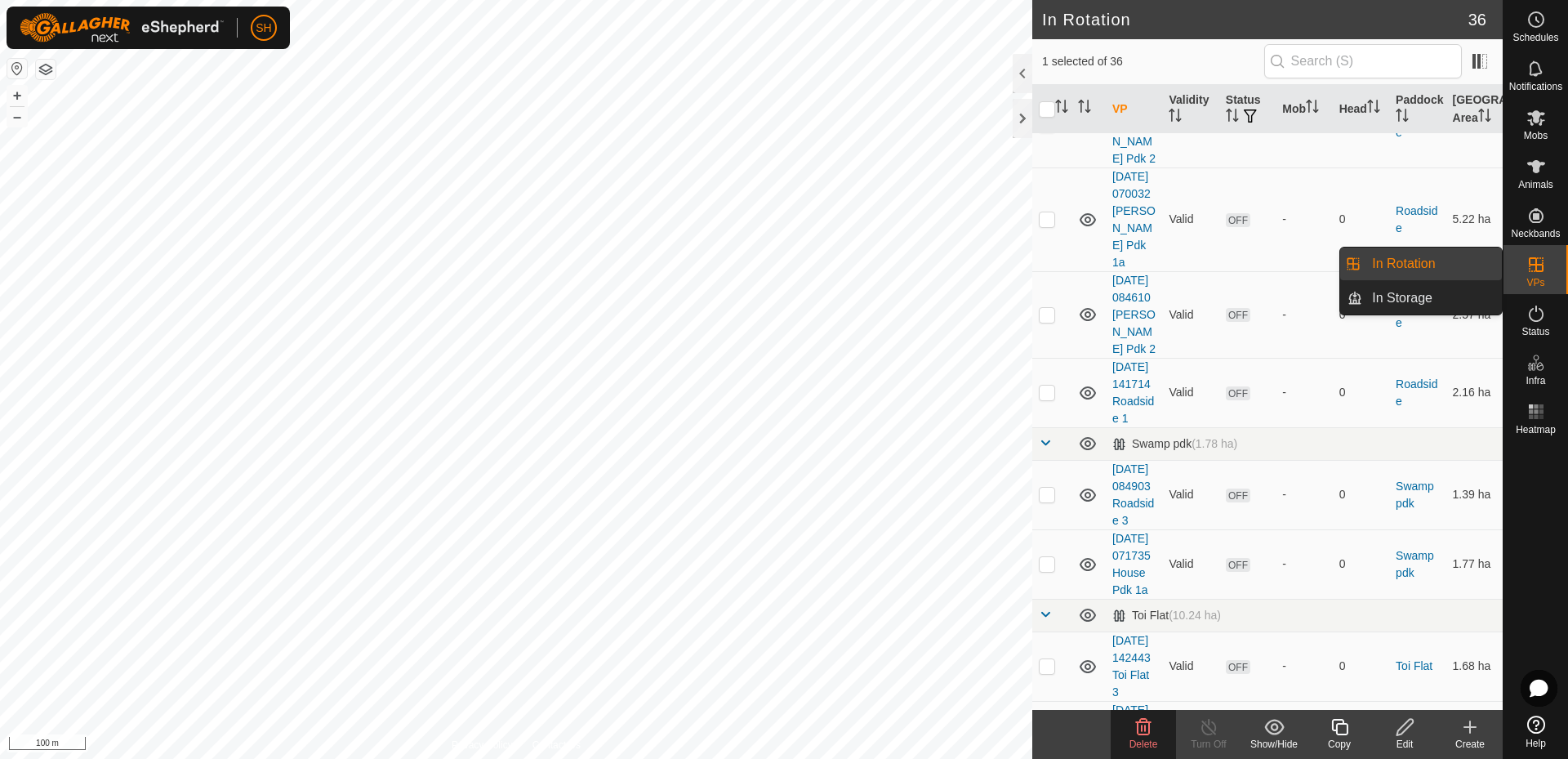
scroll to position [1637, 0]
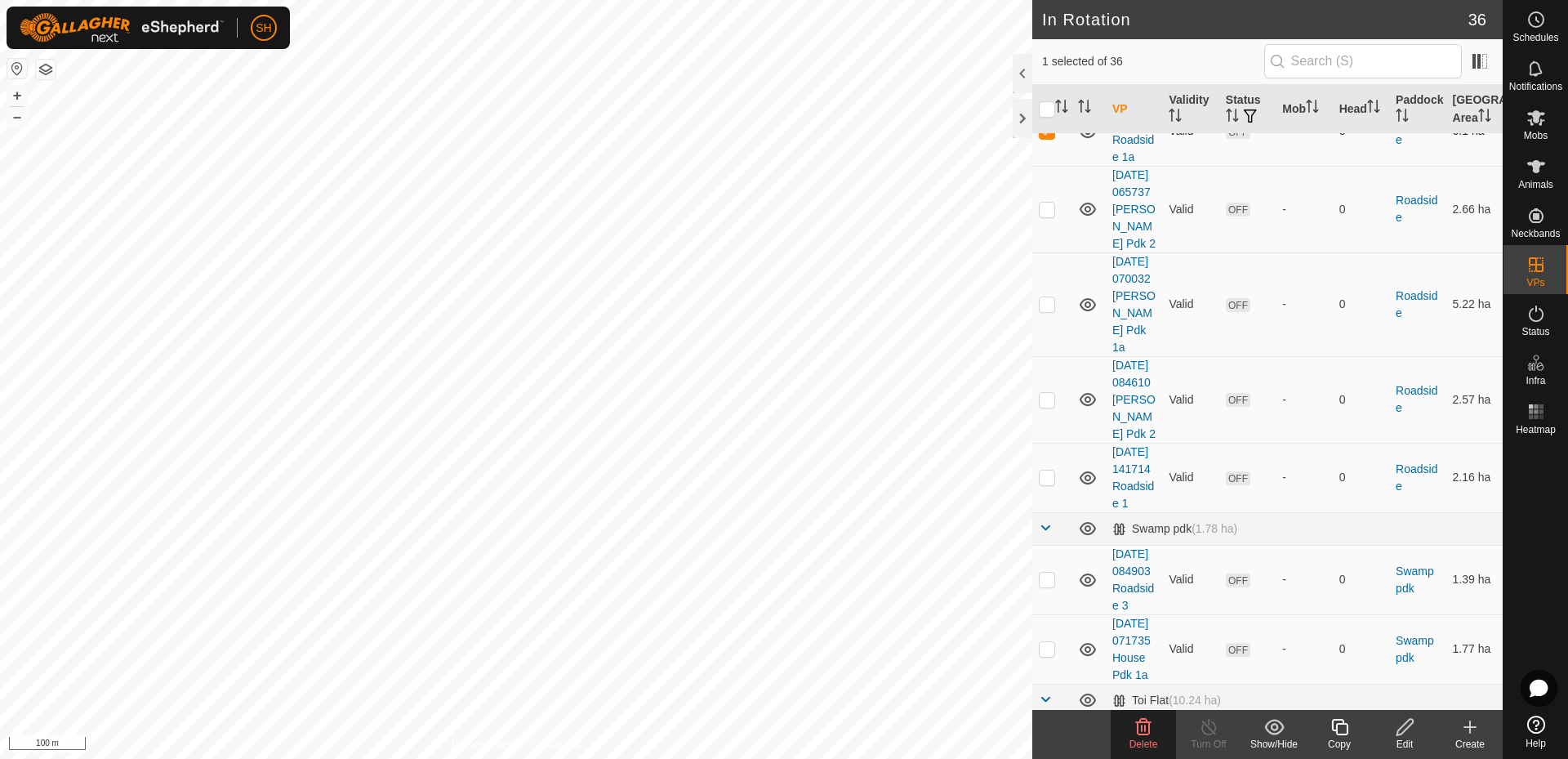
click at [1044, 137] on p-checkbox at bounding box center [1047, 130] width 17 height 13
click at [1144, 729] on icon at bounding box center [1143, 727] width 16 height 17
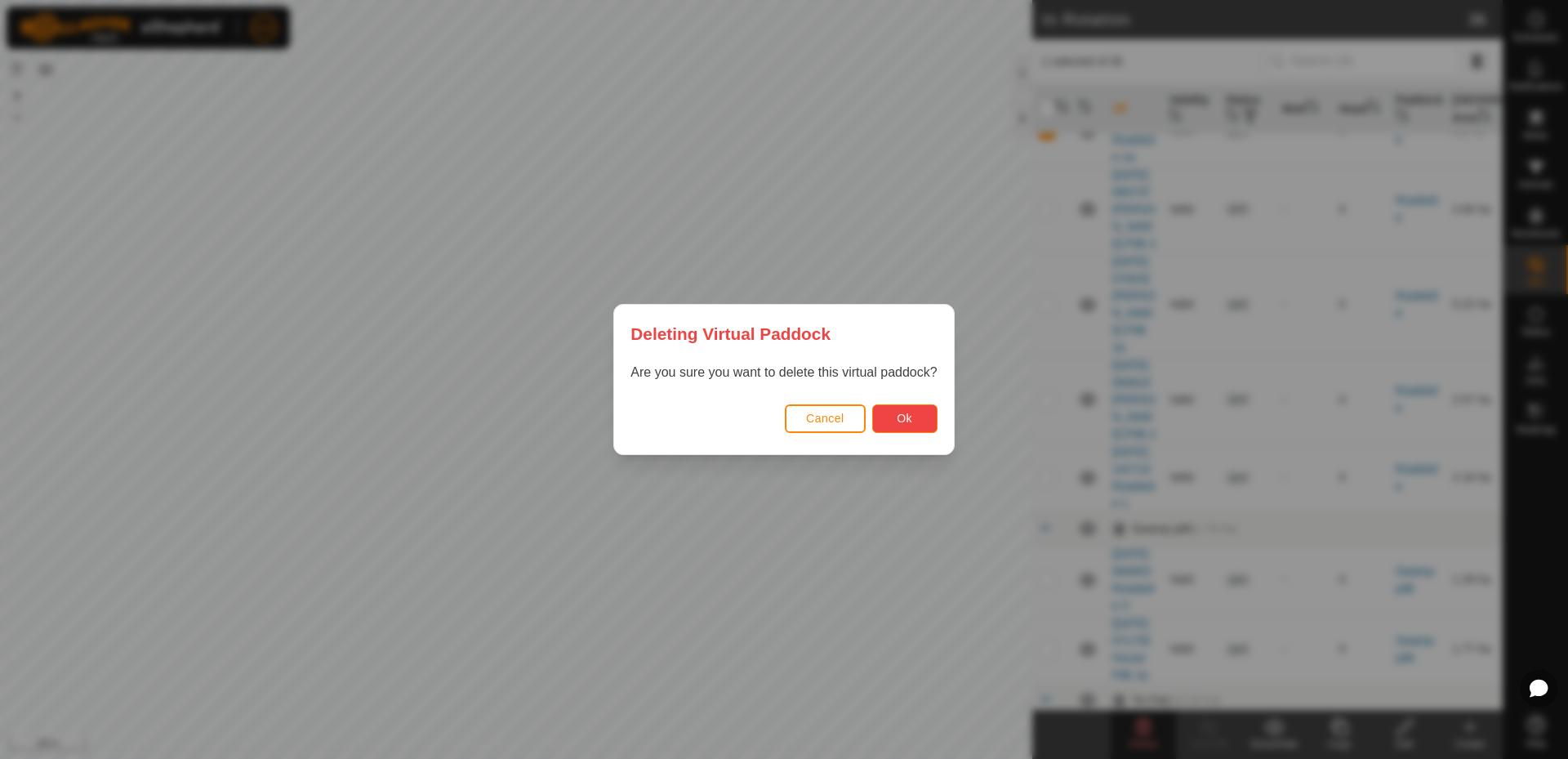
click at [913, 426] on button "Ok" at bounding box center [904, 418] width 65 height 28
checkbox input "false"
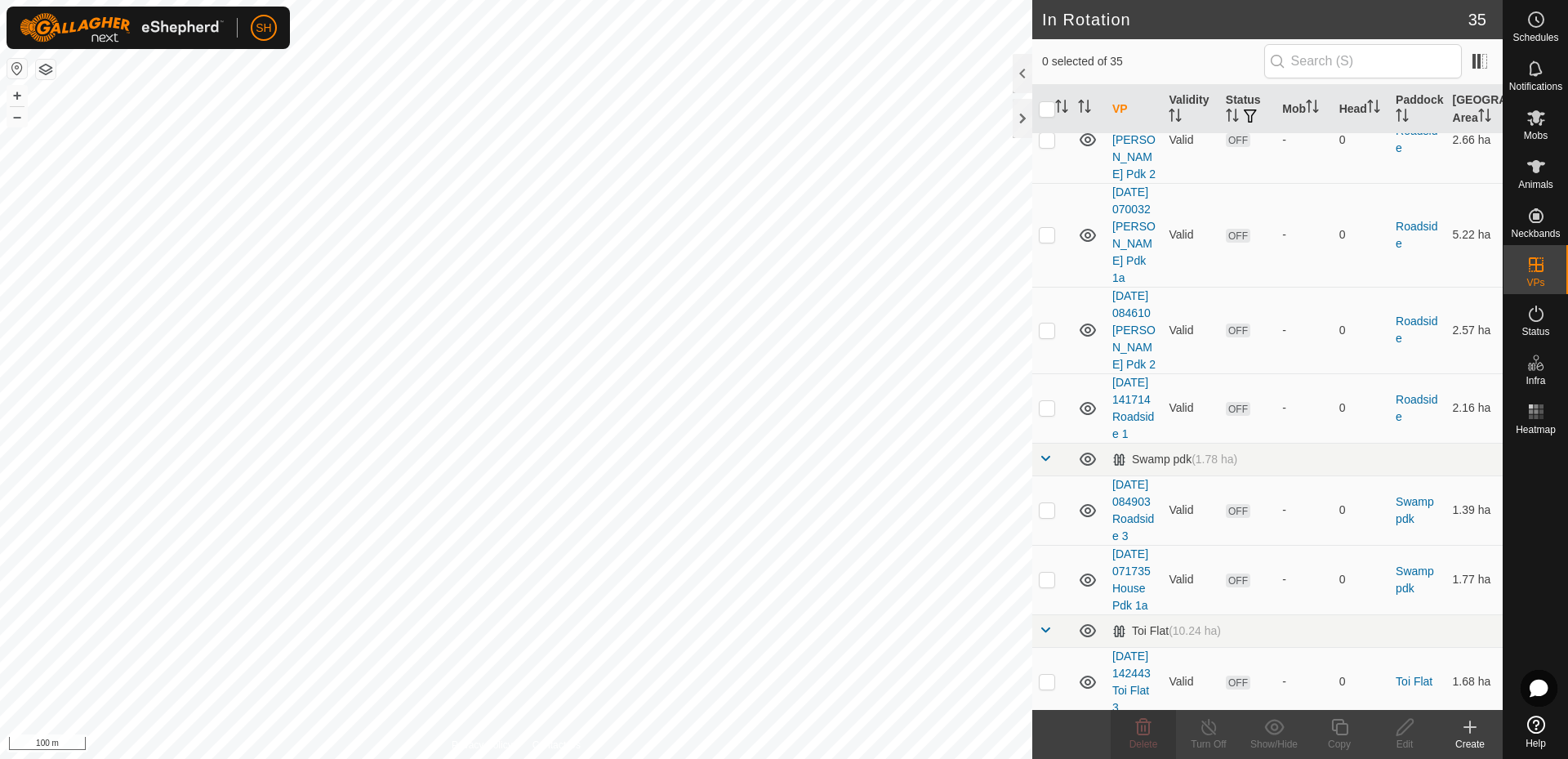
checkbox input "true"
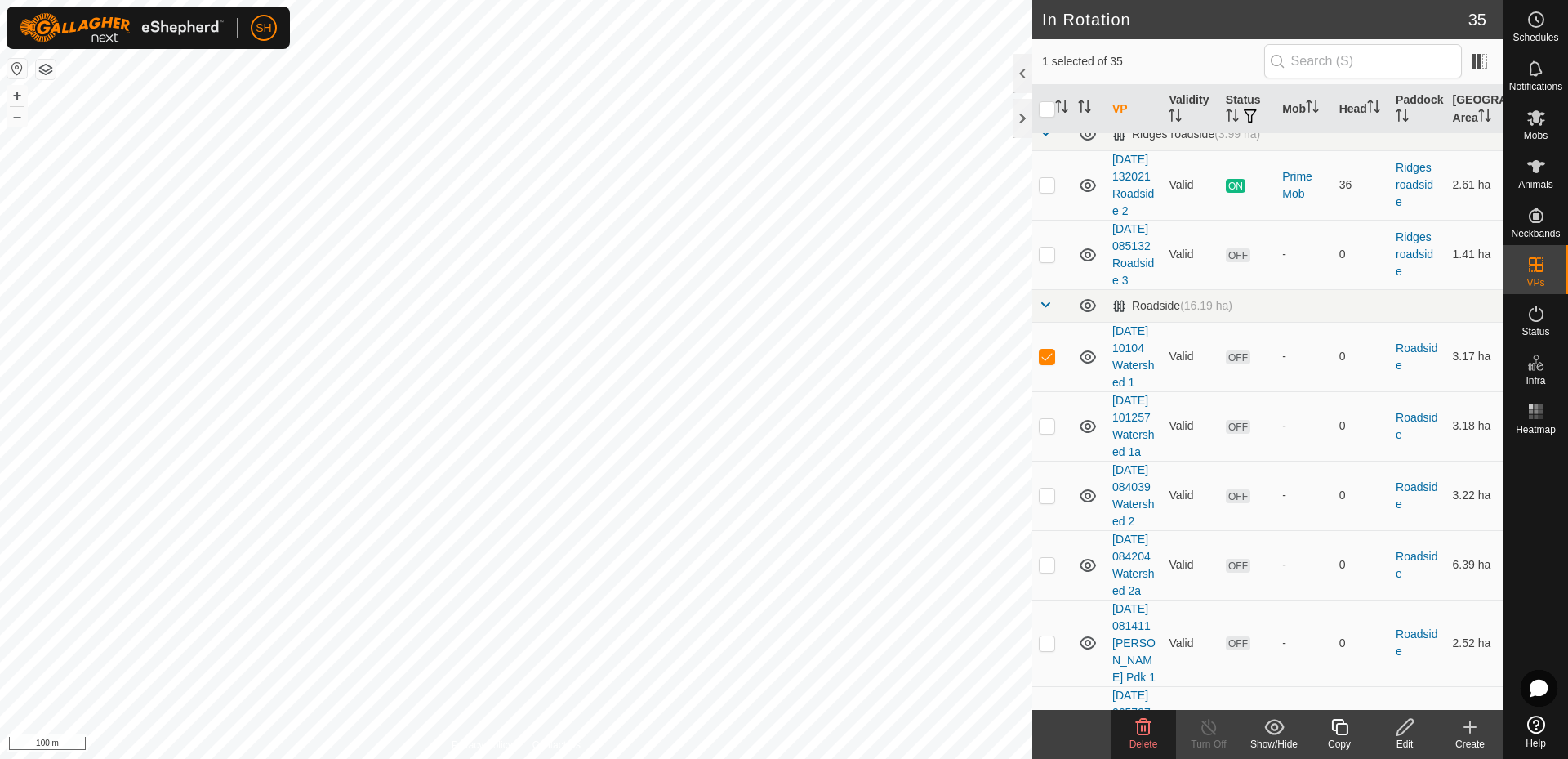
scroll to position [1124, 0]
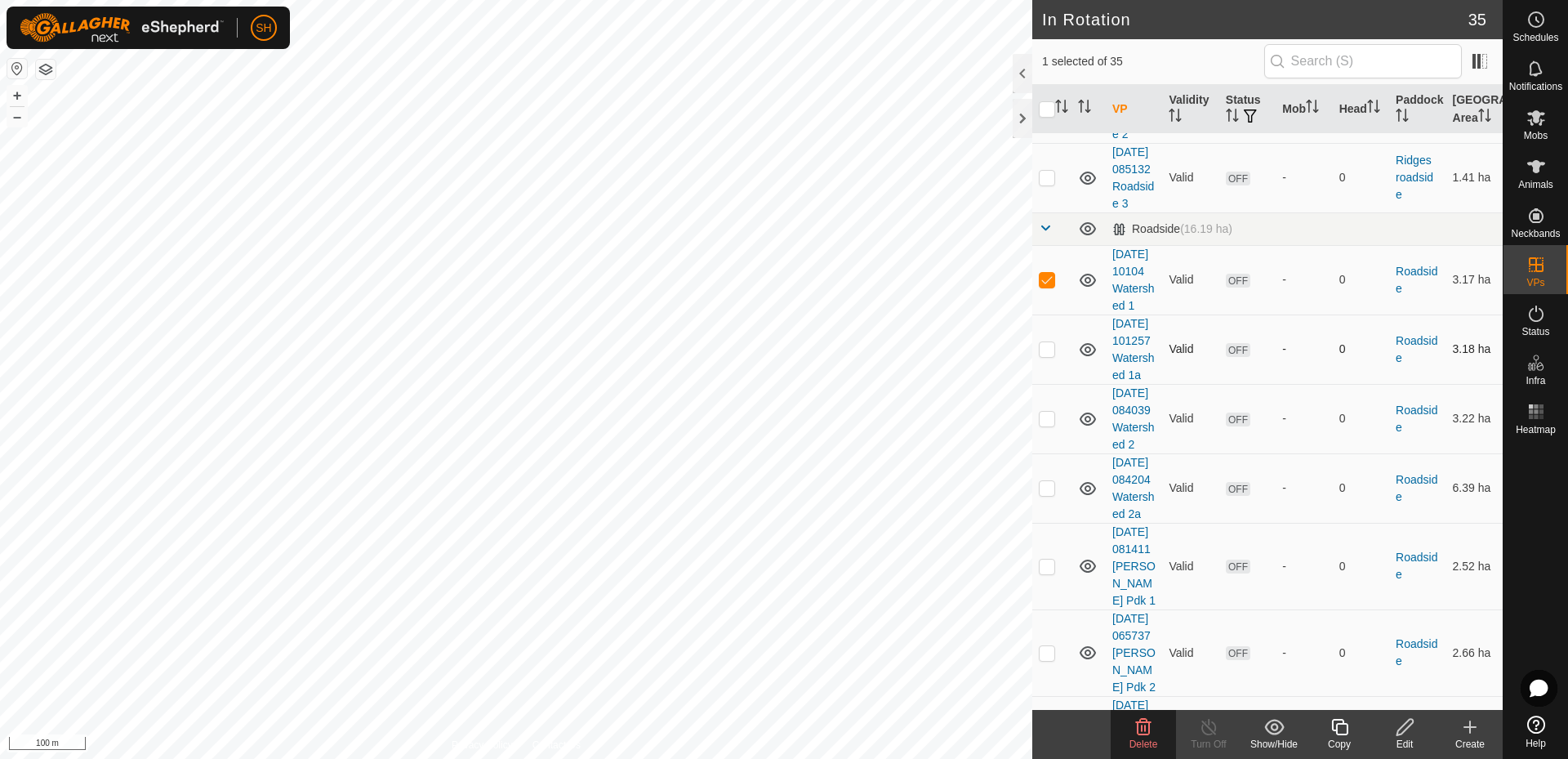
checkbox input "true"
checkbox input "false"
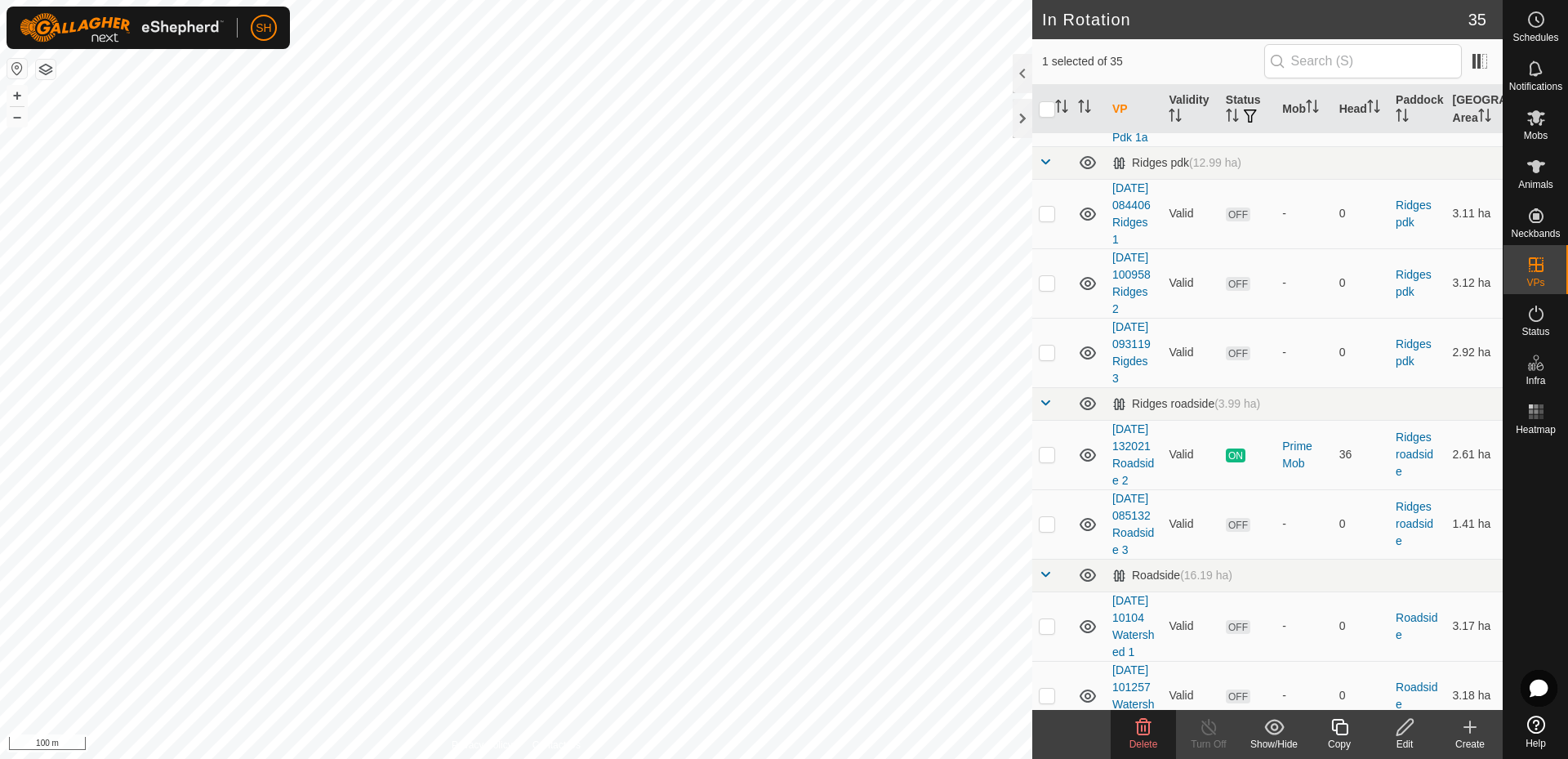
scroll to position [744, 0]
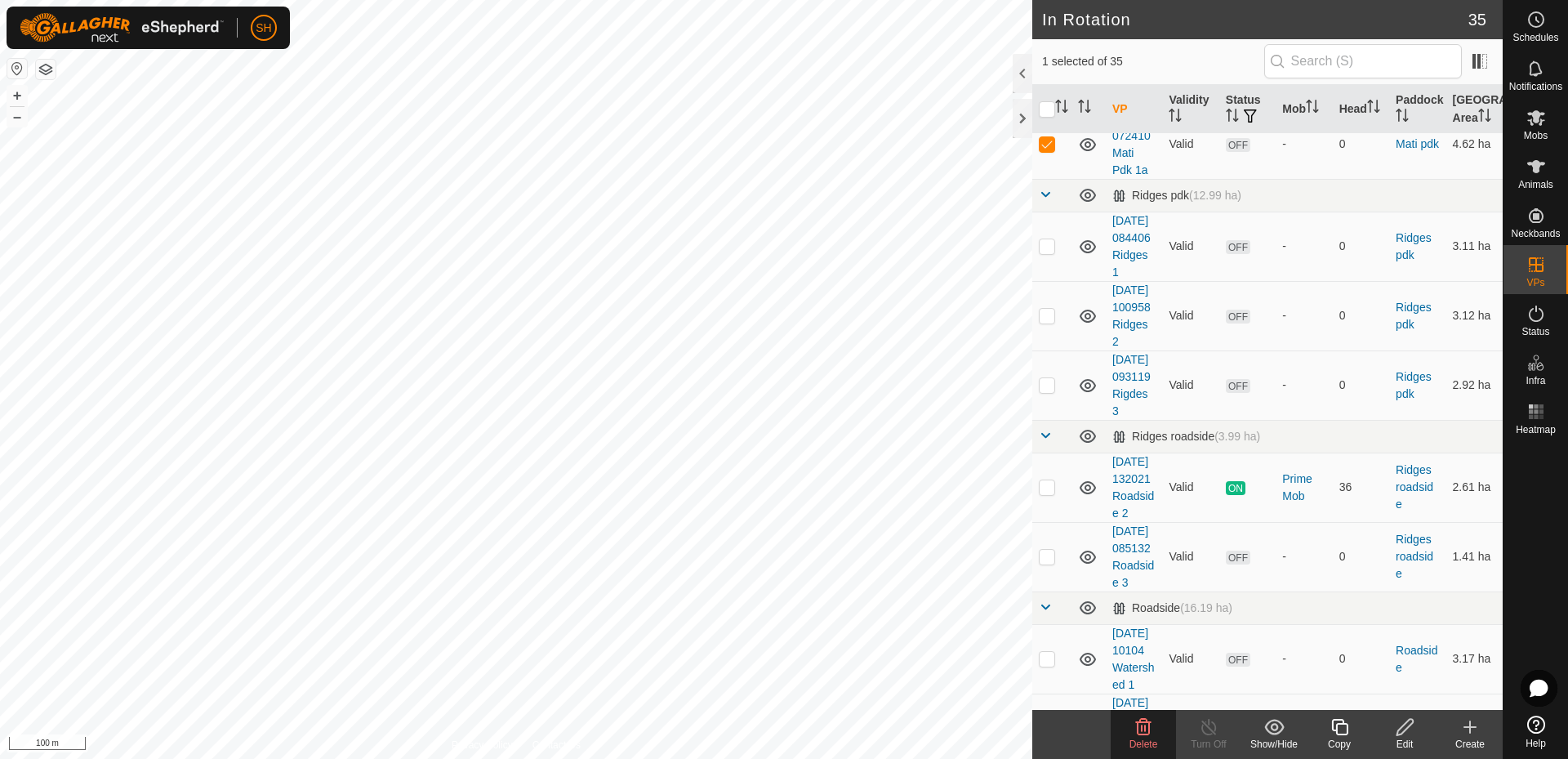
click at [1149, 742] on span "Delete" at bounding box center [1143, 743] width 28 height 11
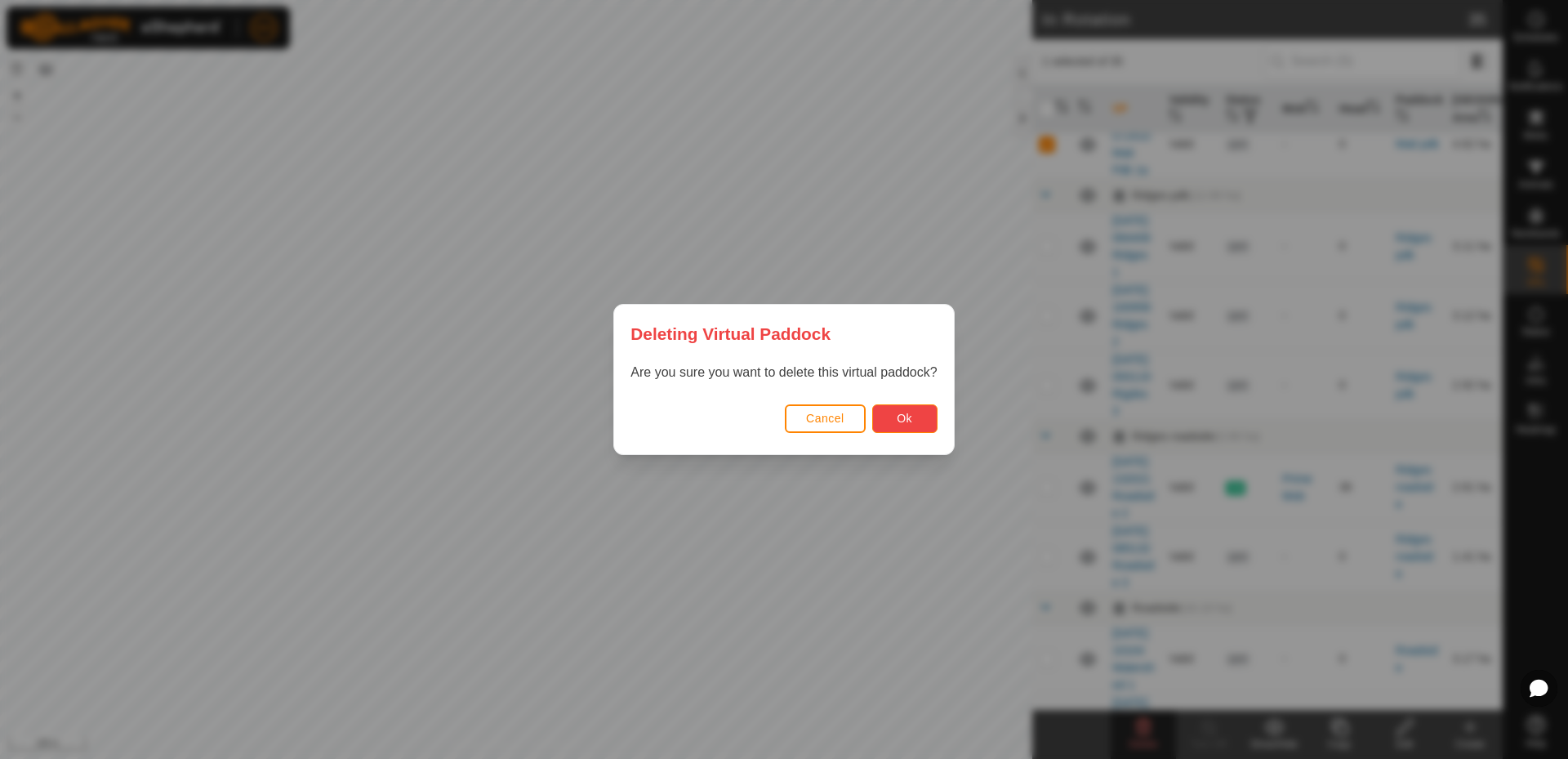
click at [903, 424] on span "Ok" at bounding box center [904, 418] width 16 height 13
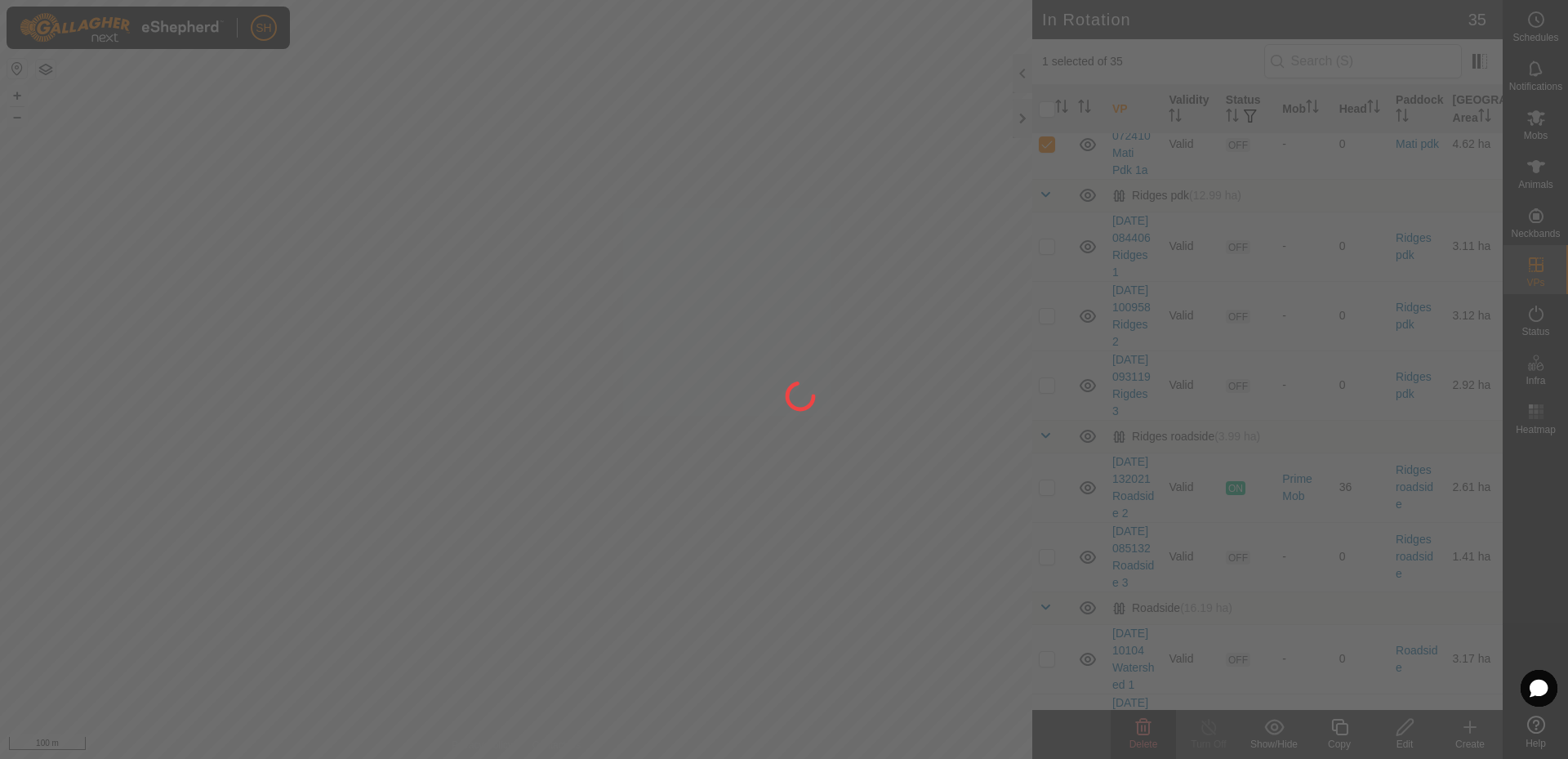
checkbox input "false"
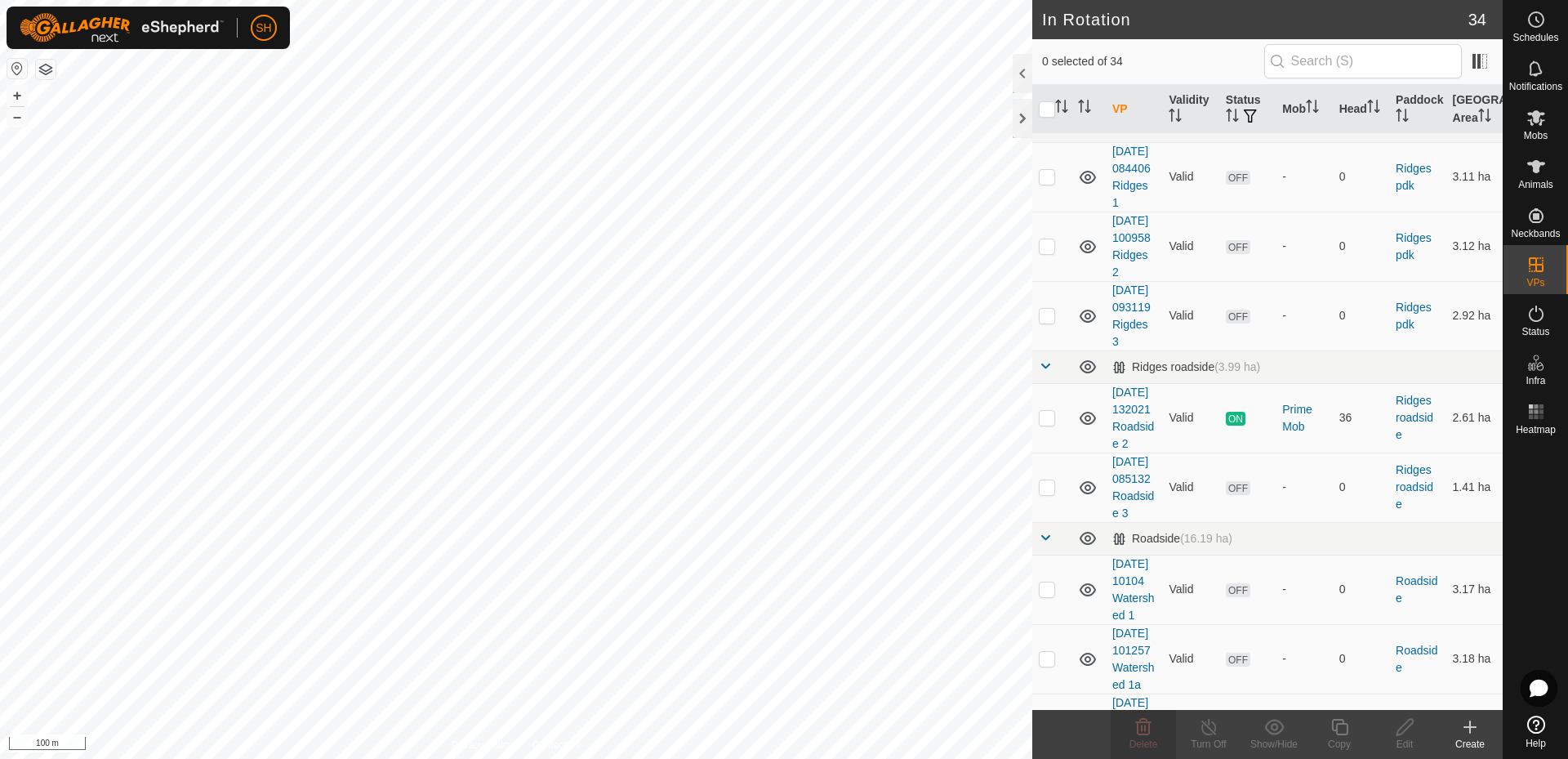
checkbox input "true"
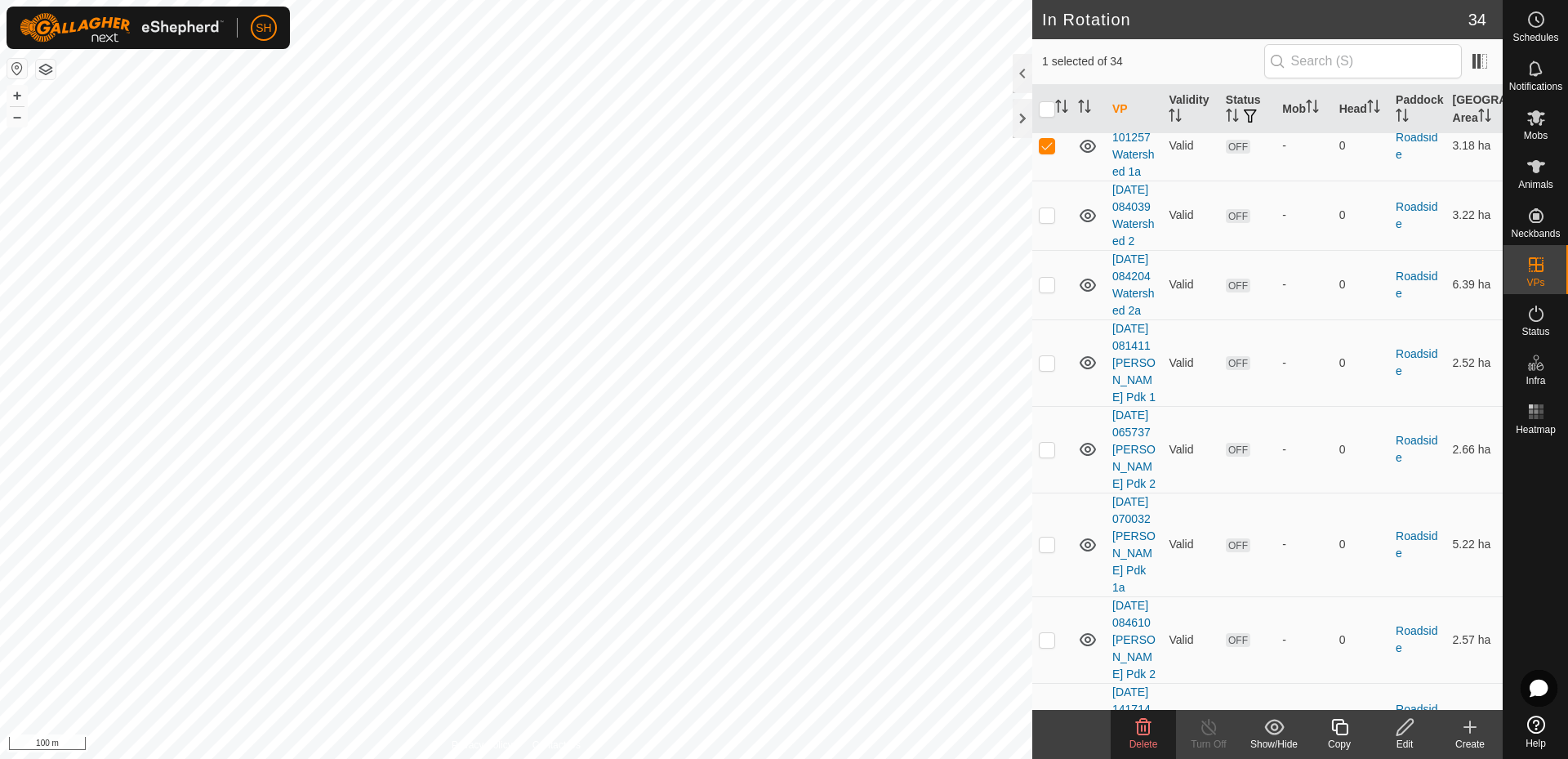
scroll to position [1297, 0]
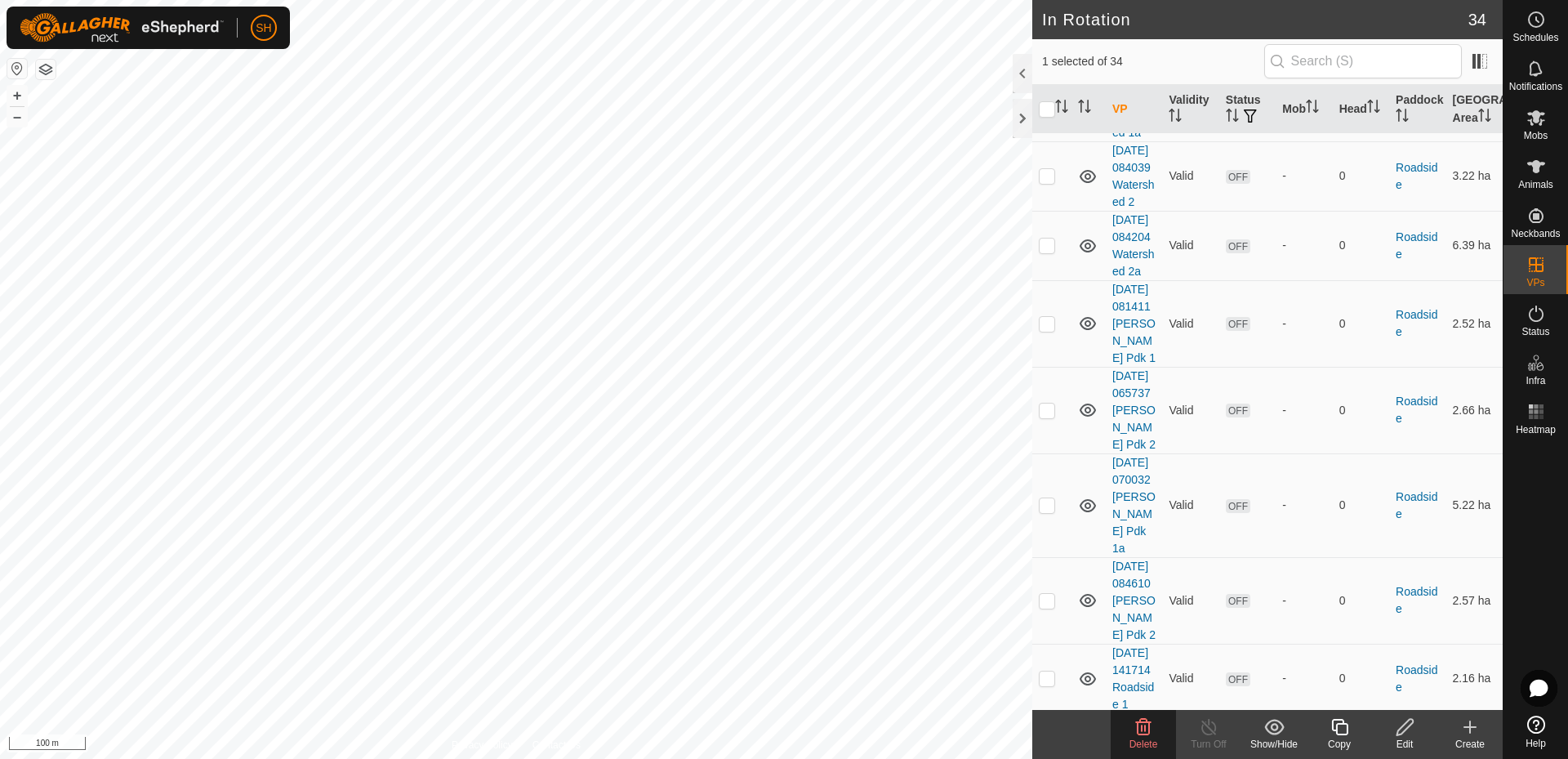
click at [1045, 113] on p-checkbox at bounding box center [1047, 106] width 17 height 13
click at [1144, 730] on icon at bounding box center [1143, 727] width 16 height 17
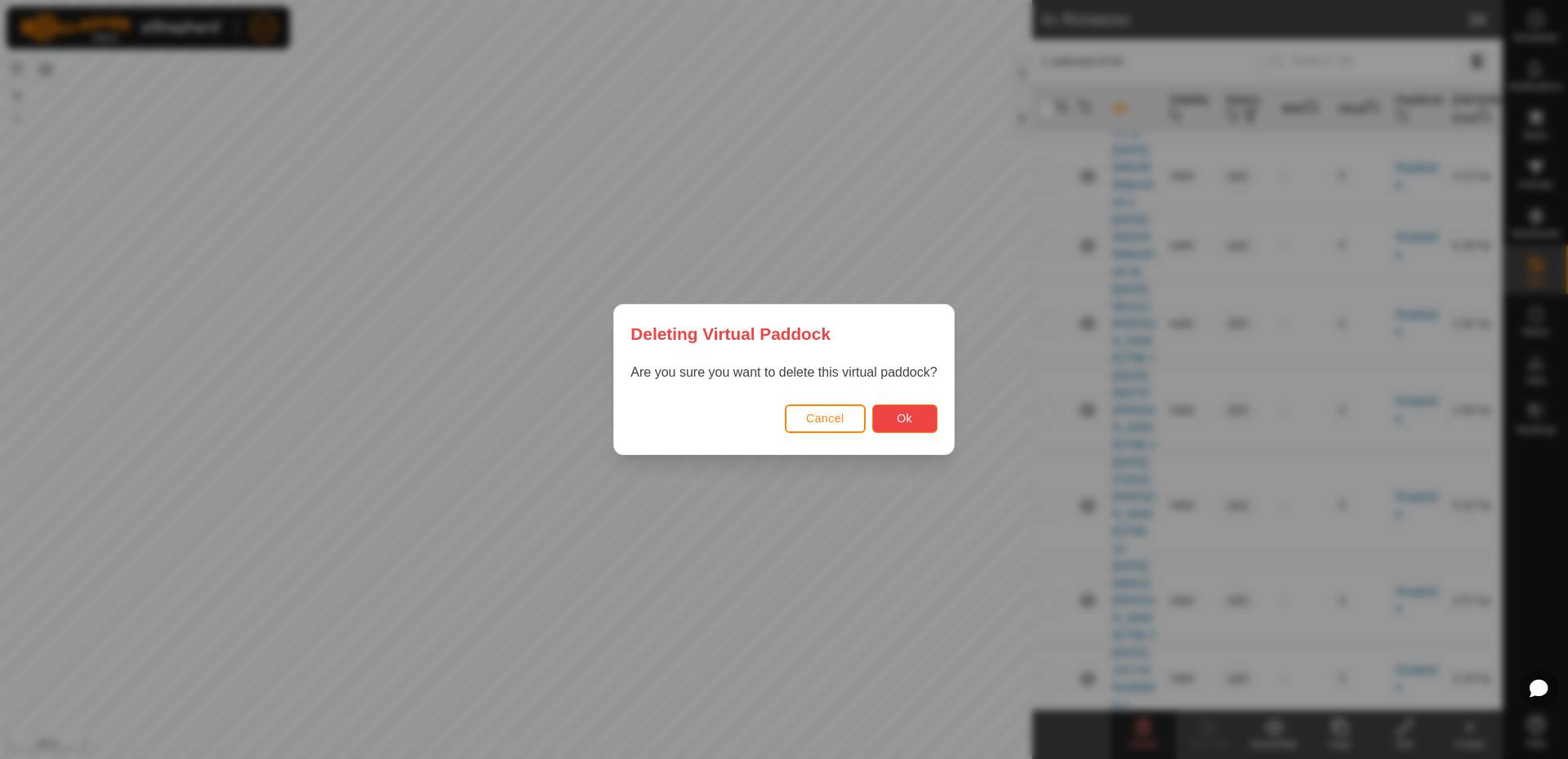
click at [901, 414] on span "Ok" at bounding box center [904, 418] width 16 height 13
checkbox input "false"
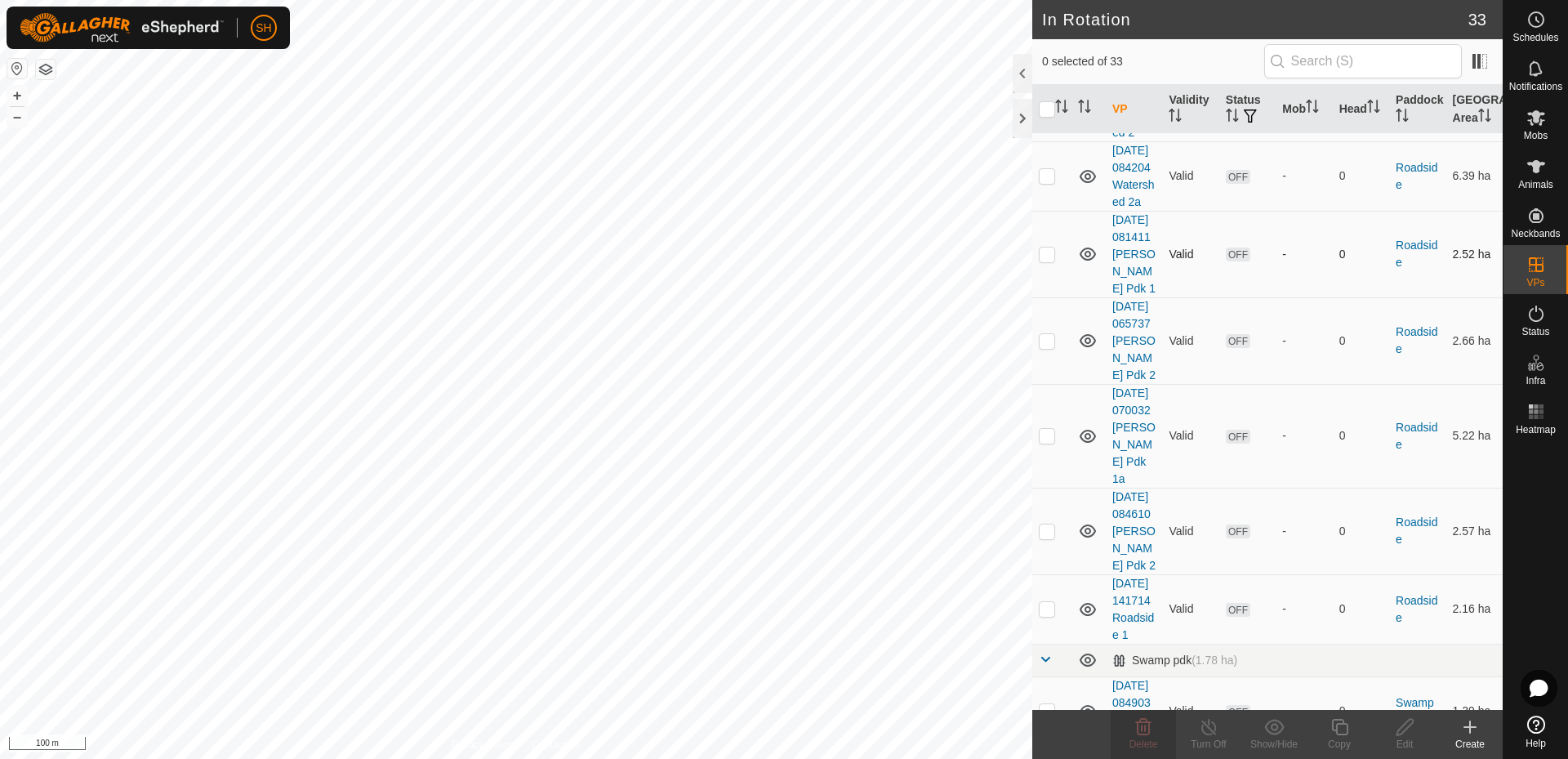
checkbox input "true"
click at [1148, 730] on icon at bounding box center [1143, 727] width 16 height 17
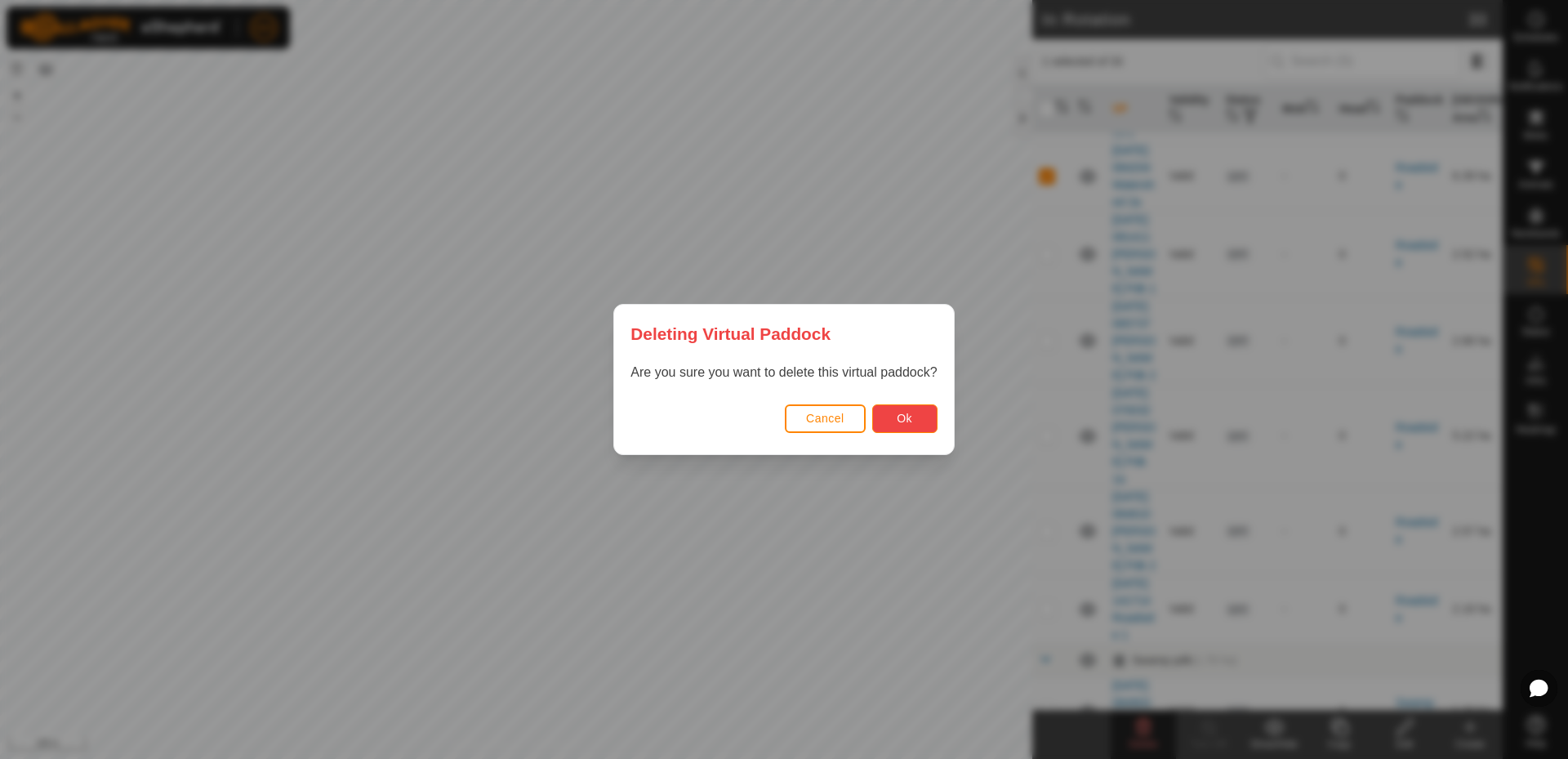
click at [903, 415] on span "Ok" at bounding box center [904, 418] width 16 height 13
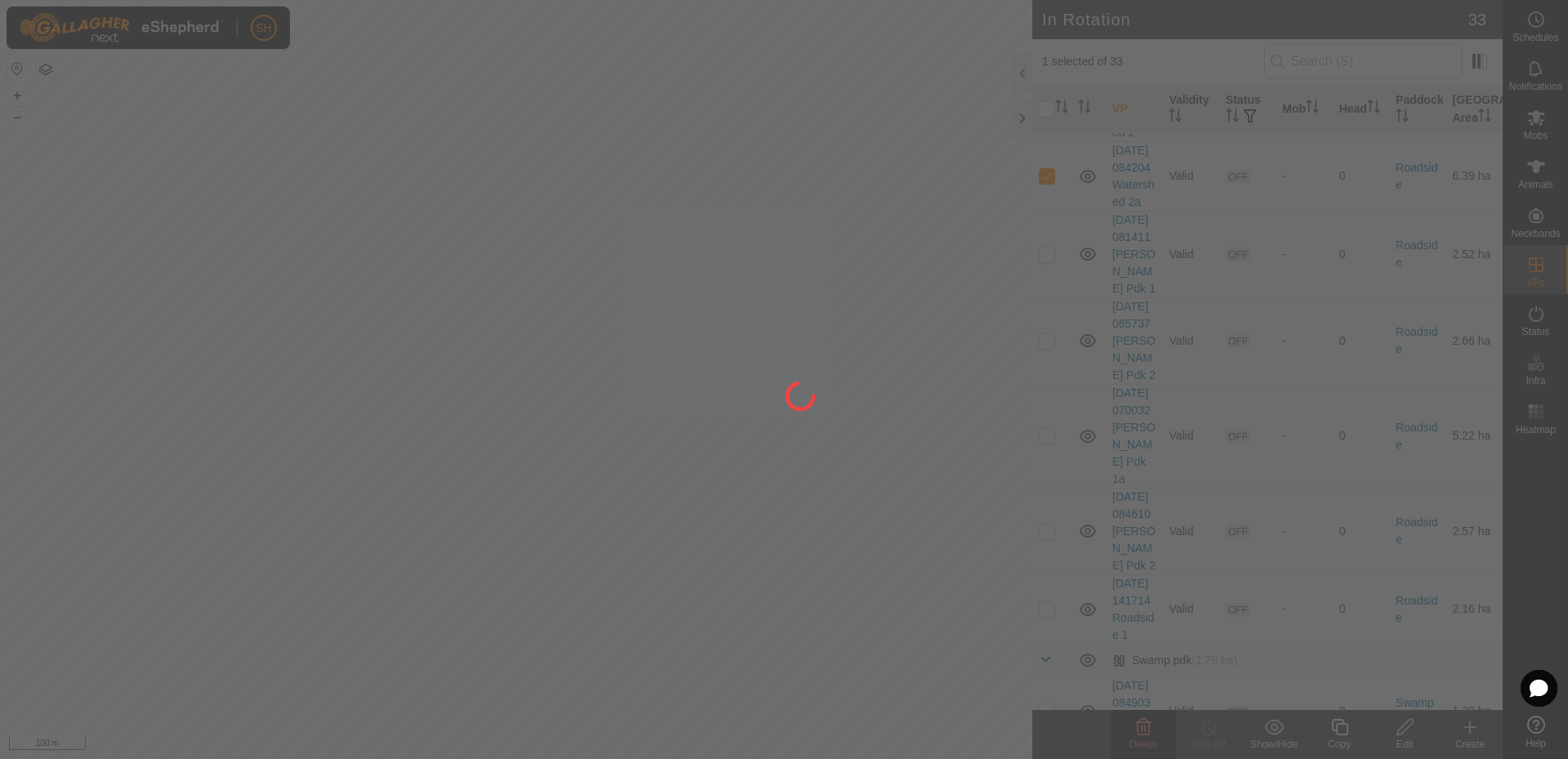
checkbox input "false"
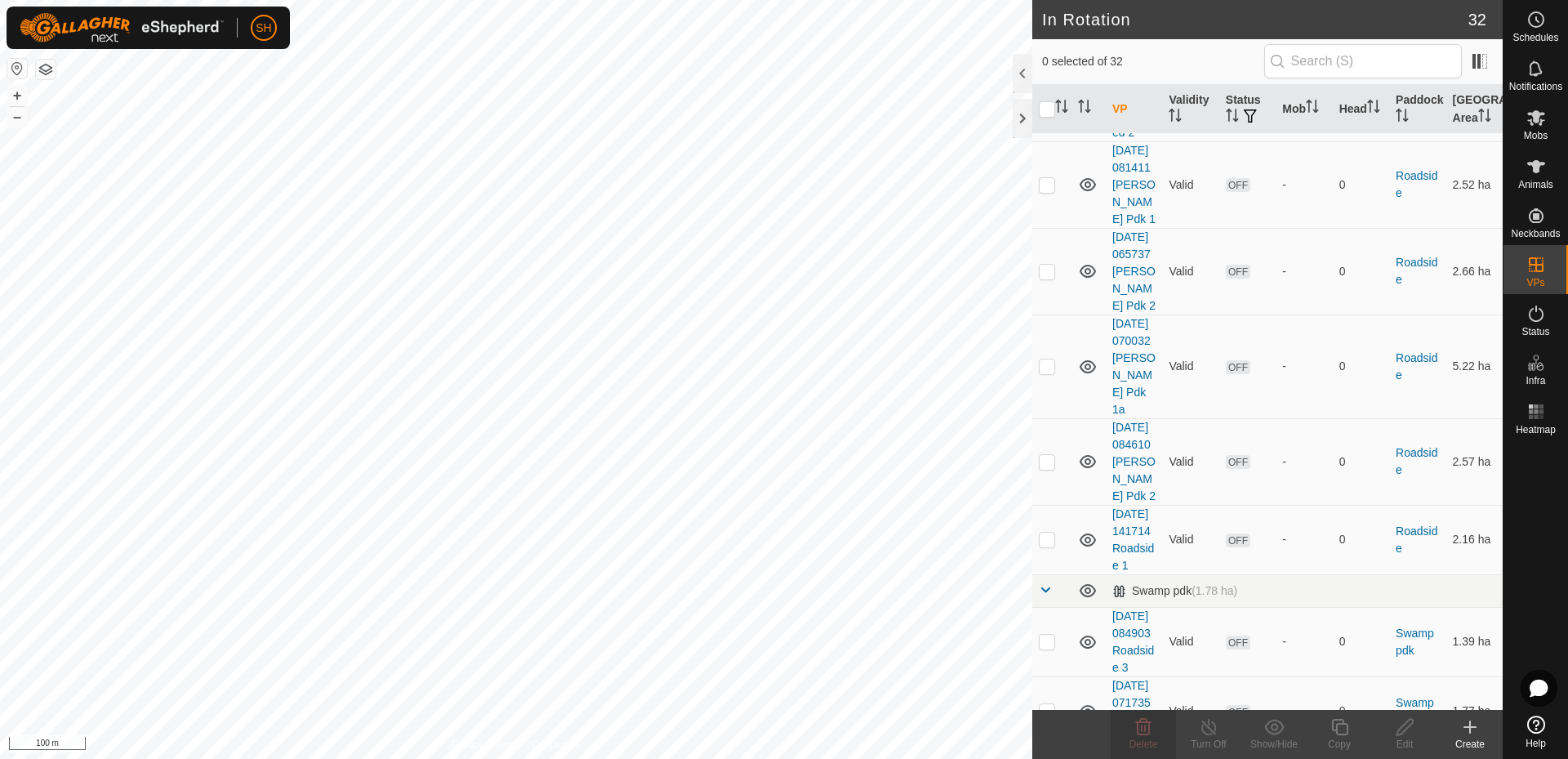
checkbox input "true"
click at [1404, 724] on icon at bounding box center [1405, 727] width 17 height 17
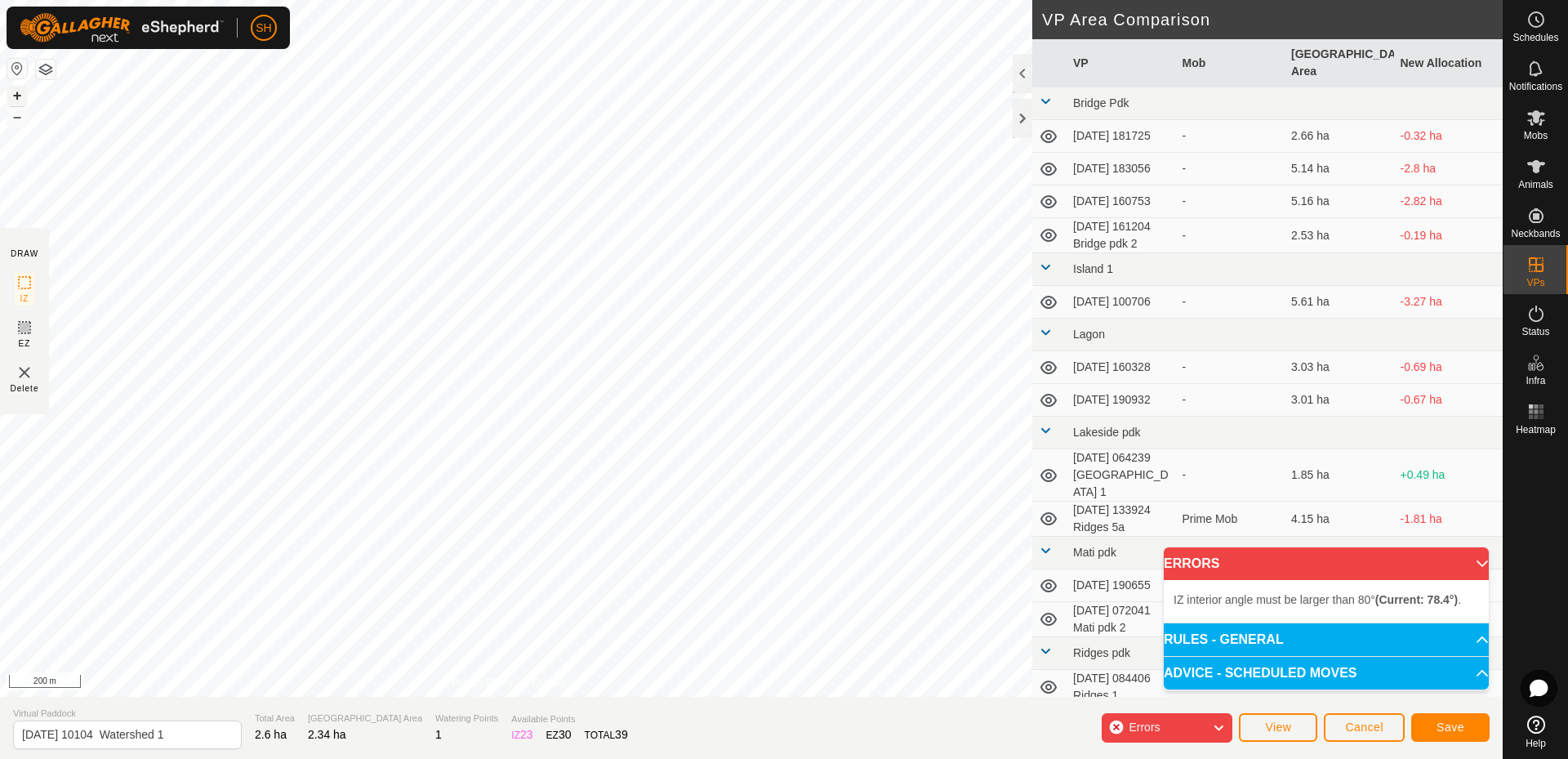
click at [24, 94] on button "+" at bounding box center [17, 95] width 19 height 19
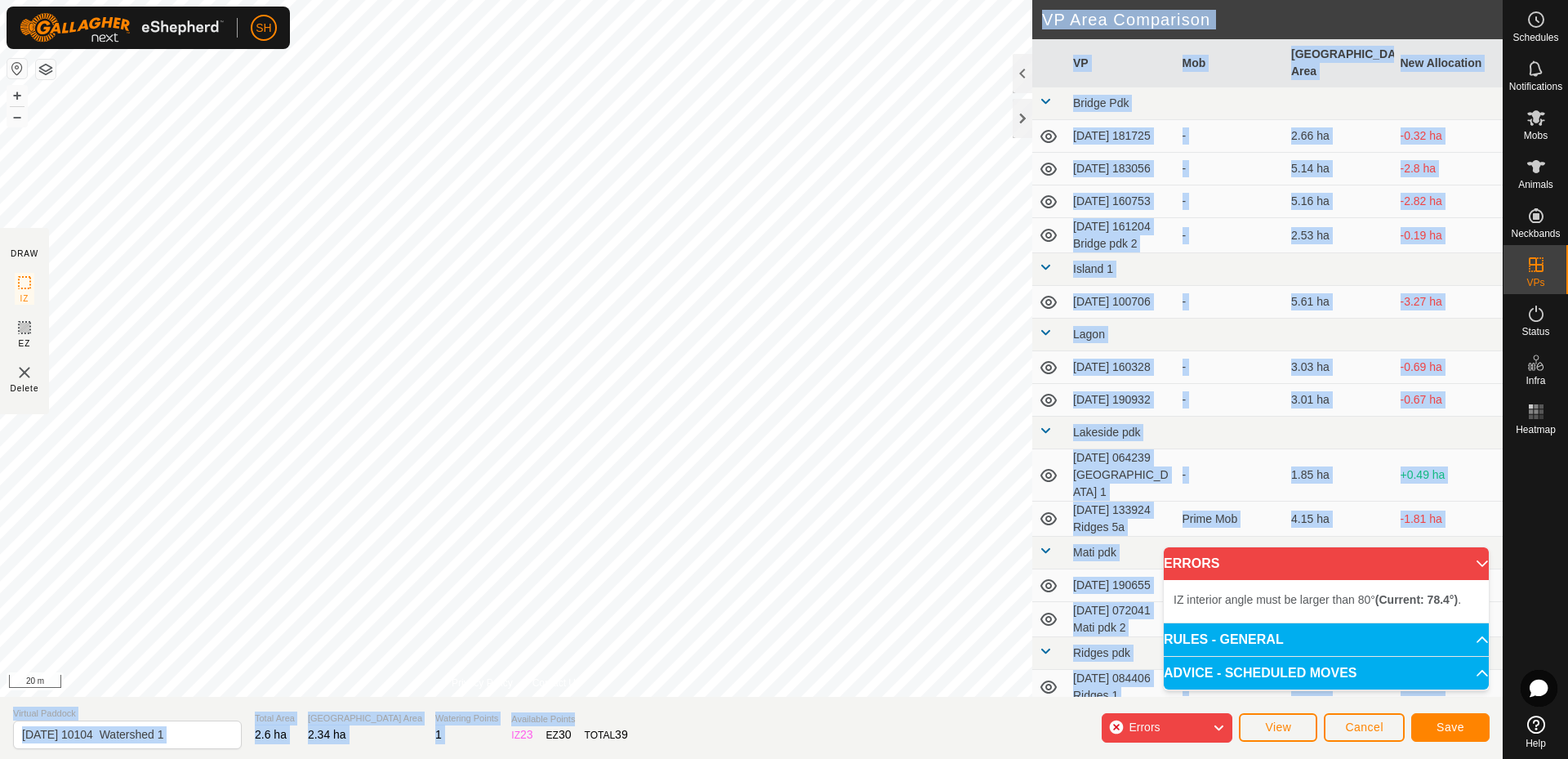
click at [517, 269] on div "DRAW IZ EZ Delete Privacy Policy Contact Us + – ⇧ i 20 m VP Area Comparison VP …" at bounding box center [751, 380] width 1503 height 759
drag, startPoint x: 670, startPoint y: 698, endPoint x: 2, endPoint y: -70, distance: 1017.9
click at [2, 0] on html "SH Schedules Notifications Mobs Animals Neckbands VPs Status Infra Heatmap Help…" at bounding box center [784, 380] width 1568 height 759
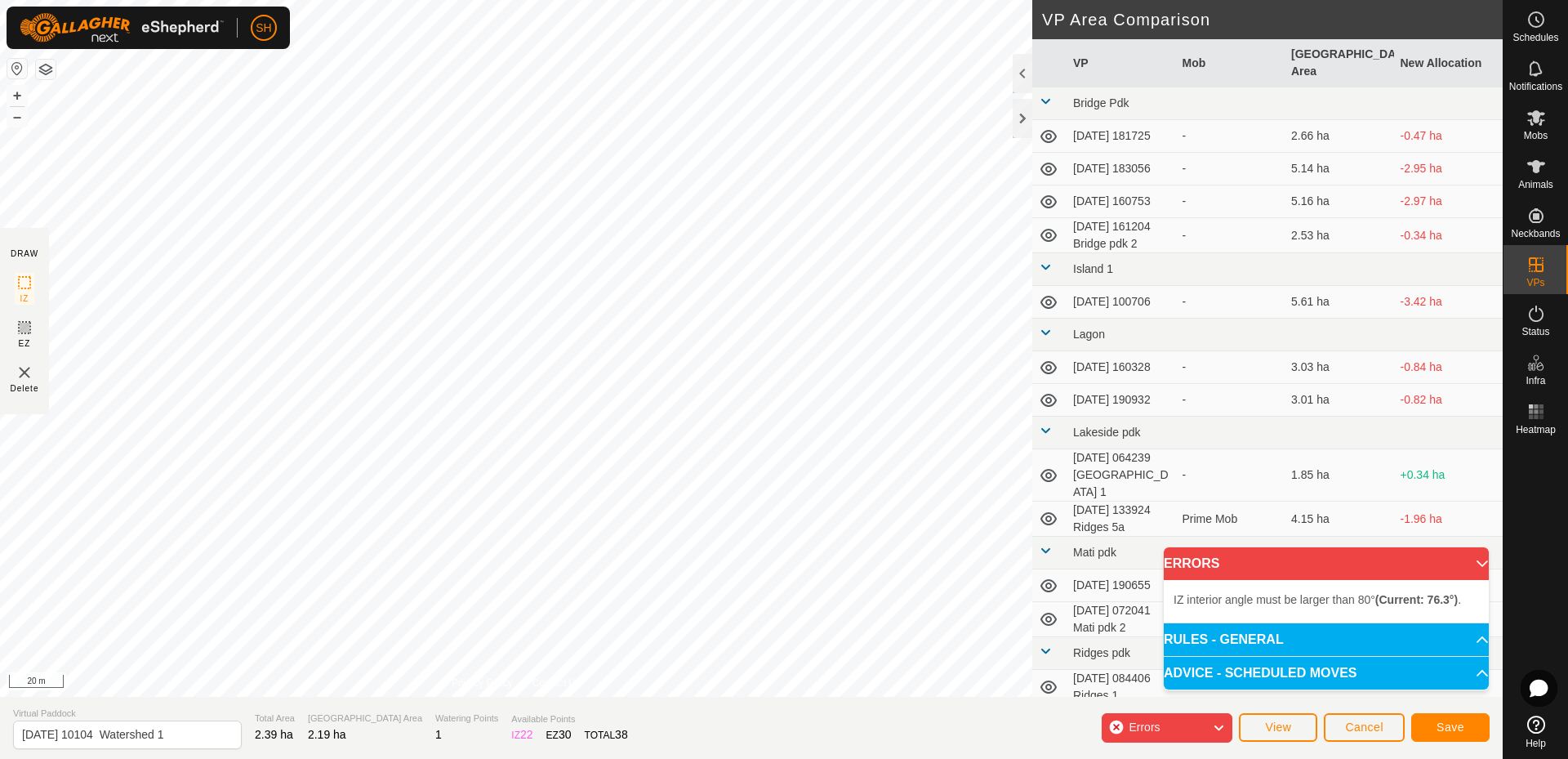
click at [801, 259] on div "IZ interior angle must be larger than 80° (Current: 76.3°) . + – ⇧ i 20 m" at bounding box center [516, 348] width 1032 height 697
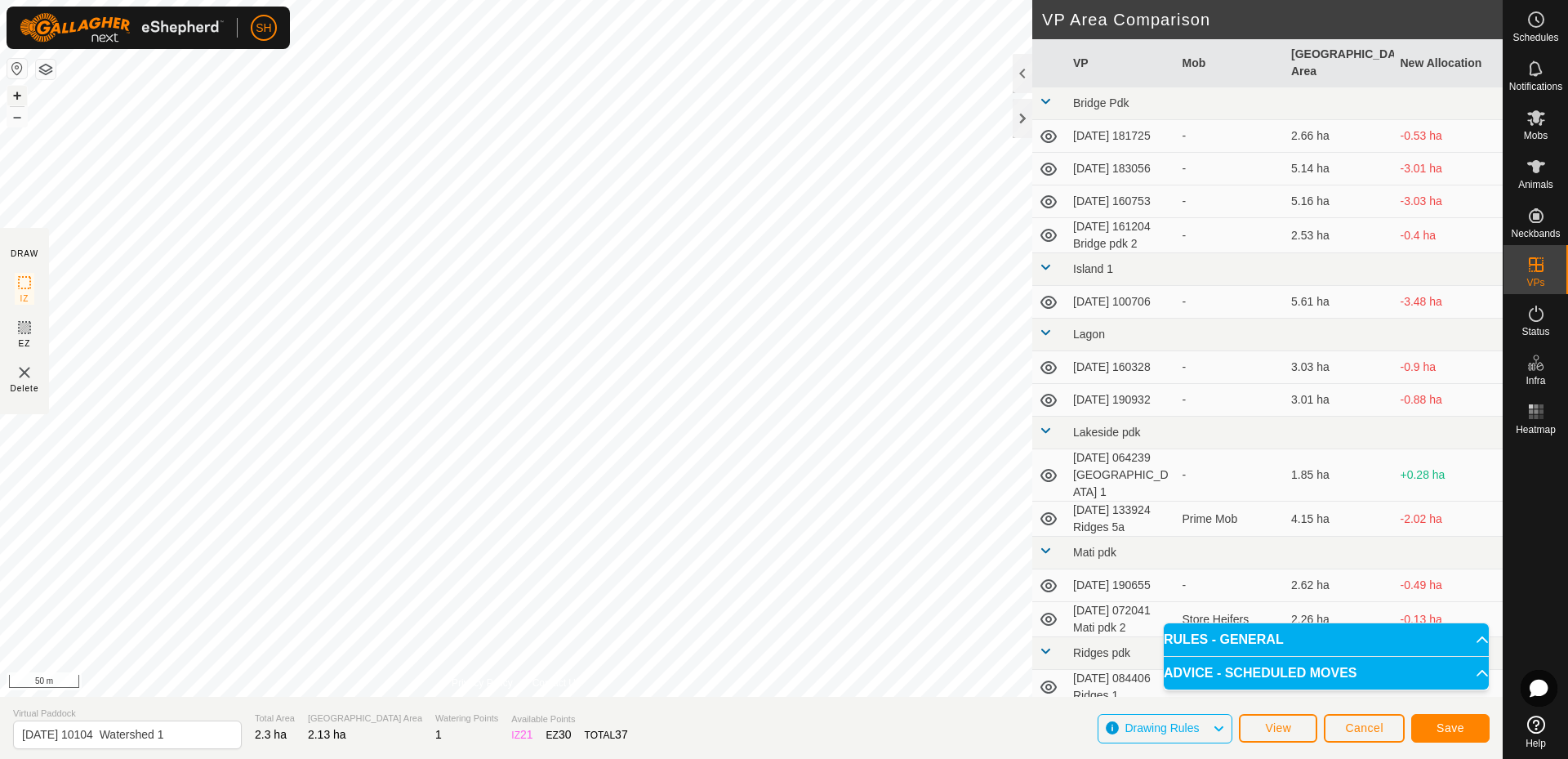
click at [21, 96] on button "+" at bounding box center [17, 95] width 19 height 19
click at [279, 705] on div "DRAW IZ EZ Delete Privacy Policy Contact Us IZ interior angle must be larger th…" at bounding box center [751, 380] width 1503 height 759
click at [348, 399] on div "DRAW IZ EZ Delete Privacy Policy Contact Us IZ interior angle must be larger th…" at bounding box center [751, 348] width 1503 height 697
click at [16, 119] on button "–" at bounding box center [17, 116] width 19 height 19
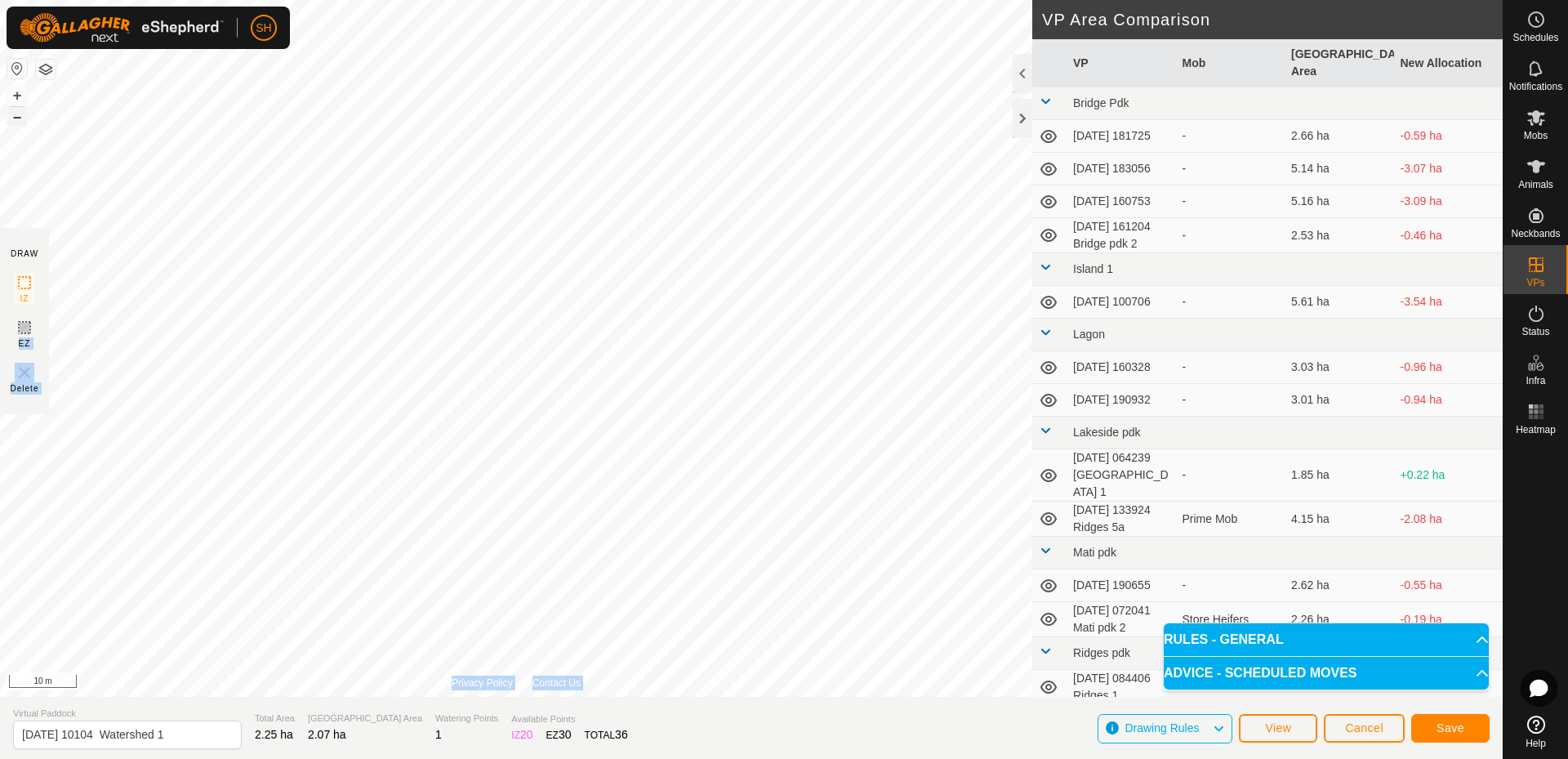
click at [16, 115] on button "–" at bounding box center [17, 116] width 19 height 19
click at [16, 94] on button "+" at bounding box center [17, 95] width 19 height 19
click at [19, 119] on button "–" at bounding box center [17, 116] width 19 height 19
click at [196, 736] on input "[DATE] 10104 Watershed 1" at bounding box center [127, 734] width 229 height 28
click at [142, 735] on input "[DATE] 10104 Mati" at bounding box center [127, 734] width 229 height 28
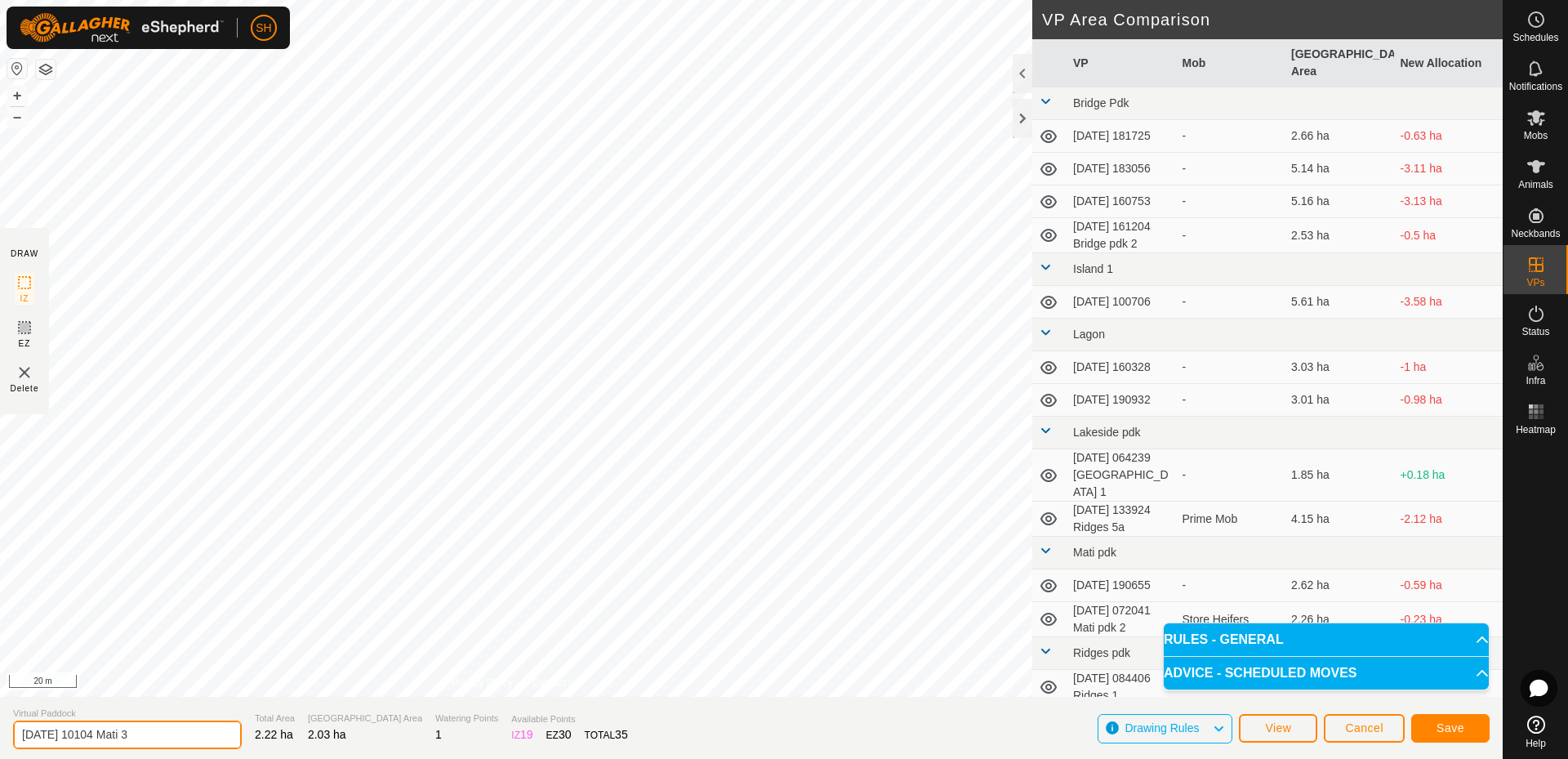
type input "[DATE] 10104 Mati 3"
click at [953, 737] on section "Virtual Paddock [DATE] 10104 Mati 3 Total Area 2.22 ha Grazing Area 2.03 ha Wat…" at bounding box center [751, 728] width 1503 height 62
click at [1461, 730] on span "Save" at bounding box center [1450, 728] width 28 height 13
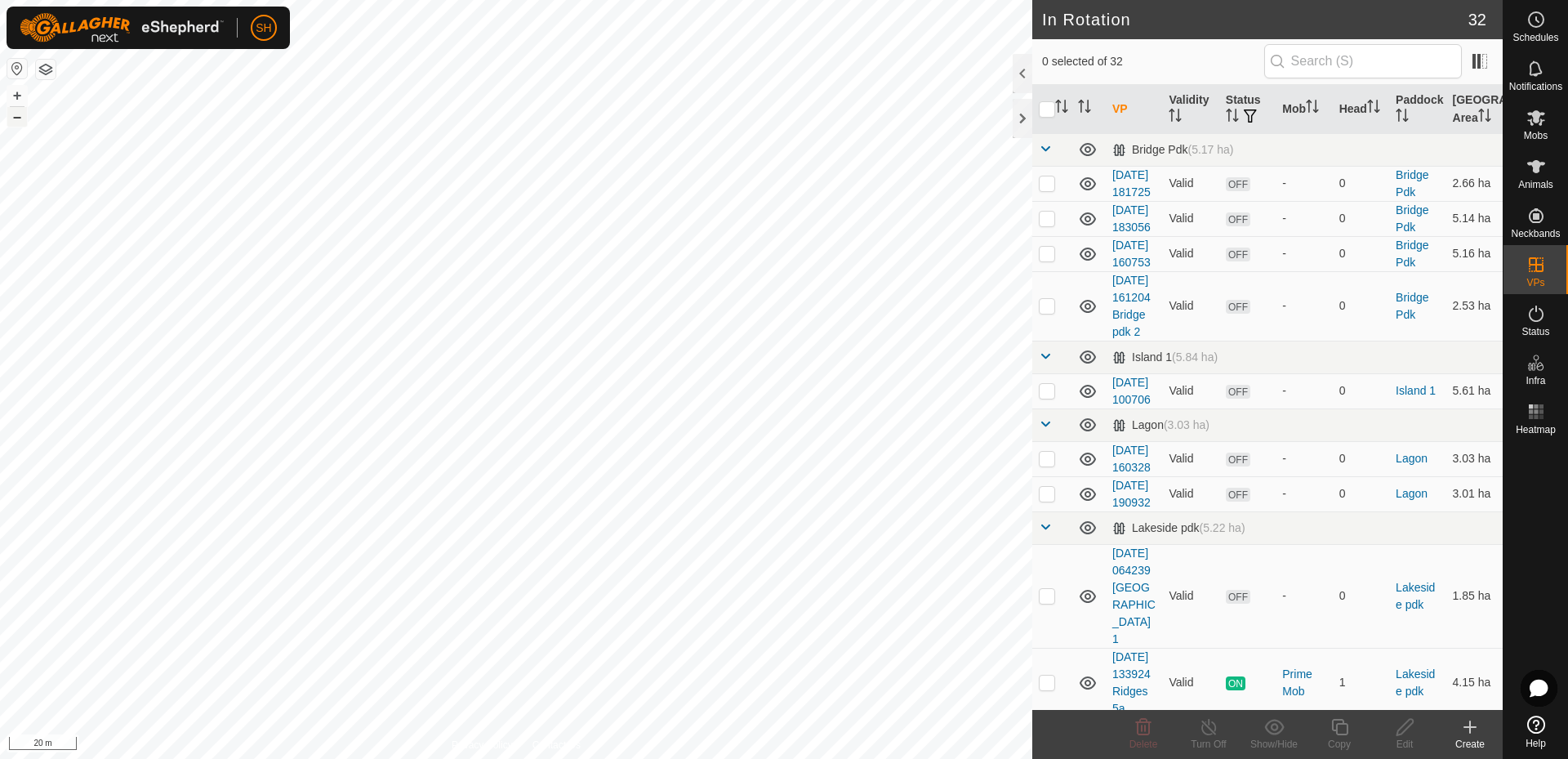
click at [17, 124] on button "–" at bounding box center [17, 116] width 19 height 19
checkbox input "true"
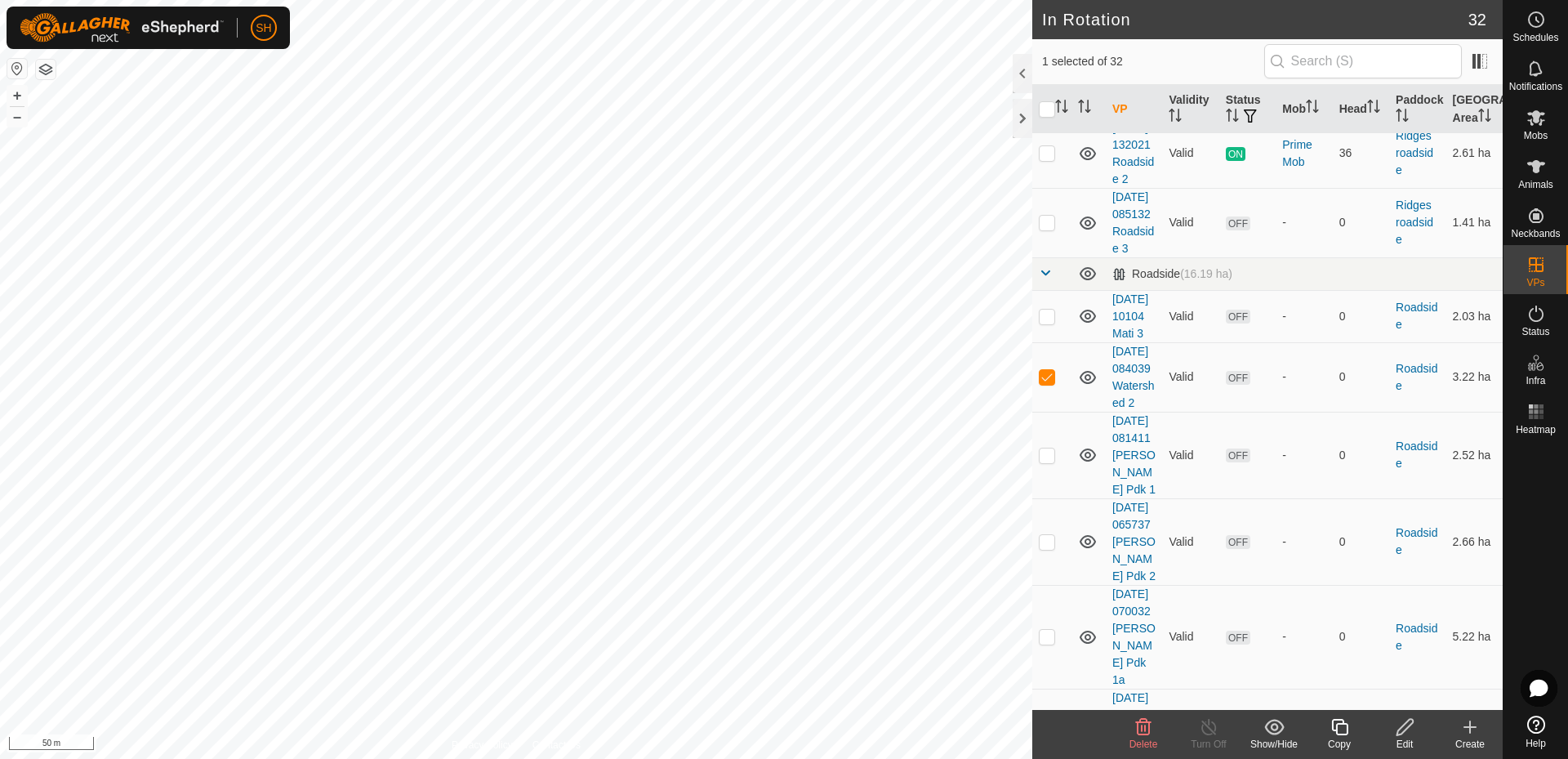
scroll to position [1107, 0]
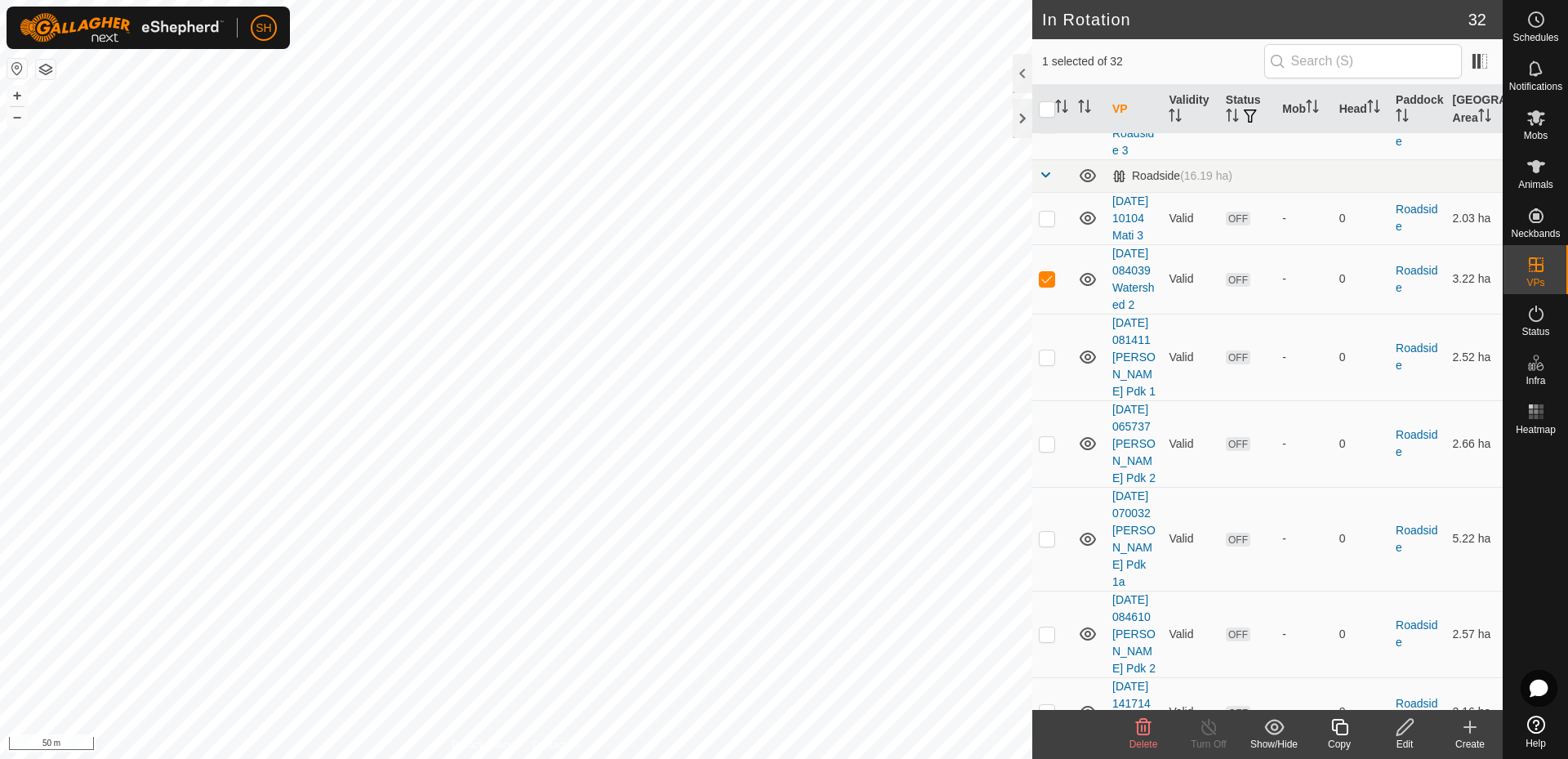
click at [1412, 732] on icon at bounding box center [1405, 726] width 20 height 19
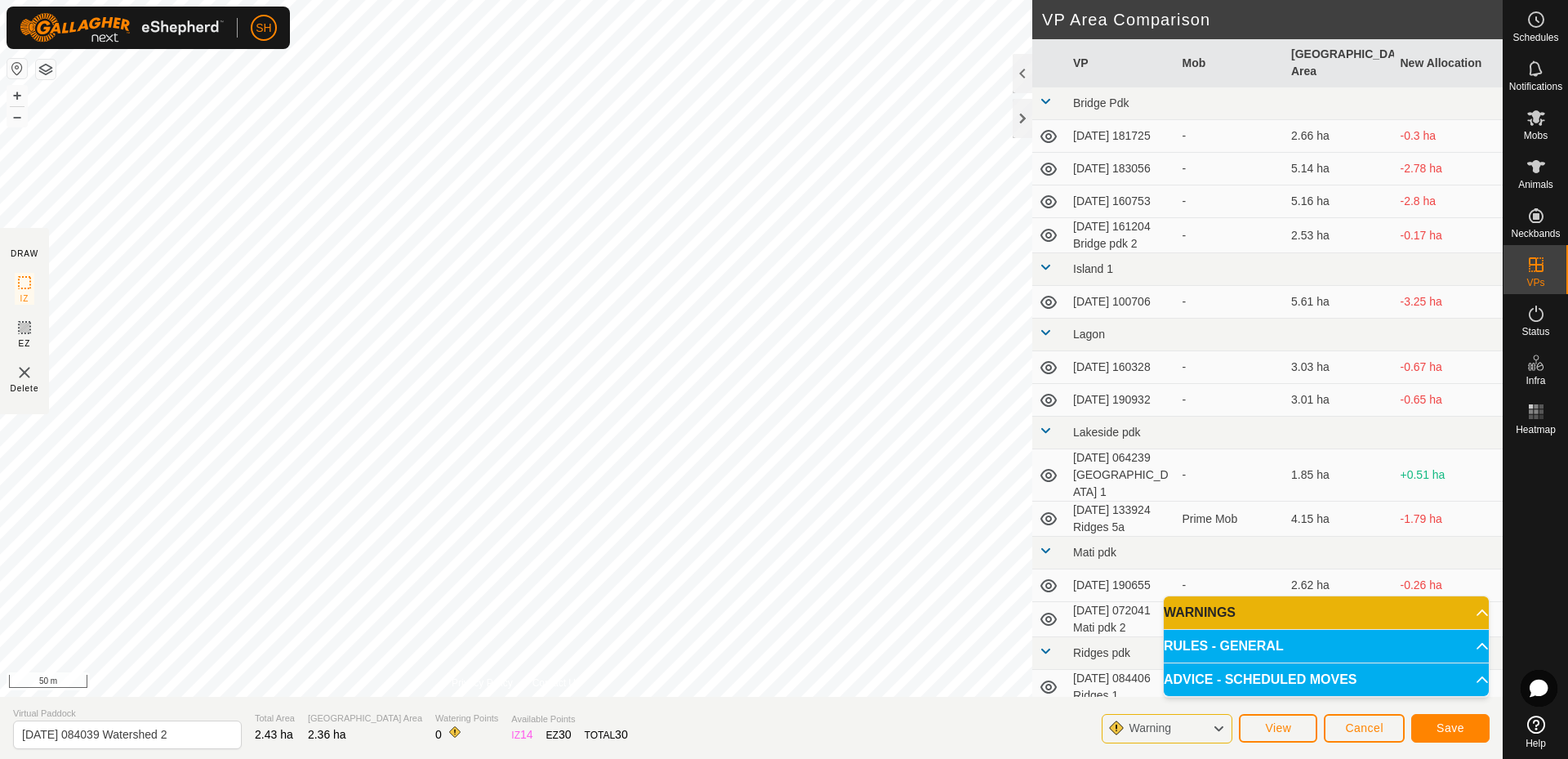
click at [1412, 613] on p-accordion-header "WARNINGS" at bounding box center [1326, 613] width 325 height 33
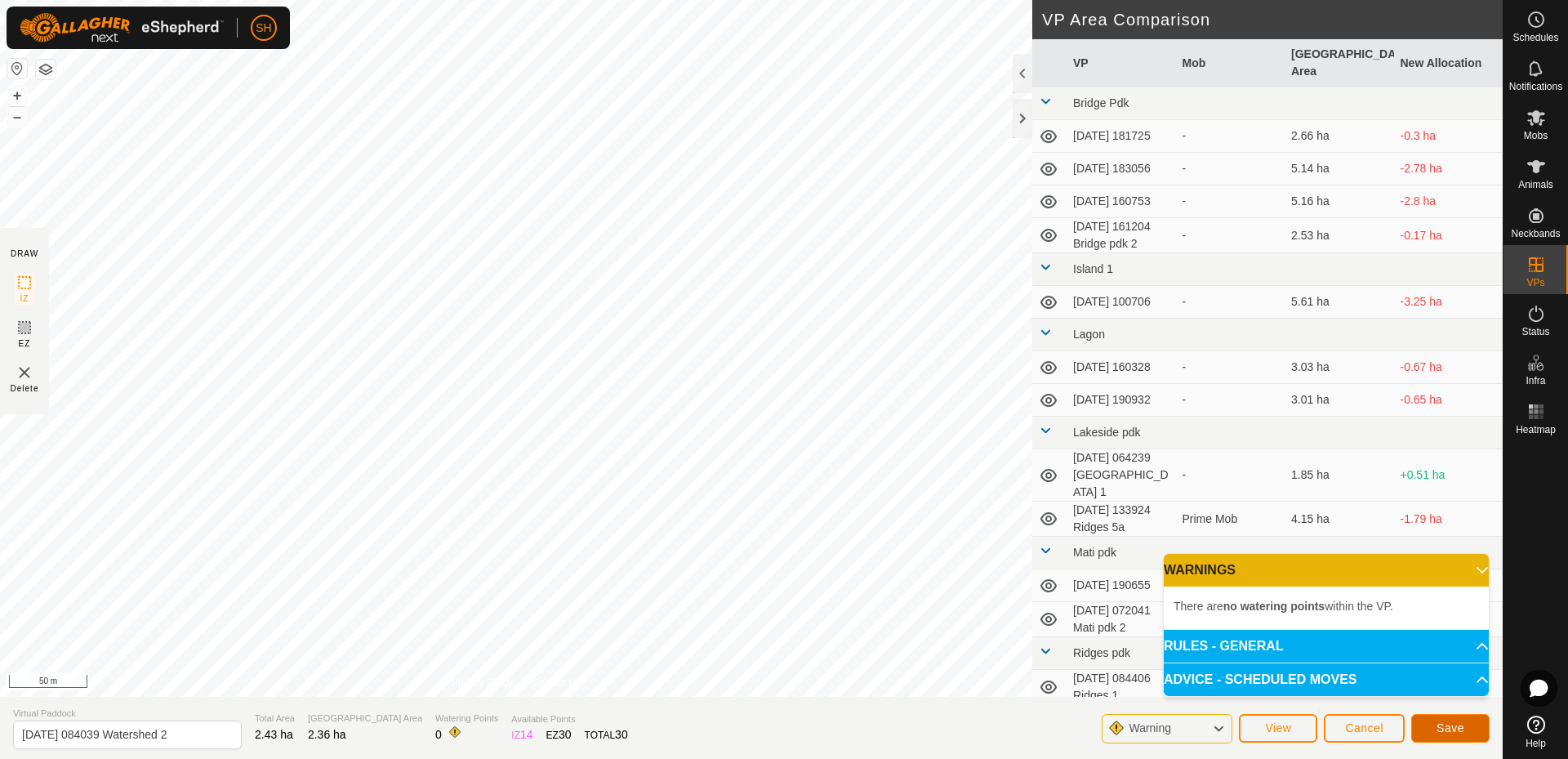
click at [1449, 731] on span "Save" at bounding box center [1450, 728] width 28 height 13
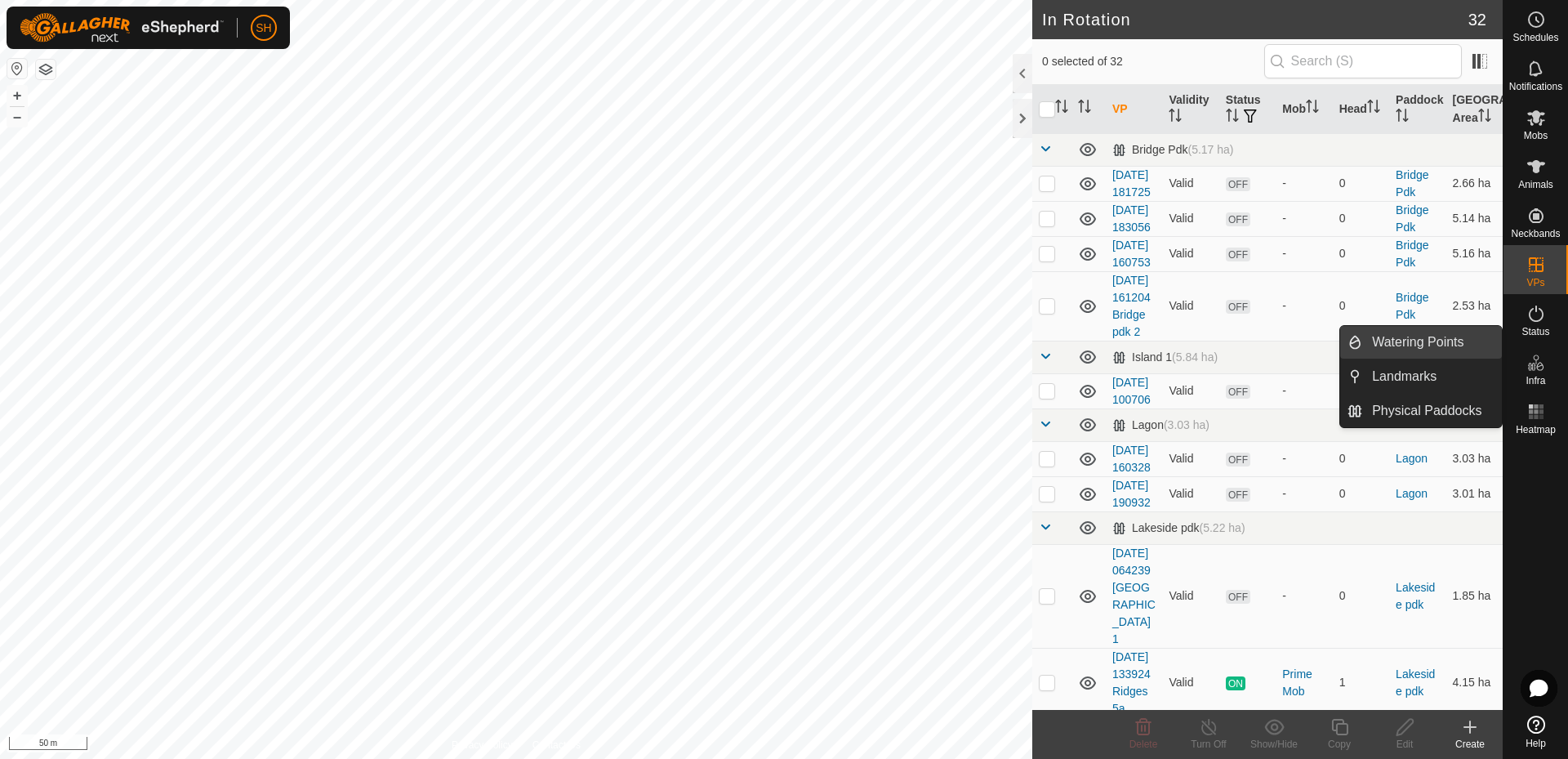
click at [1437, 335] on link "Watering Points" at bounding box center [1432, 343] width 140 height 33
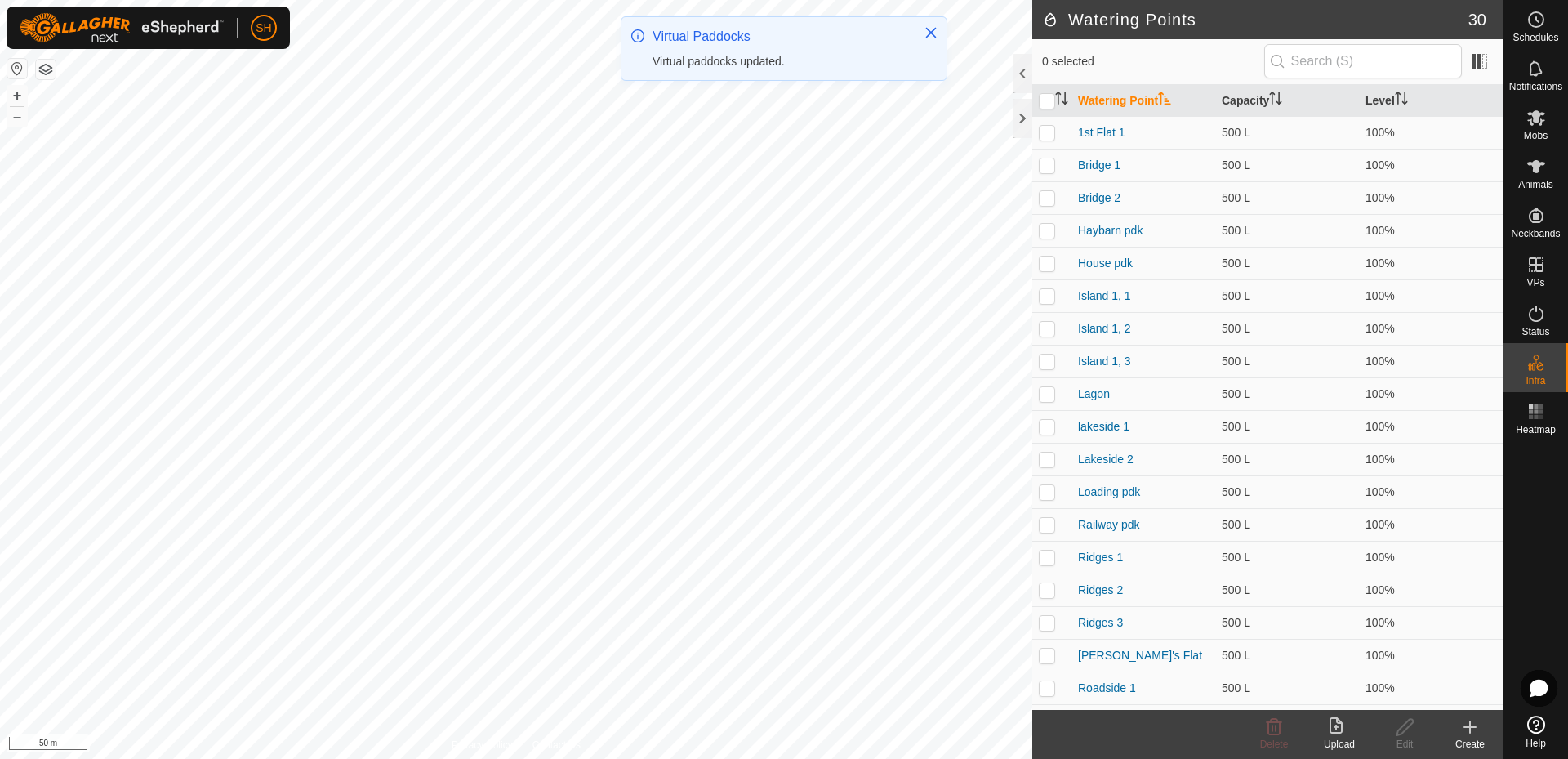
click at [1471, 739] on div "Create" at bounding box center [1470, 744] width 65 height 15
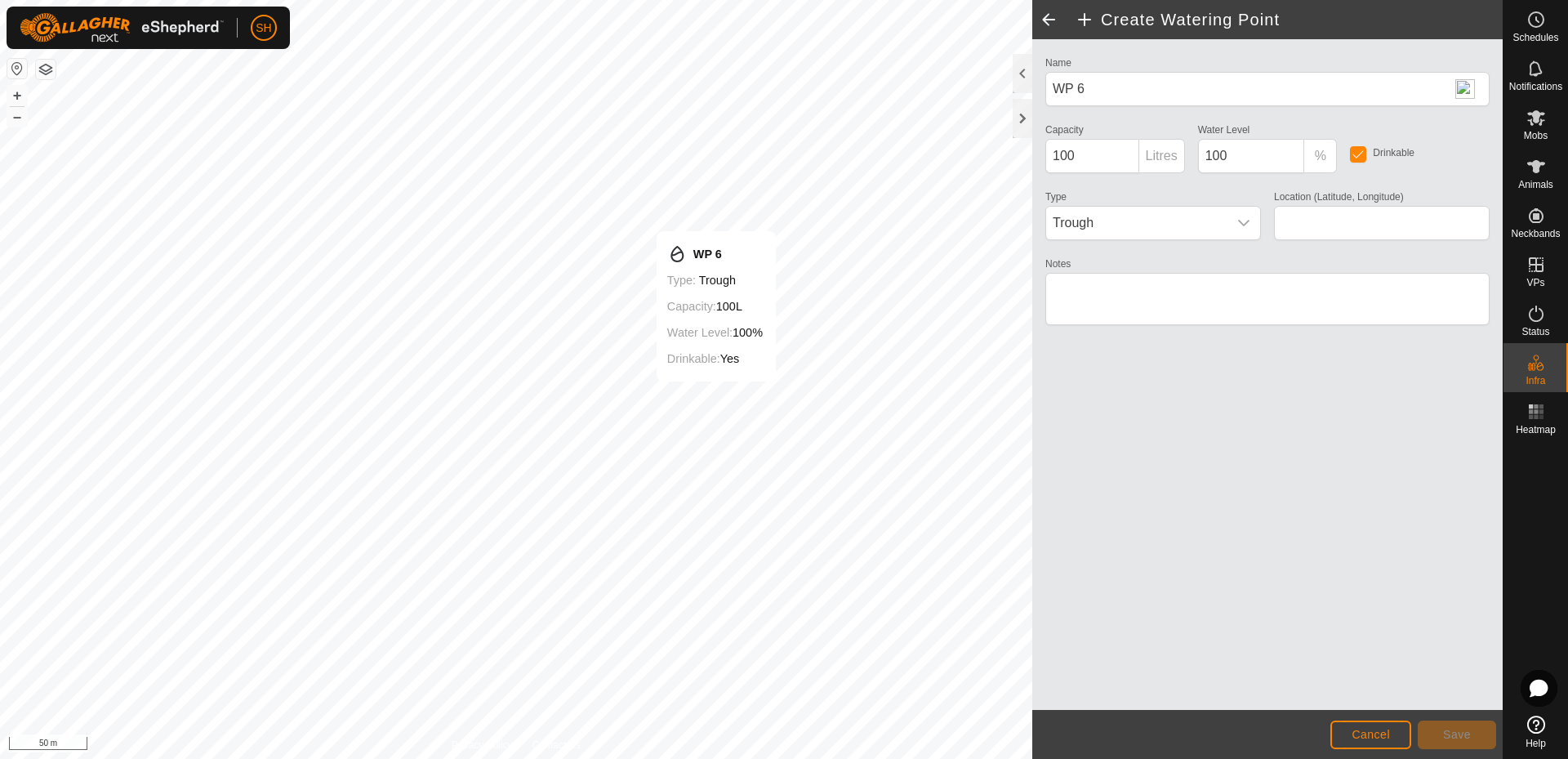
type input "-35.422324, 173.979423"
click at [1242, 225] on icon "dropdown trigger" at bounding box center [1244, 223] width 13 height 13
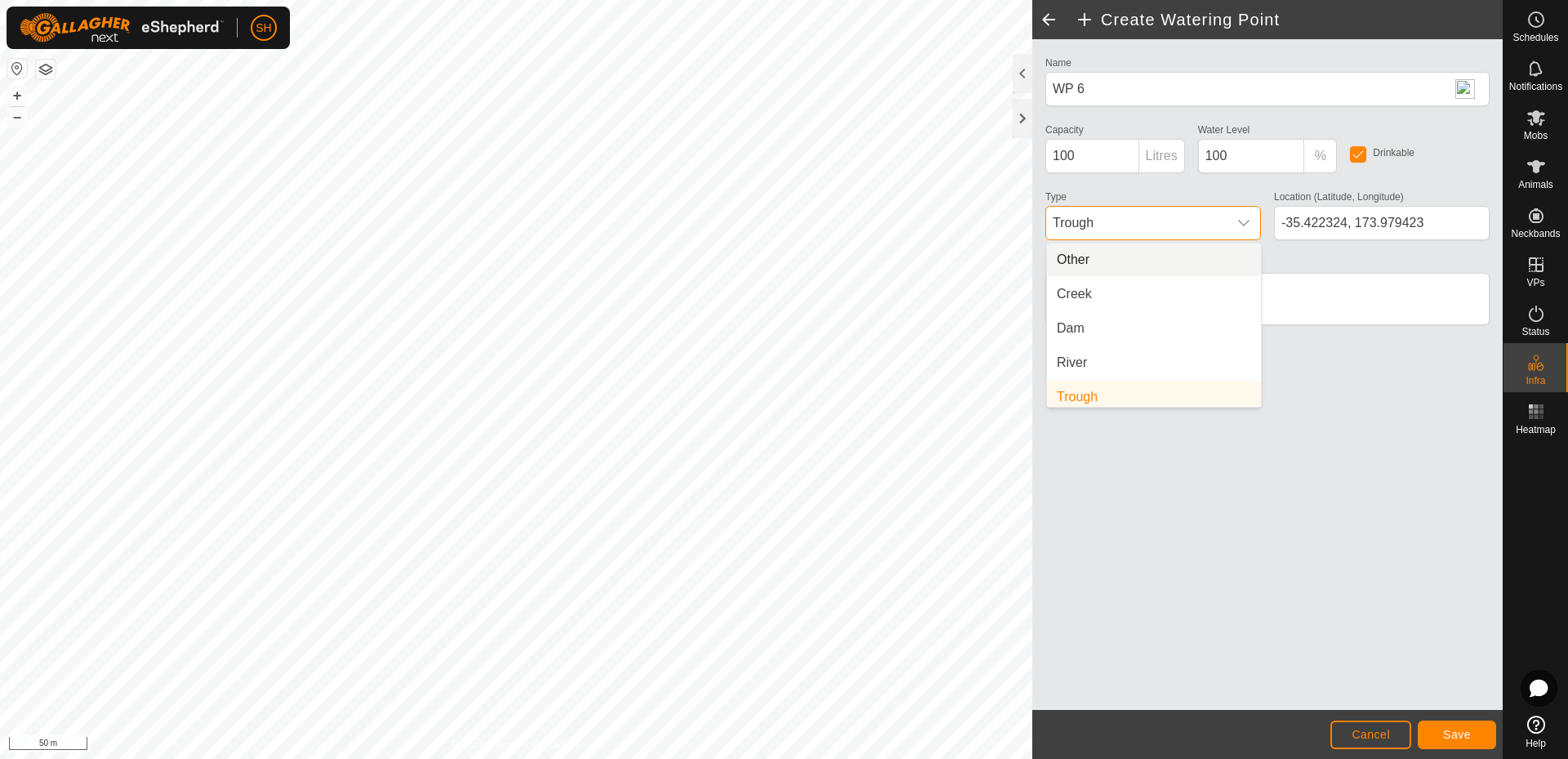
scroll to position [6, 0]
click at [1143, 292] on li "Creek" at bounding box center [1153, 288] width 214 height 33
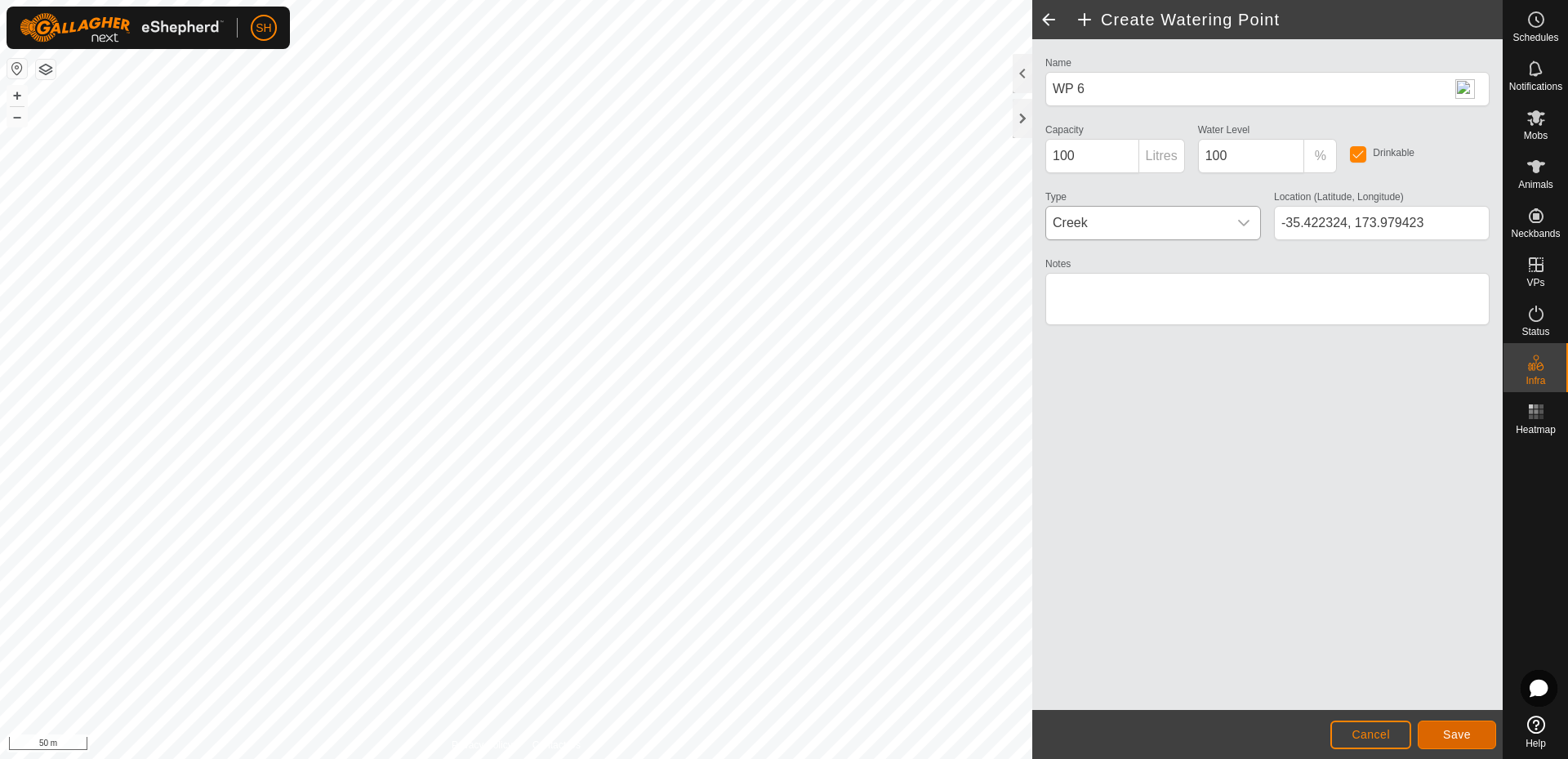
click at [1470, 738] on span "Save" at bounding box center [1457, 734] width 28 height 13
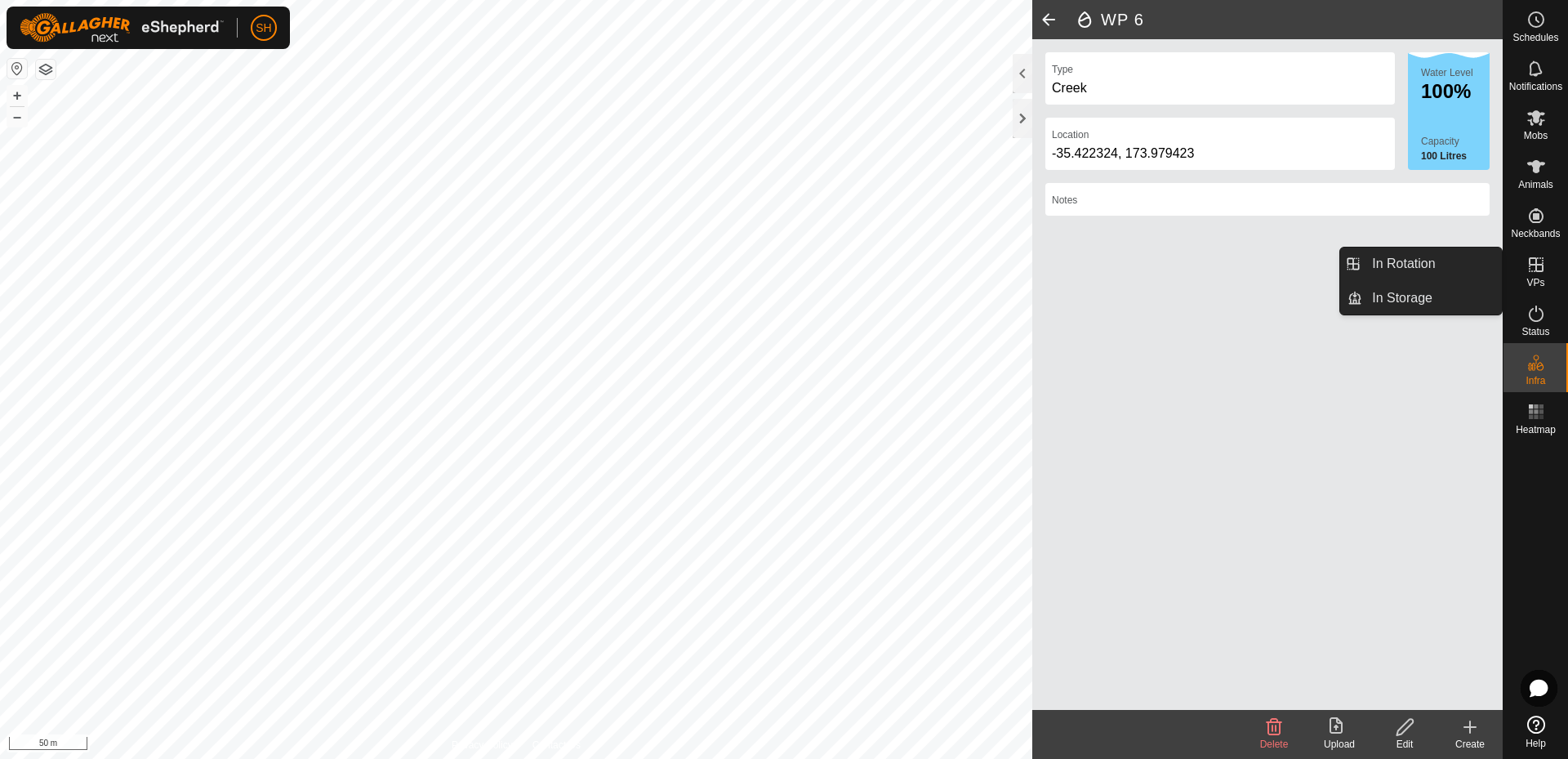
click at [1540, 267] on icon at bounding box center [1536, 264] width 19 height 19
click at [1426, 263] on link "In Rotation" at bounding box center [1432, 264] width 140 height 33
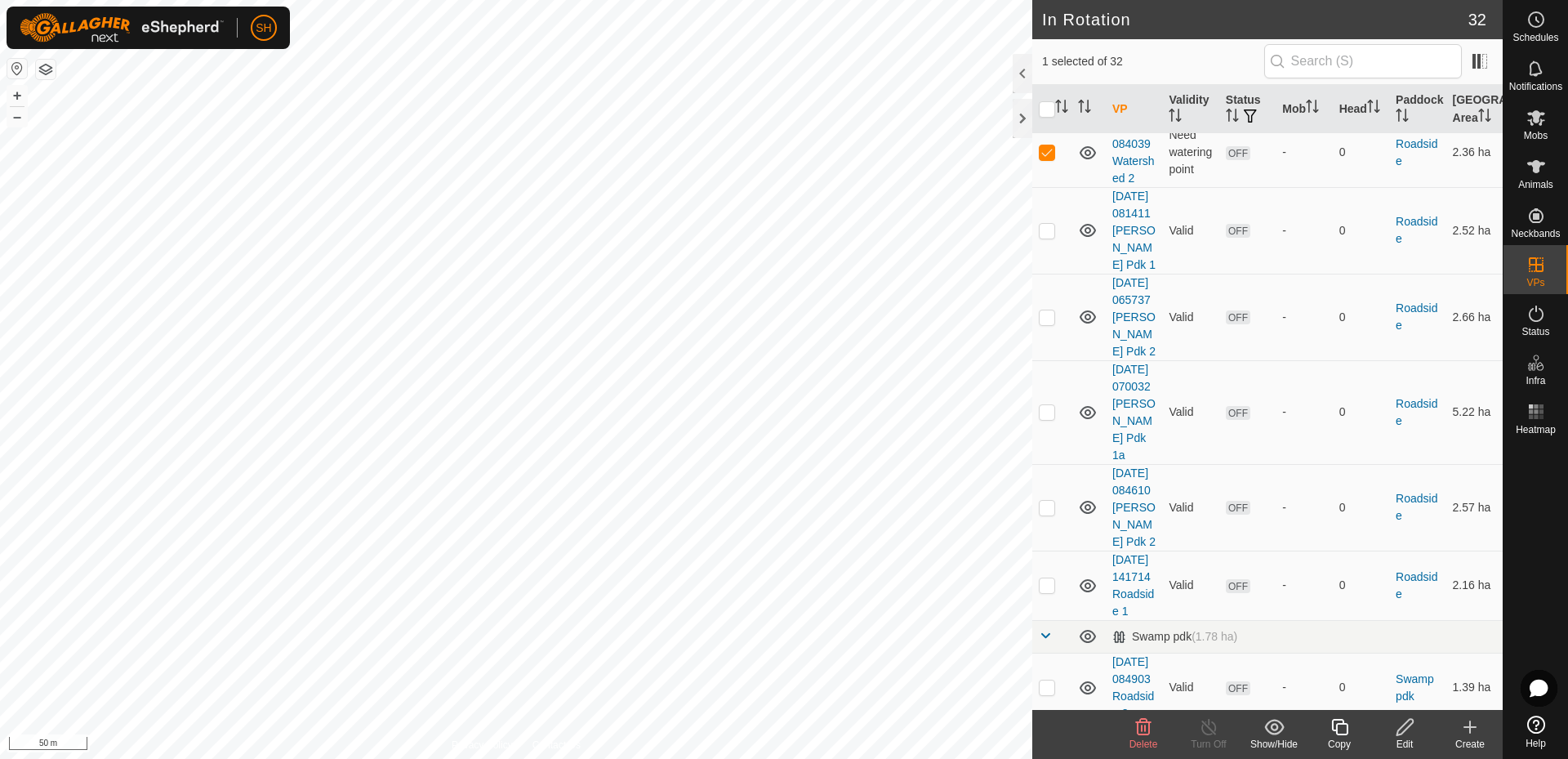
scroll to position [1236, 0]
click at [1045, 156] on p-checkbox at bounding box center [1047, 150] width 17 height 13
checkbox input "true"
click at [1418, 719] on edit-svg-icon at bounding box center [1404, 726] width 65 height 19
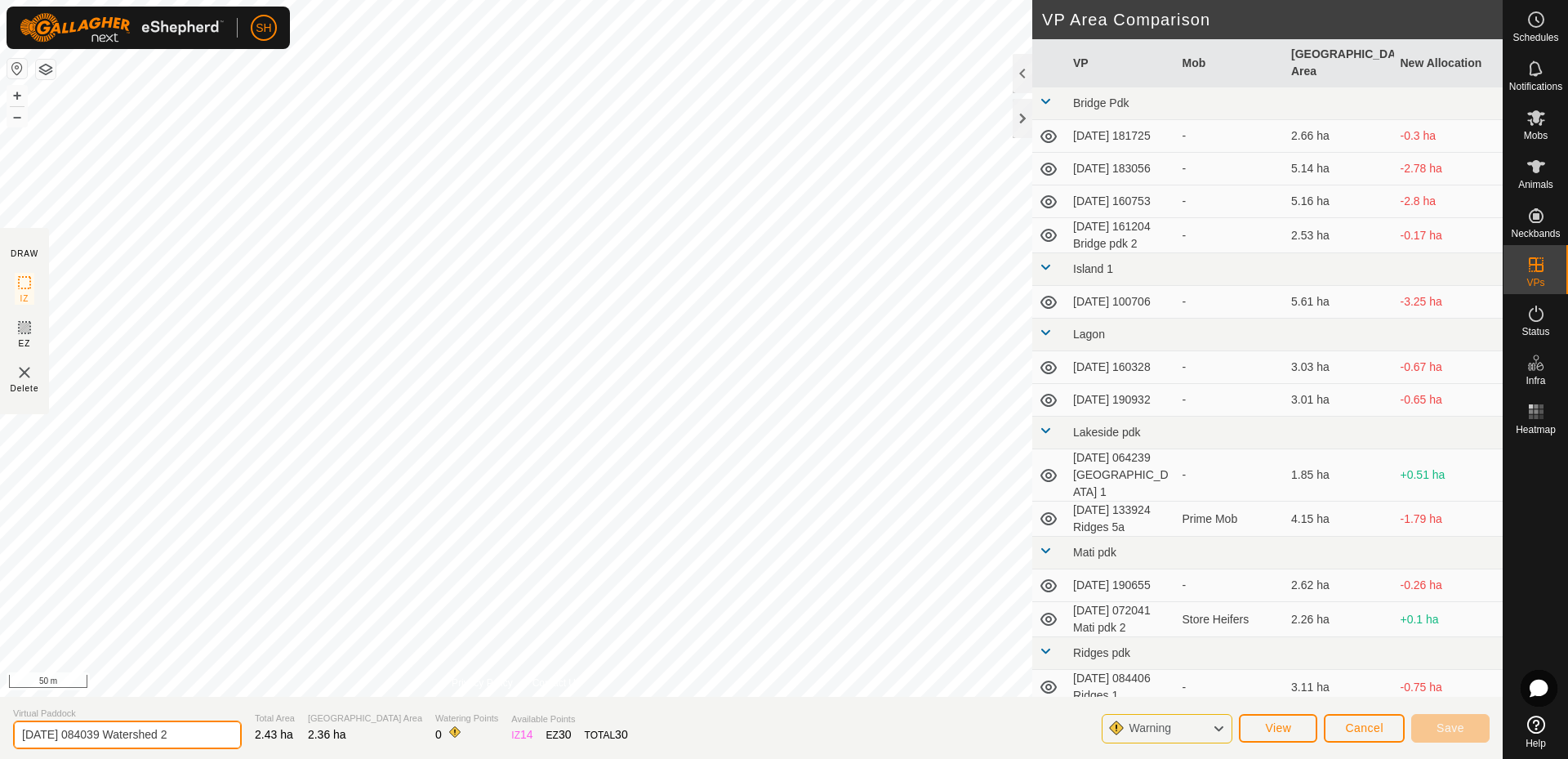
click at [201, 729] on input "[DATE] 084039 Watershed 2" at bounding box center [127, 734] width 229 height 28
type input "[DATE] 084039 Mati 5"
click at [1457, 724] on span "Save" at bounding box center [1450, 728] width 28 height 13
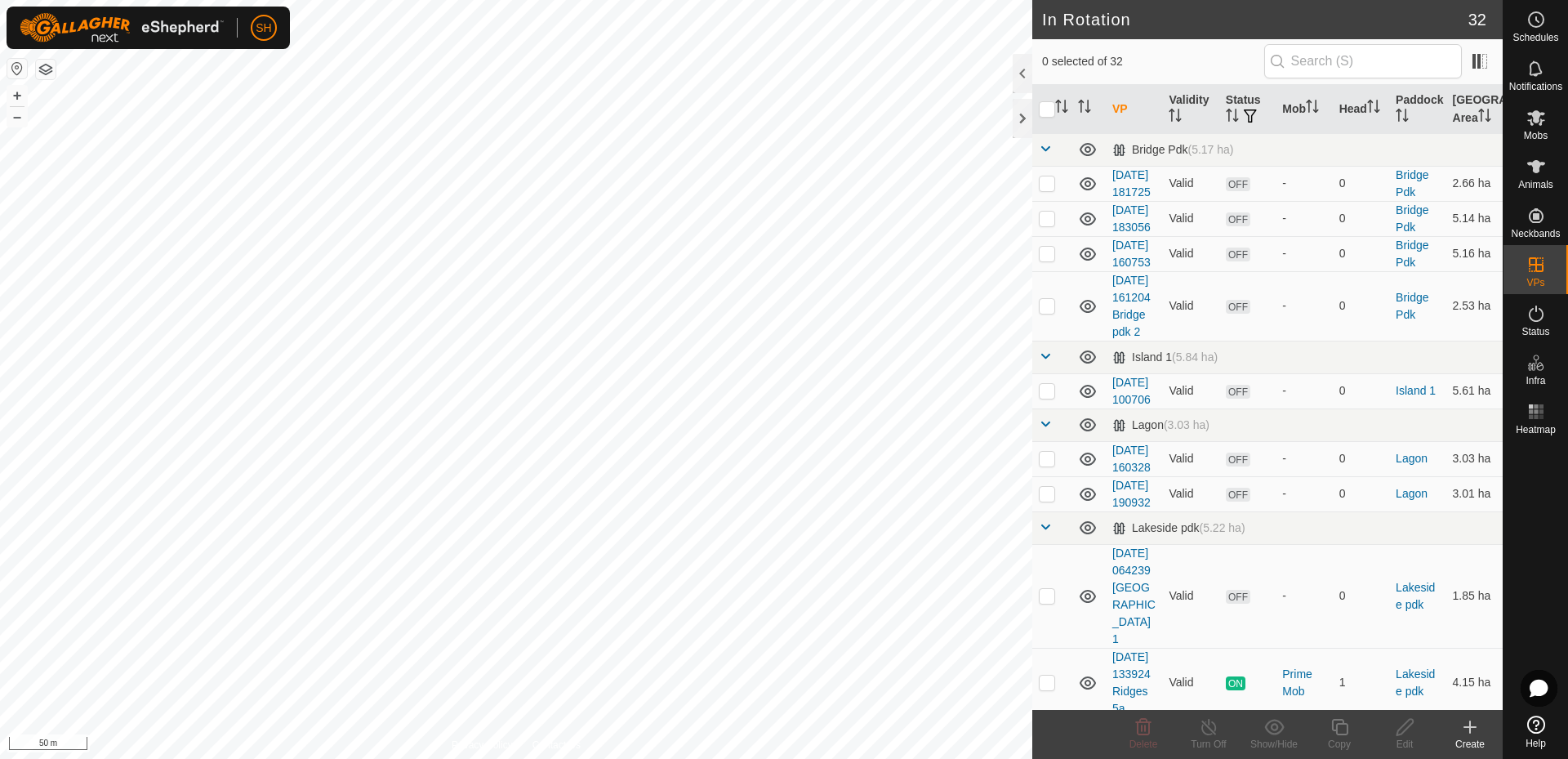
click at [1476, 727] on icon at bounding box center [1470, 727] width 11 height 0
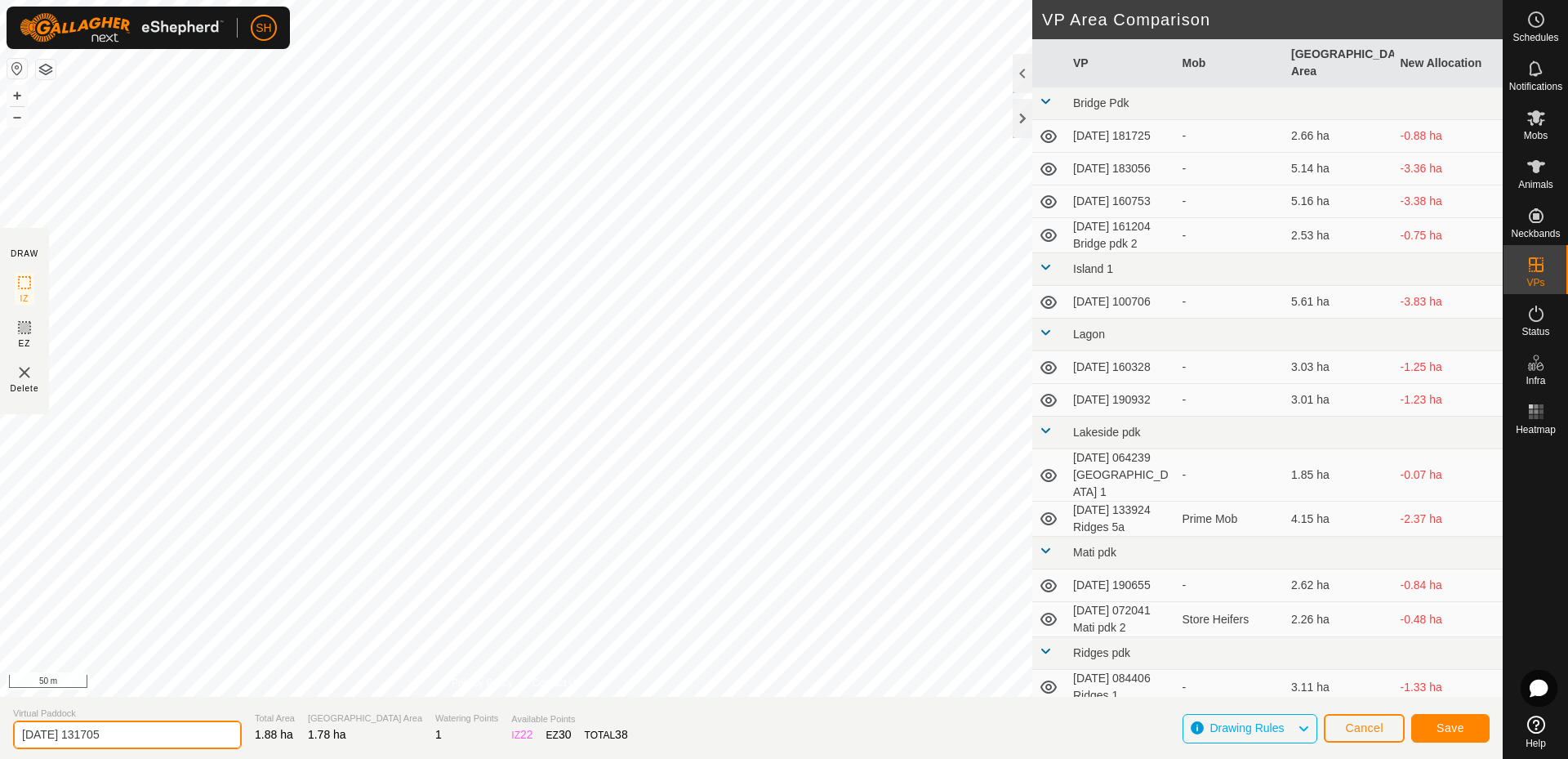
click at [133, 731] on input "[DATE] 131705" at bounding box center [127, 734] width 229 height 28
type input "[DATE] 131705 Mati 4"
click at [20, 96] on button "+" at bounding box center [17, 95] width 19 height 19
click at [1459, 732] on span "Save" at bounding box center [1450, 728] width 28 height 13
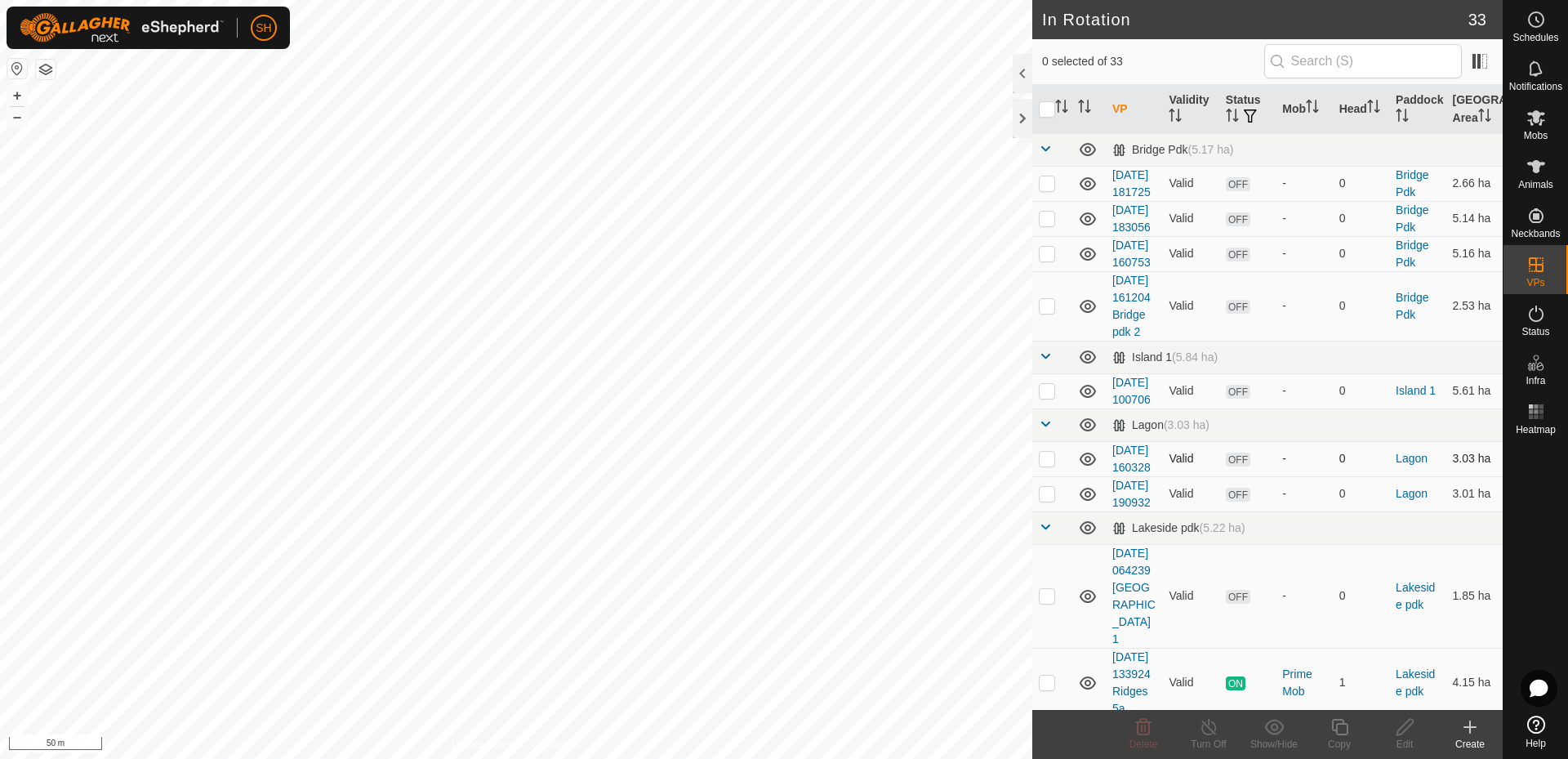
checkbox input "true"
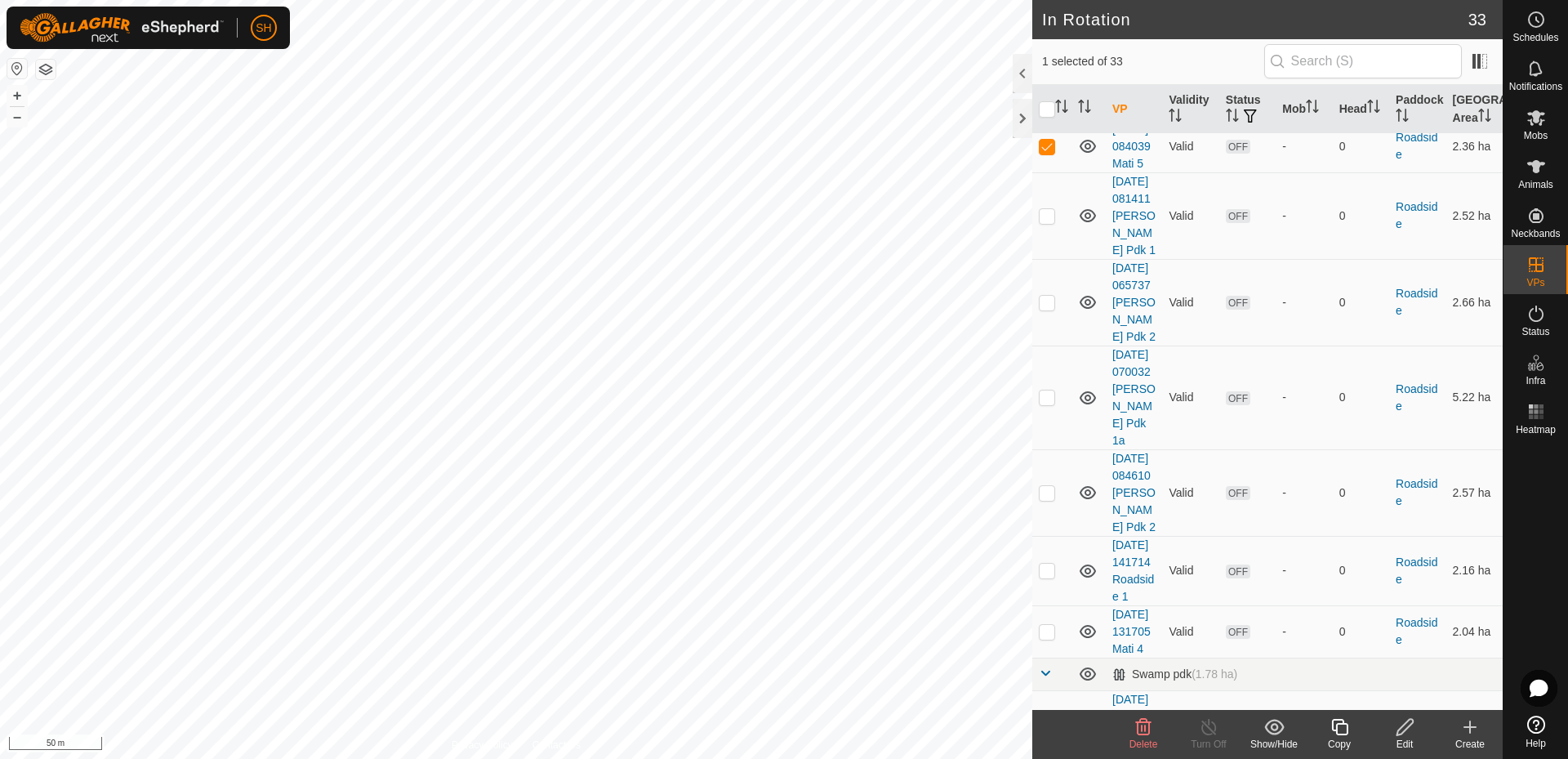
scroll to position [1282, 0]
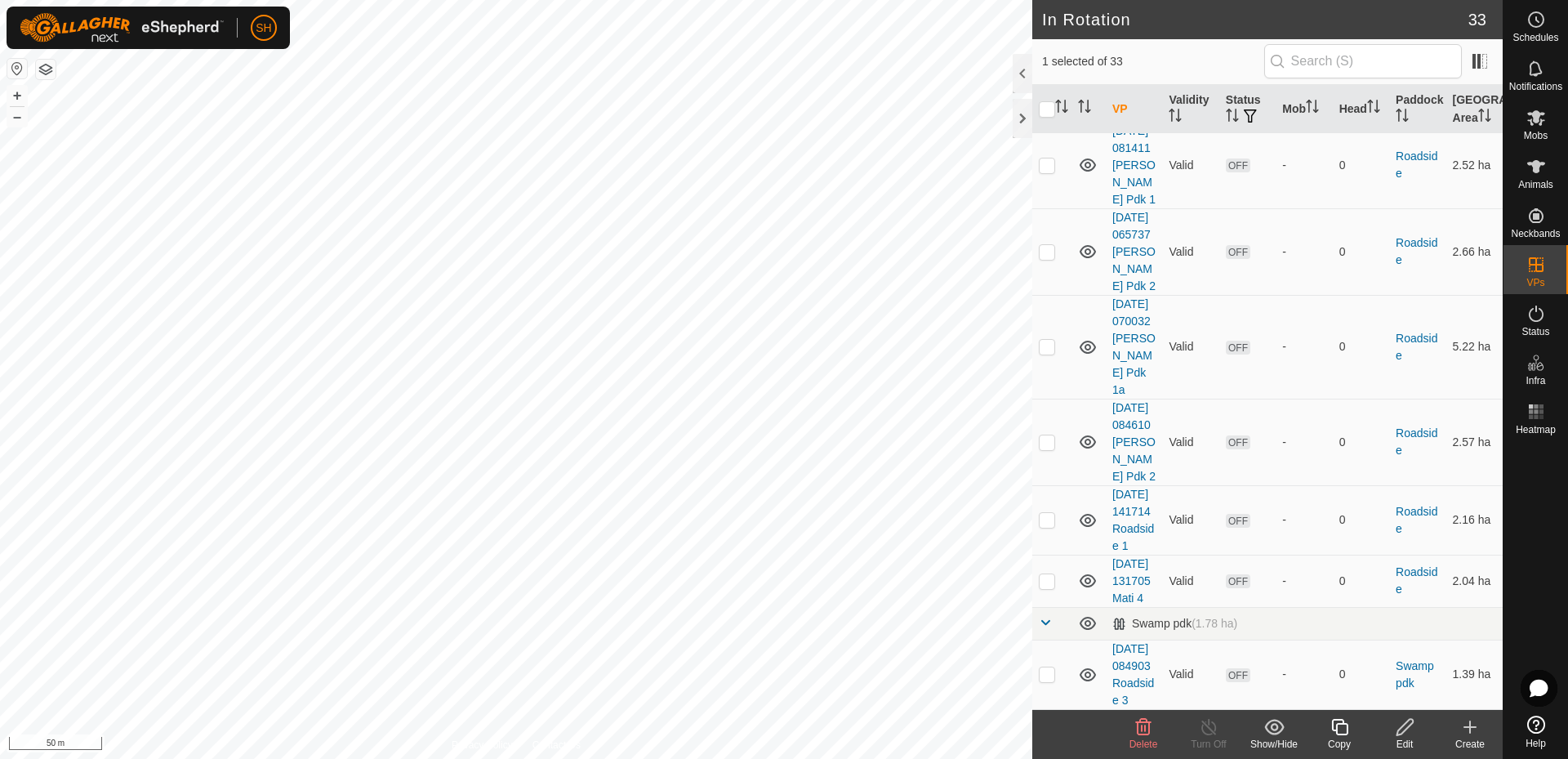
click at [1412, 731] on icon at bounding box center [1405, 726] width 20 height 19
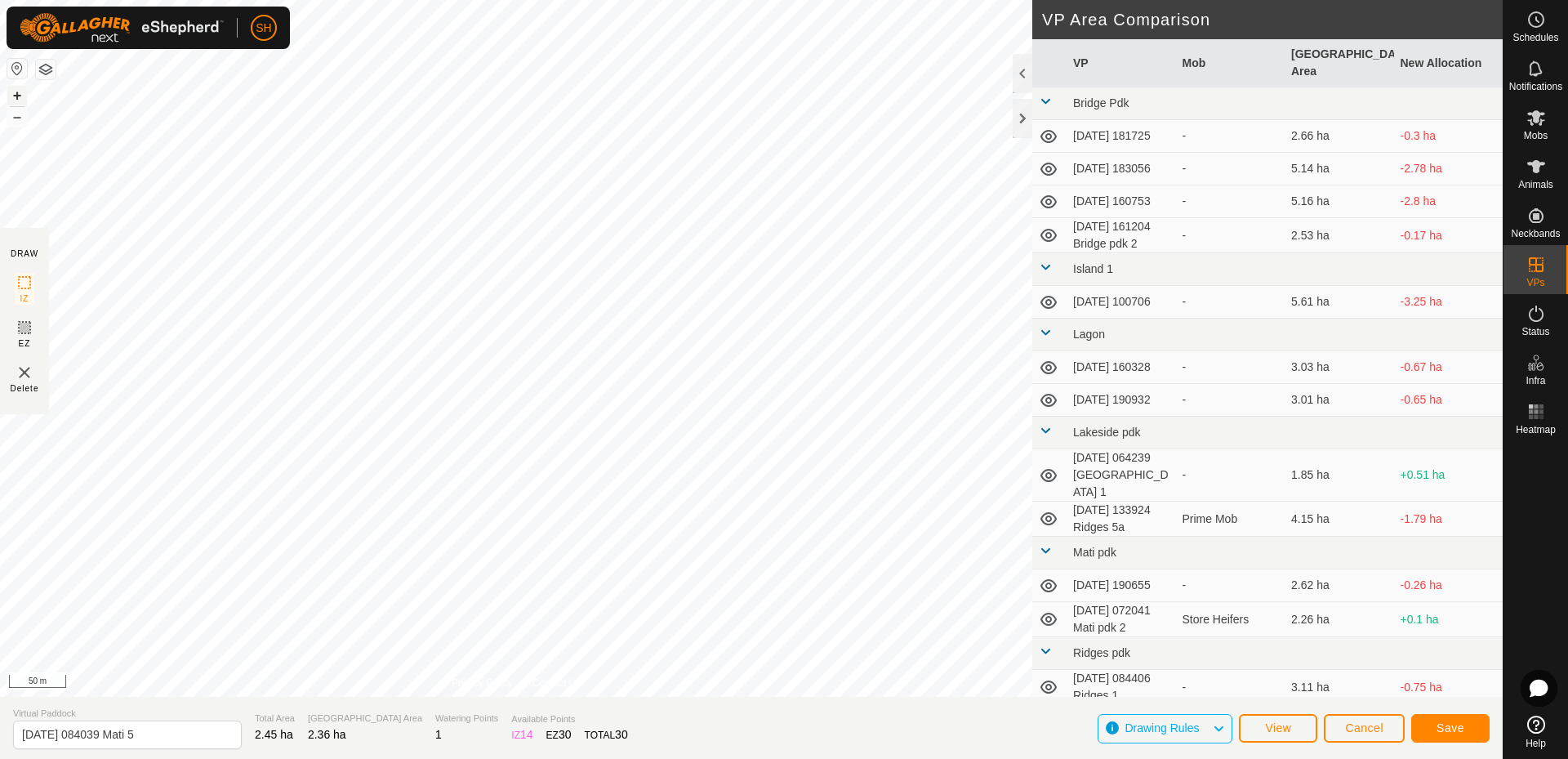
click at [18, 90] on button "+" at bounding box center [17, 95] width 19 height 19
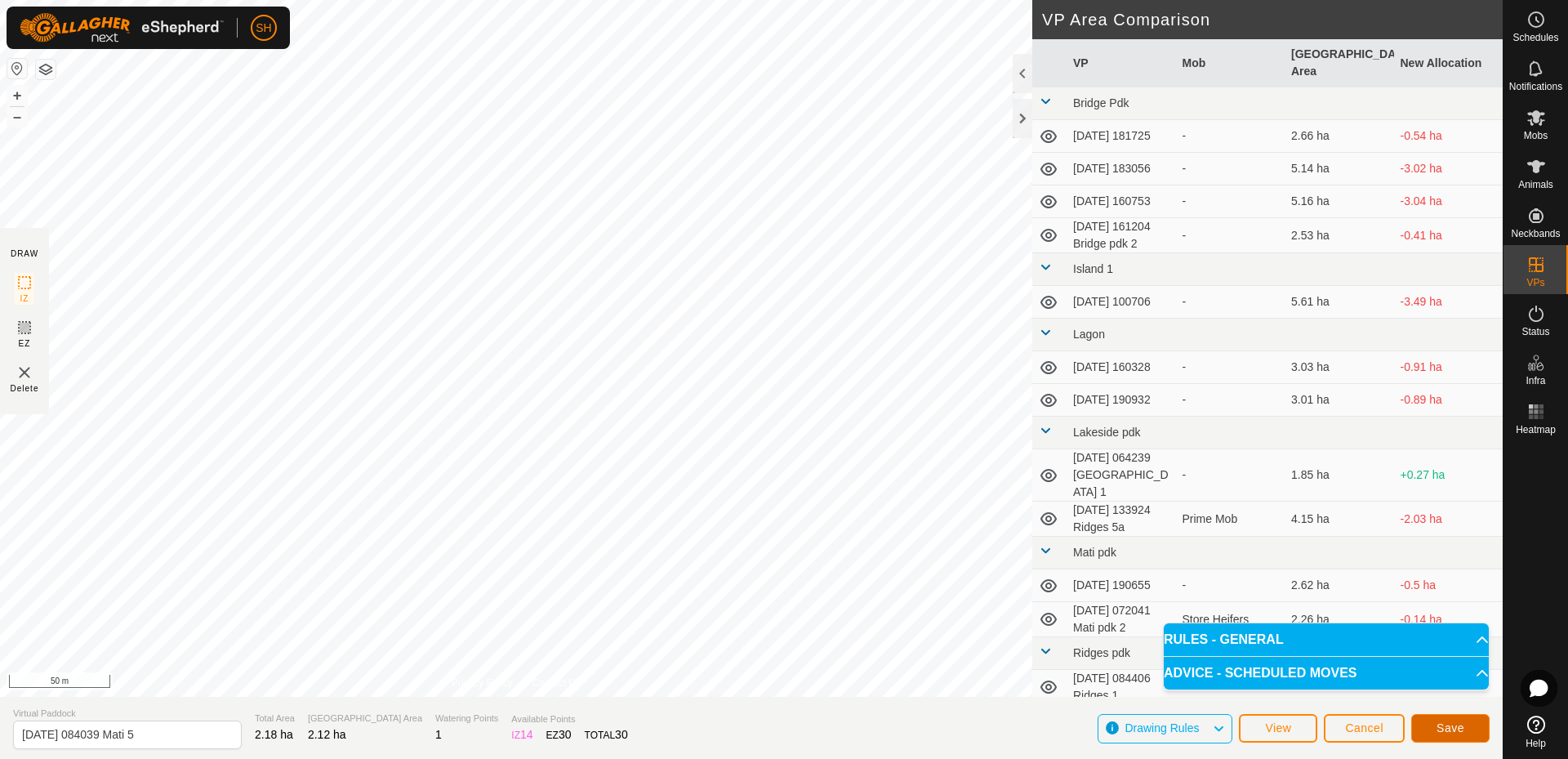
click at [1464, 731] on button "Save" at bounding box center [1450, 728] width 78 height 28
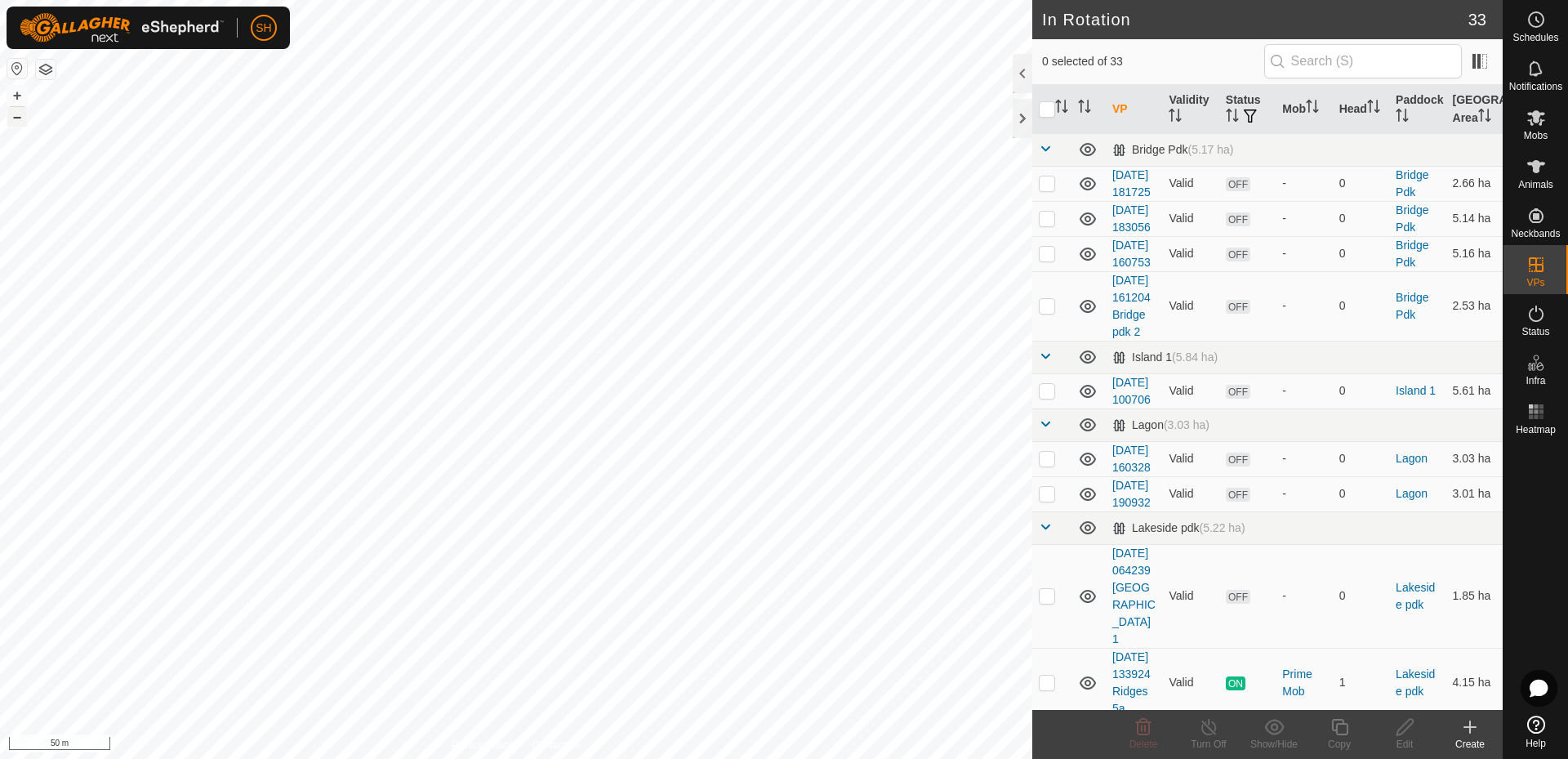
click at [20, 114] on button "–" at bounding box center [17, 116] width 19 height 19
click at [11, 119] on button "–" at bounding box center [17, 116] width 19 height 19
click at [1541, 106] on es-mob-svg-icon at bounding box center [1537, 118] width 29 height 26
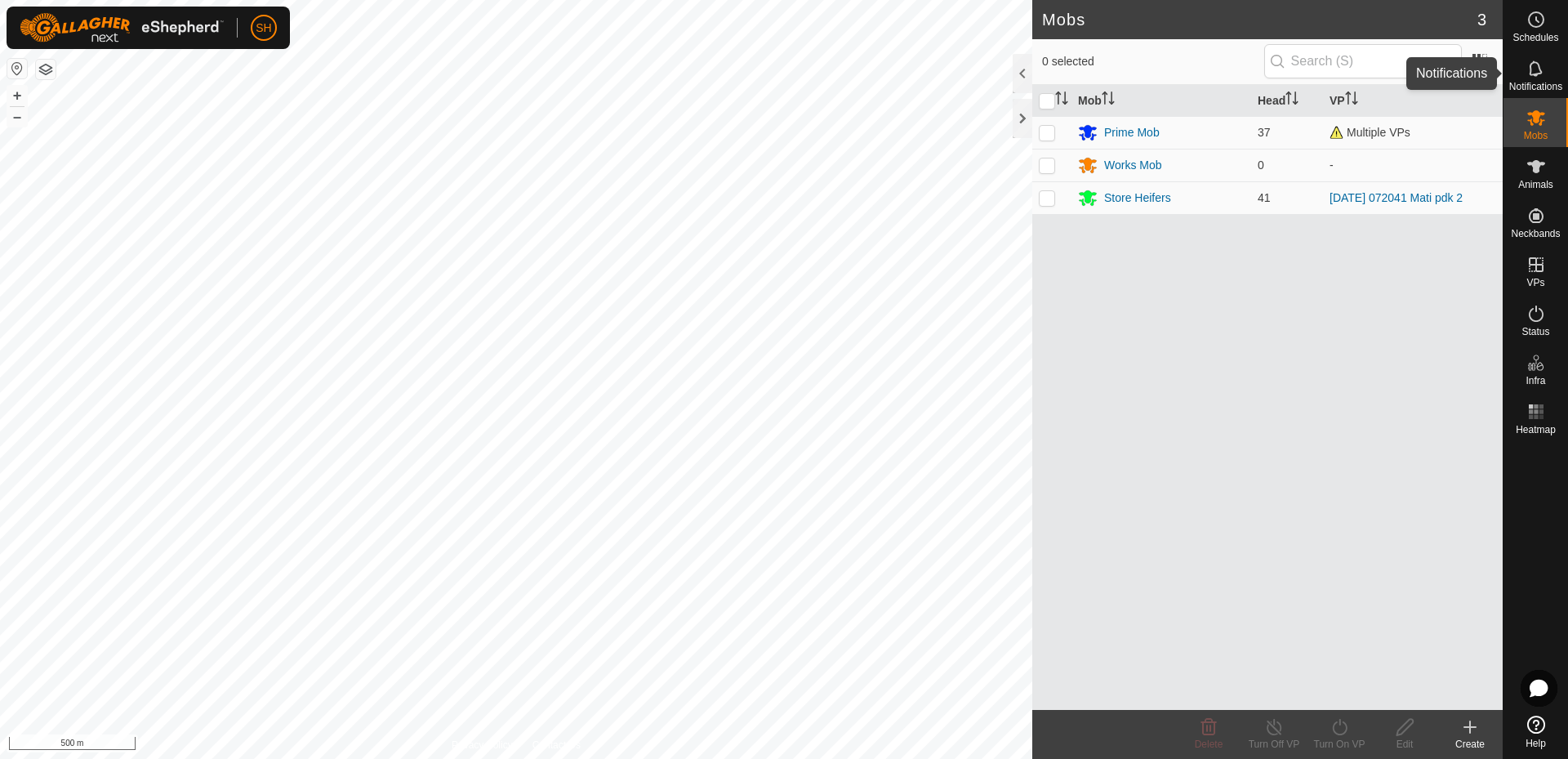
click at [1543, 71] on icon at bounding box center [1536, 68] width 19 height 19
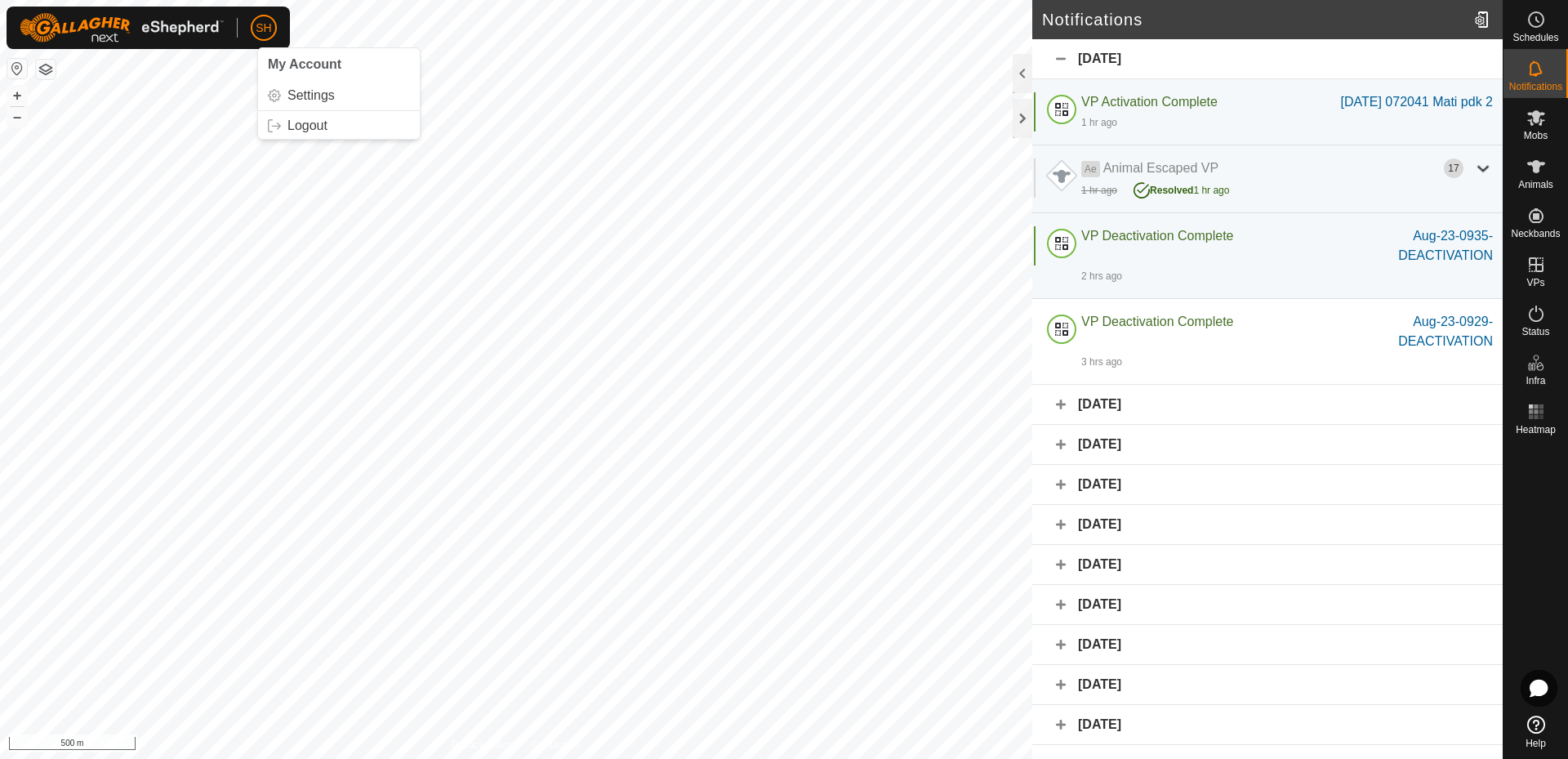
click at [267, 30] on span "SH" at bounding box center [263, 28] width 16 height 17
click at [298, 121] on link "Logout" at bounding box center [339, 126] width 162 height 26
